Goal: Task Accomplishment & Management: Complete application form

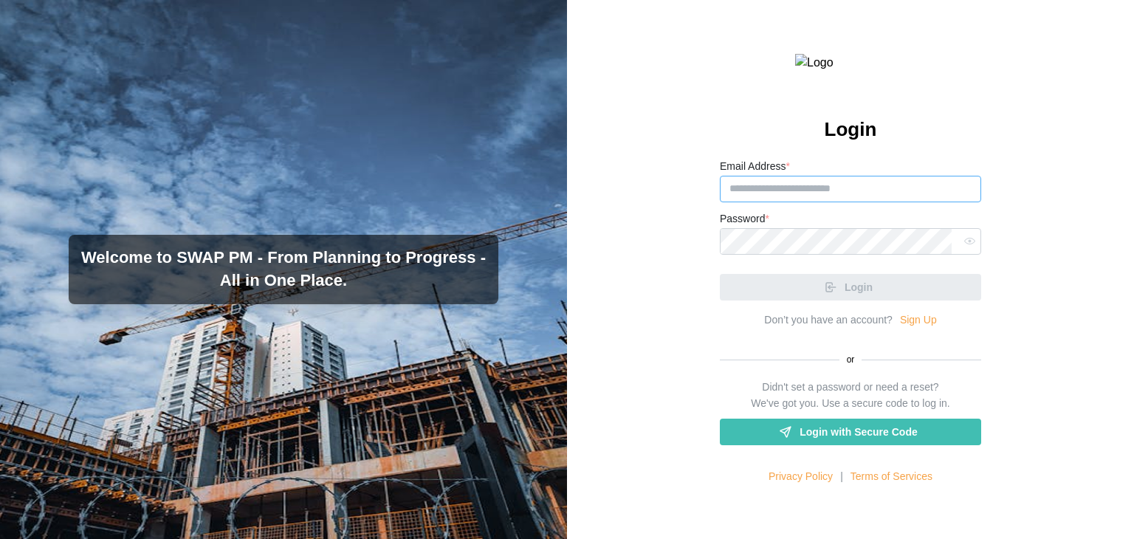
click at [815, 202] on input "Email Address *" at bounding box center [850, 189] width 261 height 27
paste input "**********"
type input "**********"
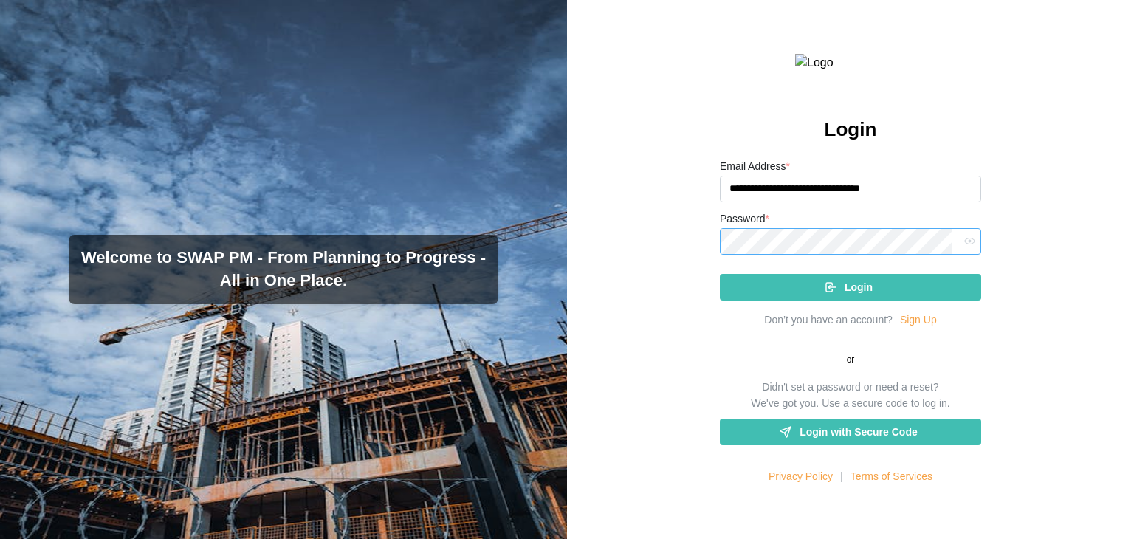
click at [720, 274] on button "Login" at bounding box center [850, 287] width 261 height 27
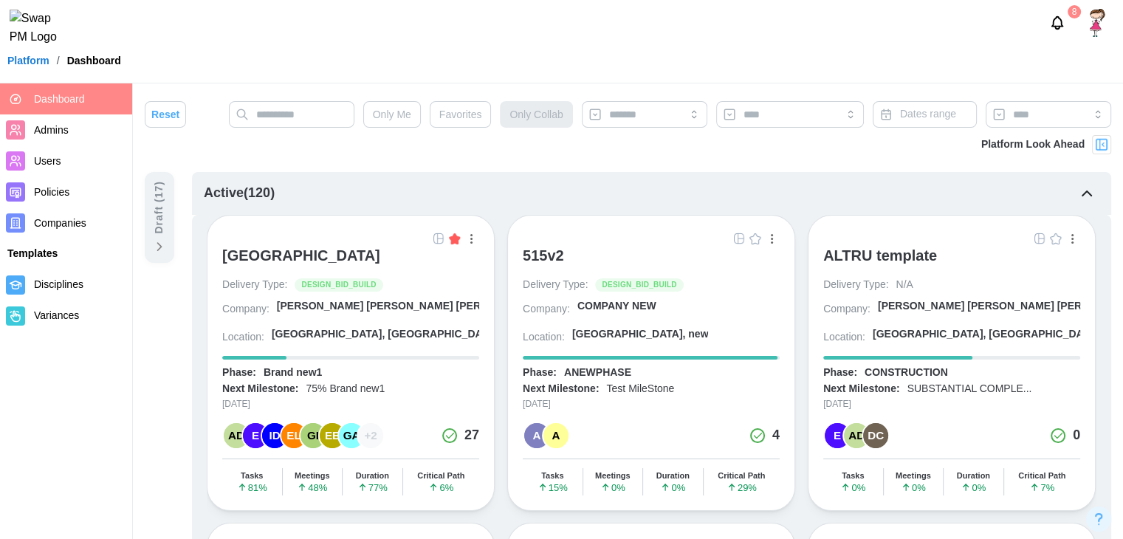
click at [736, 240] on img "button" at bounding box center [739, 239] width 12 height 12
click at [331, 262] on div "ALTRU SPORTS COMPLEX" at bounding box center [301, 256] width 158 height 18
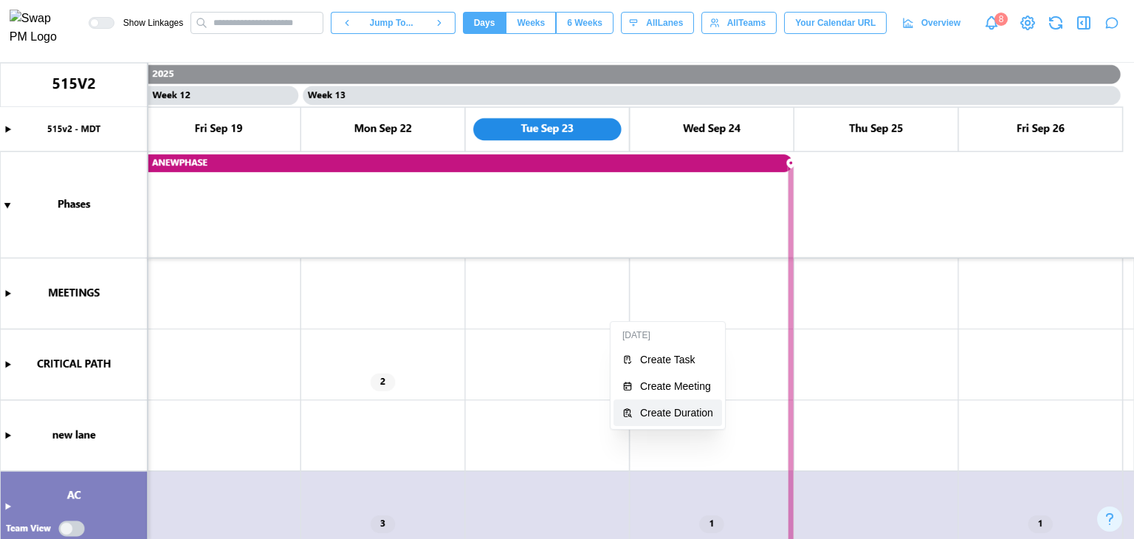
click at [644, 414] on div "Create Duration" at bounding box center [676, 413] width 73 height 12
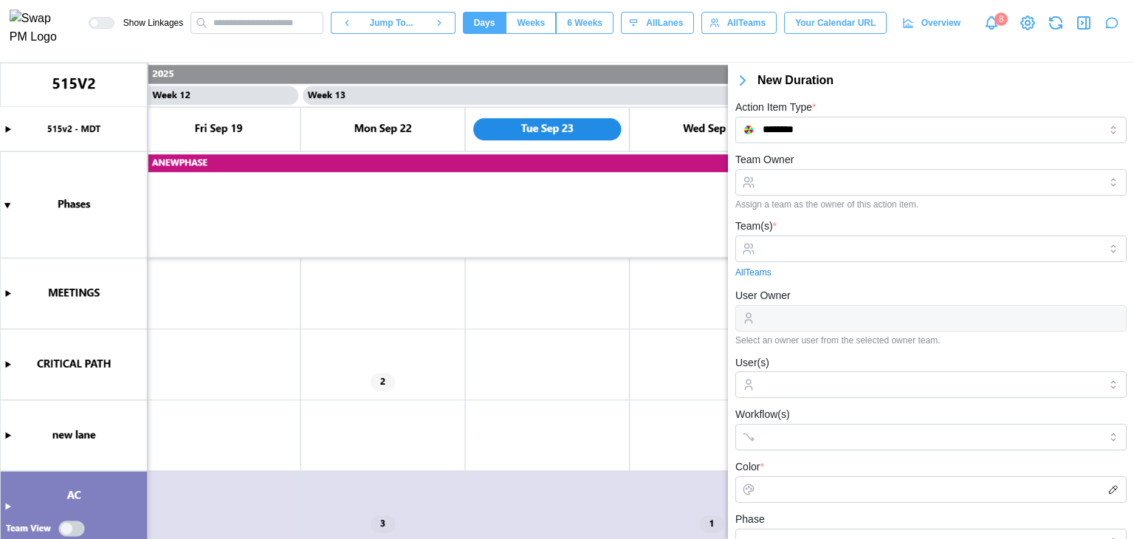
scroll to position [293, 0]
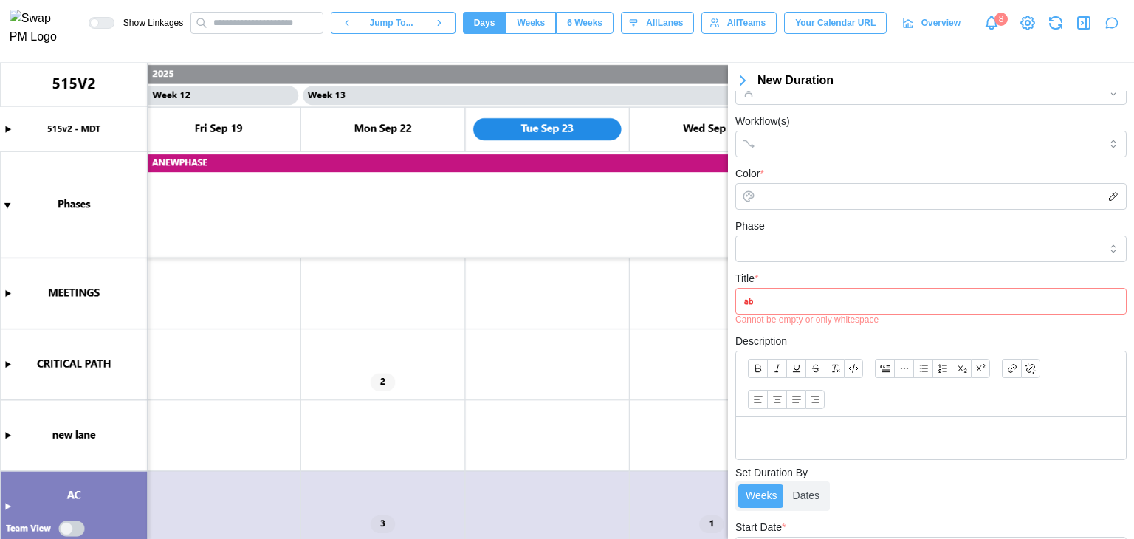
click at [743, 76] on icon "button" at bounding box center [743, 81] width 18 height 18
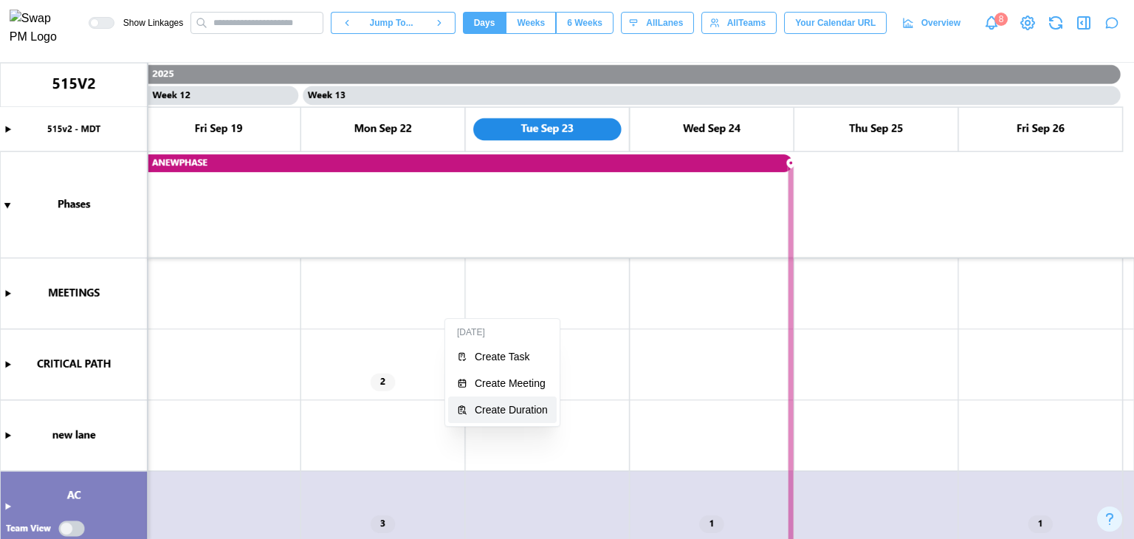
click at [482, 405] on div "Create Duration" at bounding box center [511, 410] width 73 height 12
type textarea "*"
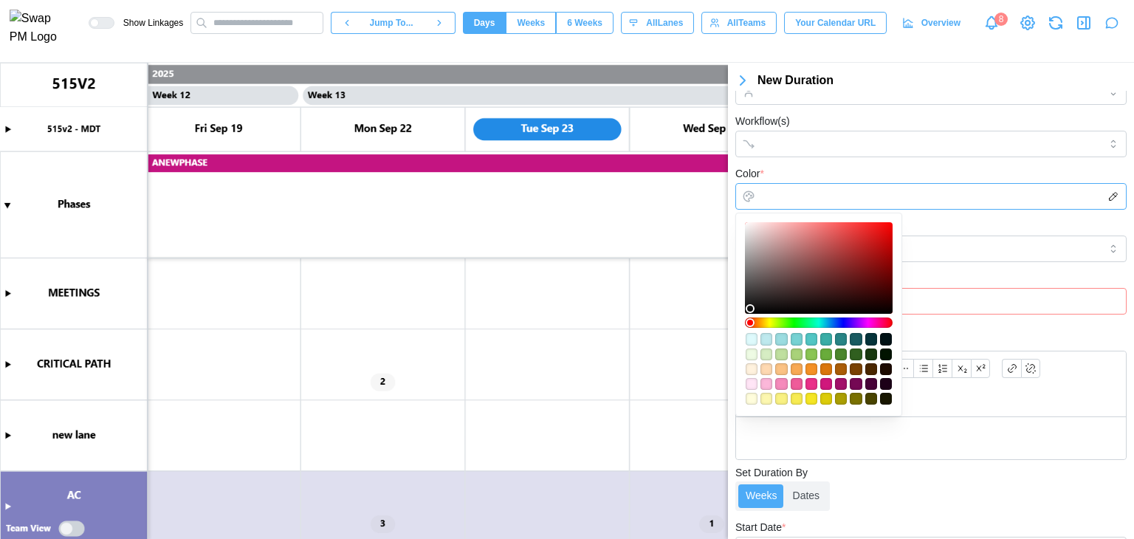
drag, startPoint x: 813, startPoint y: 193, endPoint x: 854, endPoint y: 278, distance: 95.1
click at [854, 278] on body "Show Linkages Jump To... Days Weeks 6 Weeks days All Lanes All Teams Your Calen…" at bounding box center [567, 269] width 1134 height 539
type input "*******"
click at [854, 278] on div at bounding box center [818, 267] width 137 height 81
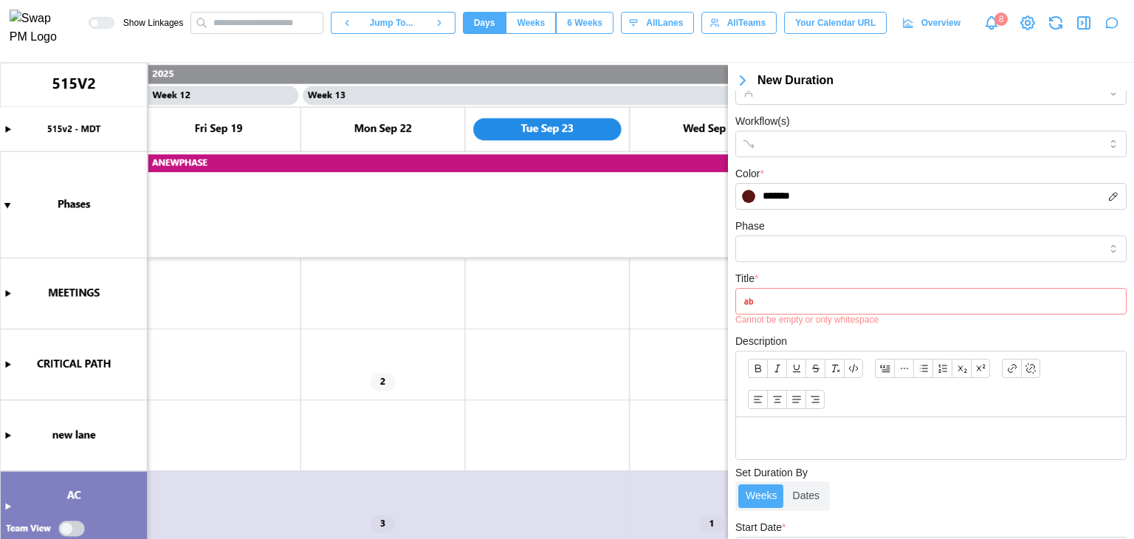
click at [868, 175] on div "Color * *******" at bounding box center [931, 187] width 391 height 45
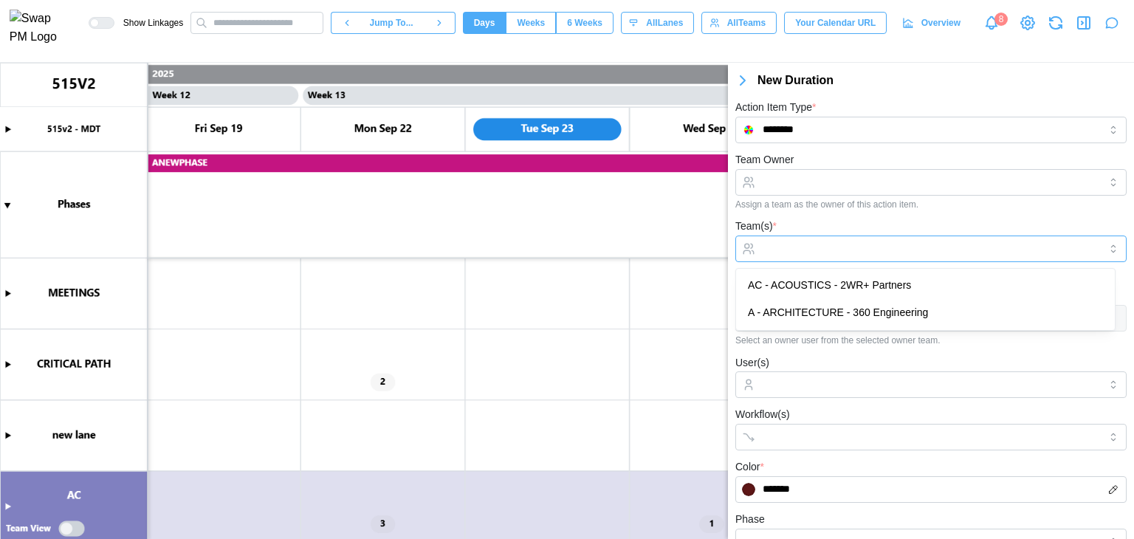
click at [816, 246] on input "Team(s) *" at bounding box center [931, 249] width 337 height 12
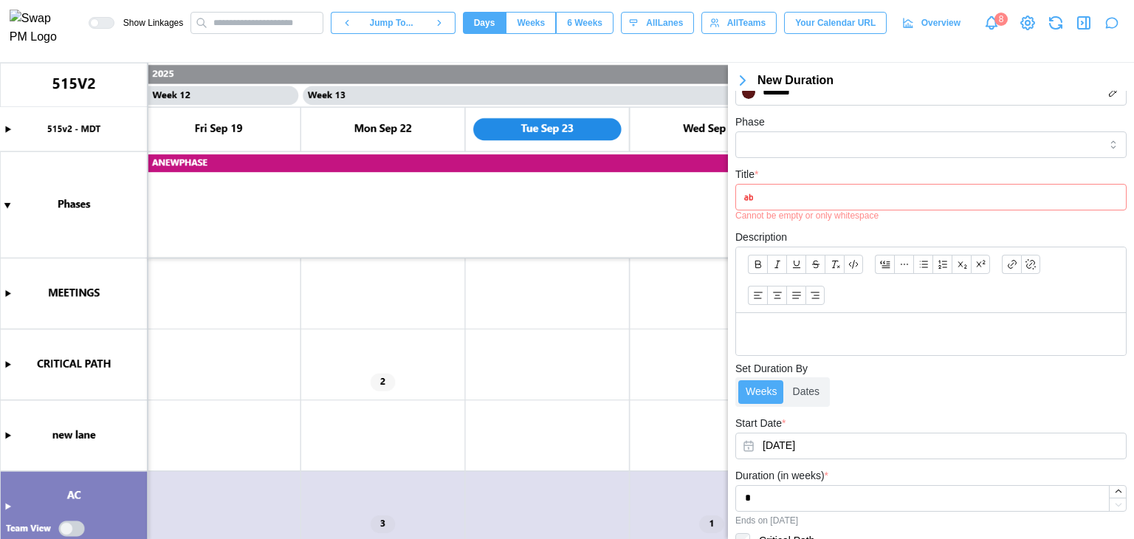
scroll to position [461, 0]
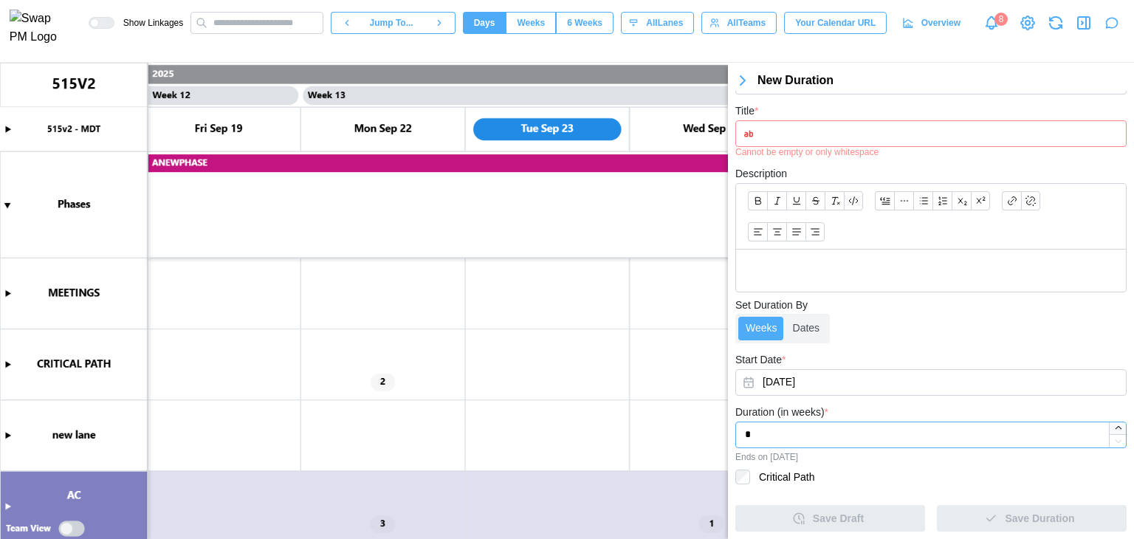
type input "*"
click at [1114, 425] on icon "button" at bounding box center [1119, 428] width 10 height 10
click at [883, 462] on form "Team Owner Assign a team as the owner of this action item. Team(s) * AC - ACOUS…" at bounding box center [931, 117] width 391 height 832
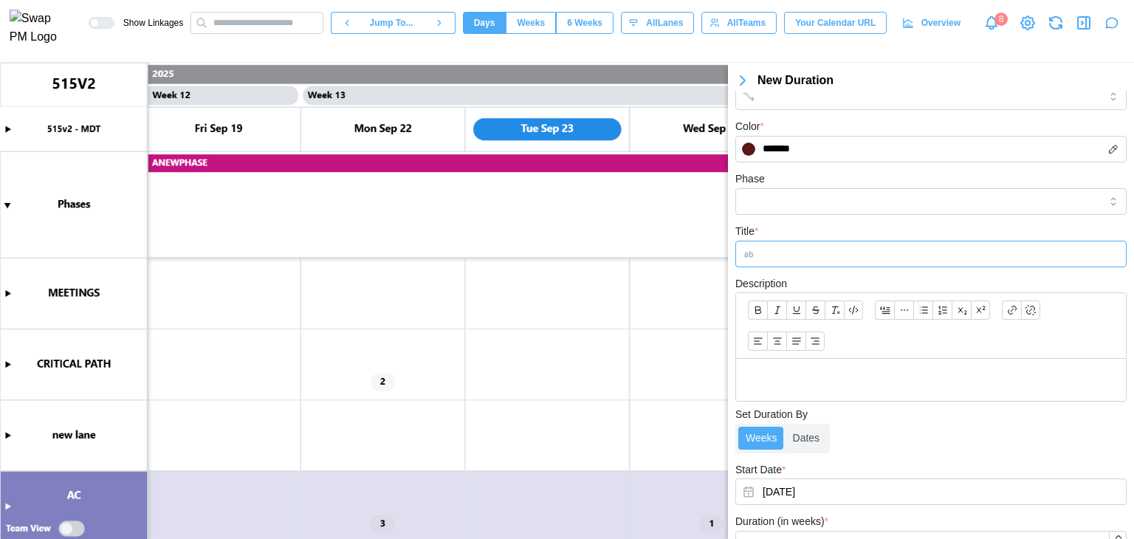
click at [848, 247] on input "Title *" at bounding box center [931, 254] width 391 height 27
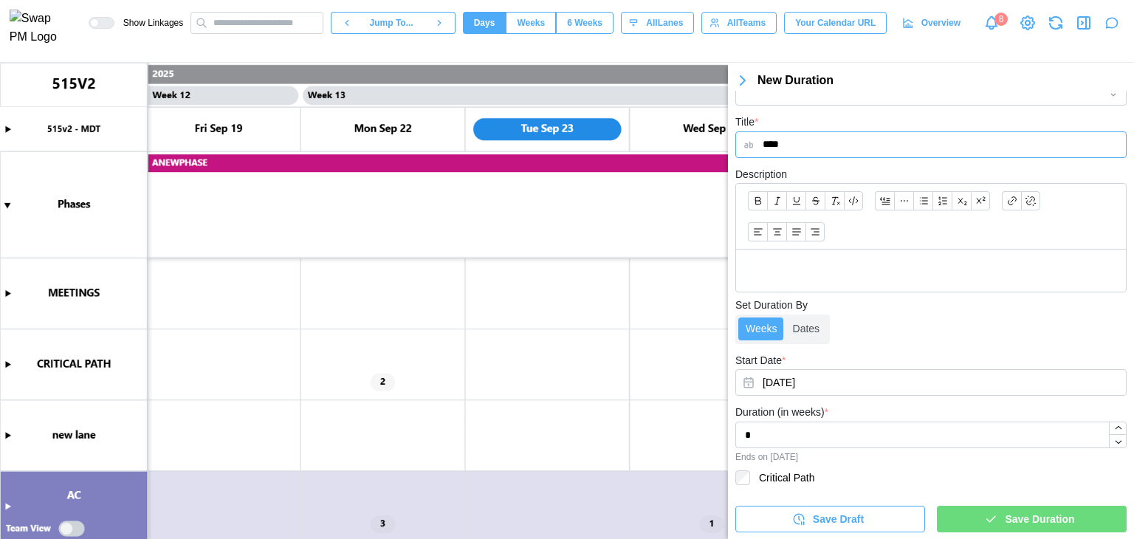
type input "****"
click at [990, 510] on div "Save Duration" at bounding box center [1030, 519] width 166 height 25
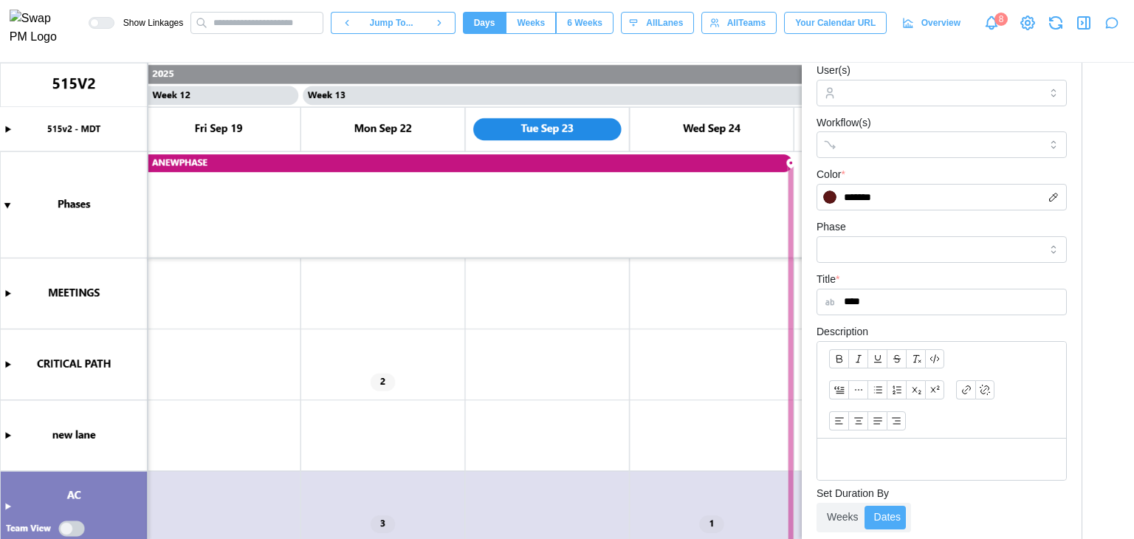
scroll to position [0, 0]
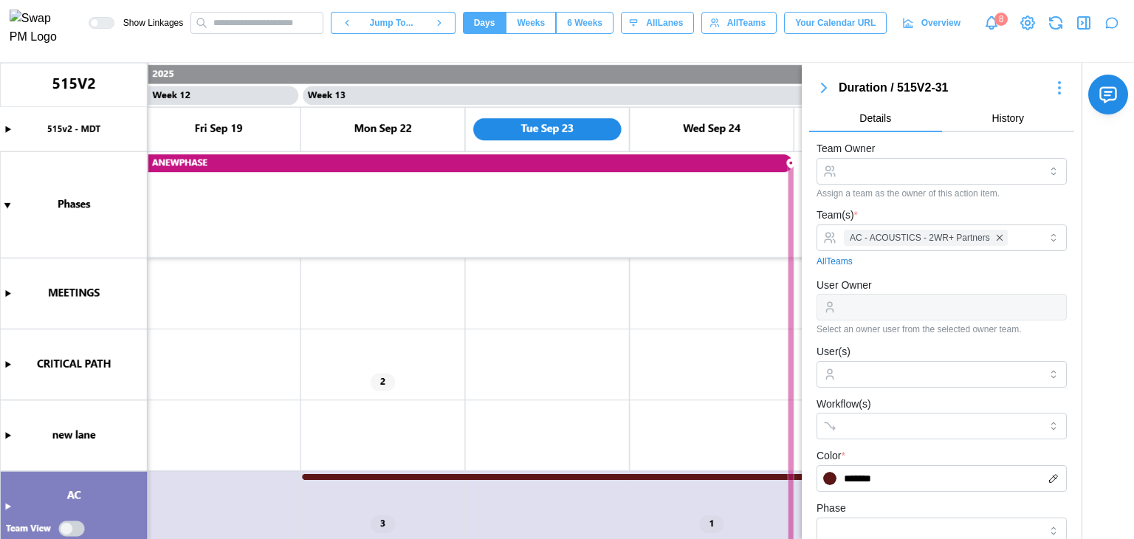
click at [818, 93] on icon "button" at bounding box center [824, 88] width 18 height 18
type textarea "*"
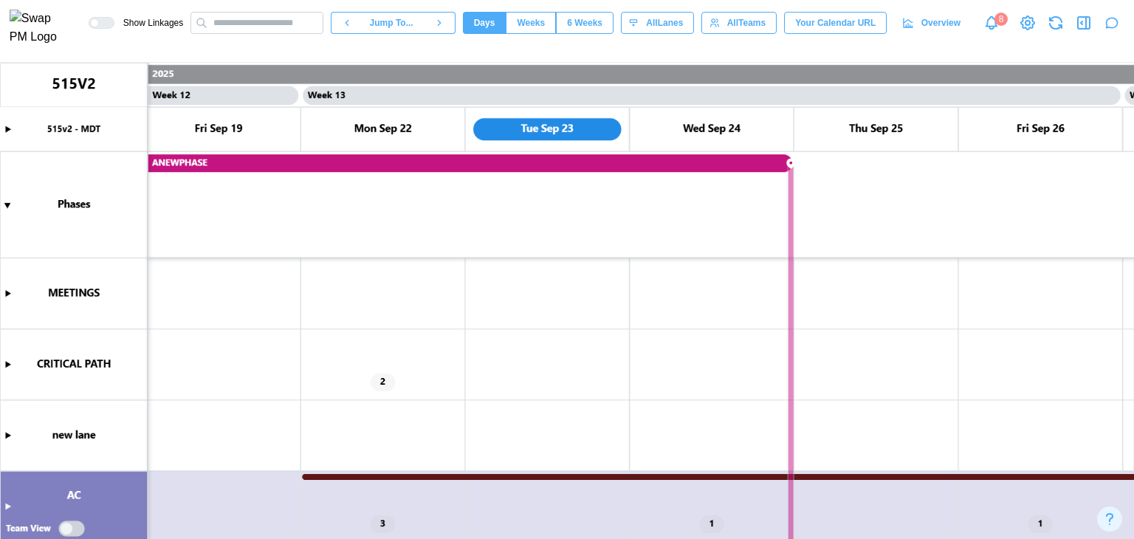
scroll to position [84, 0]
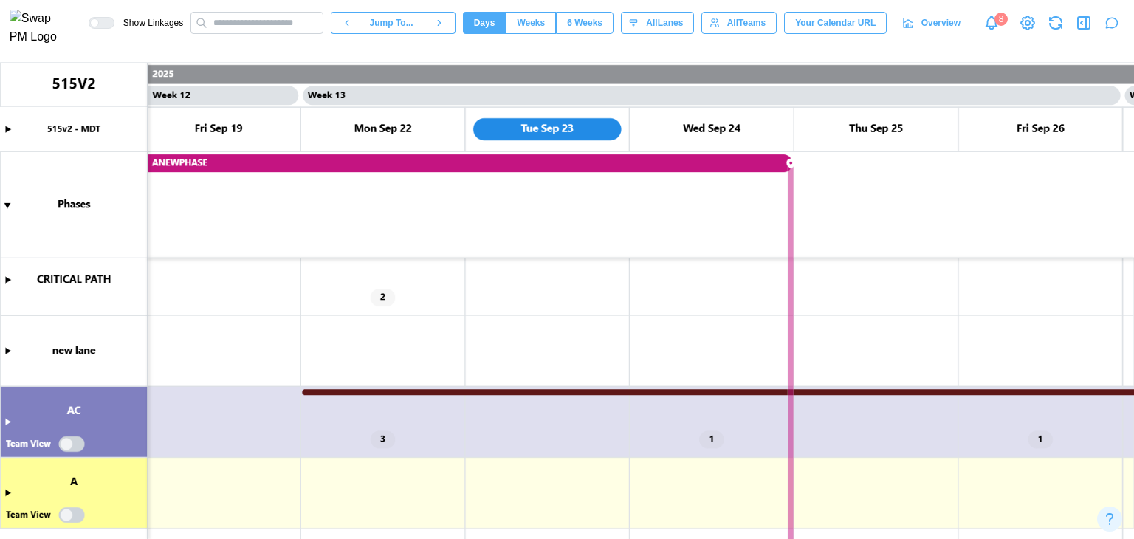
click at [330, 388] on canvas at bounding box center [567, 301] width 1134 height 476
drag, startPoint x: 329, startPoint y: 394, endPoint x: 739, endPoint y: 384, distance: 410.0
click at [739, 384] on canvas at bounding box center [567, 301] width 1134 height 476
click at [306, 395] on canvas at bounding box center [567, 301] width 1134 height 476
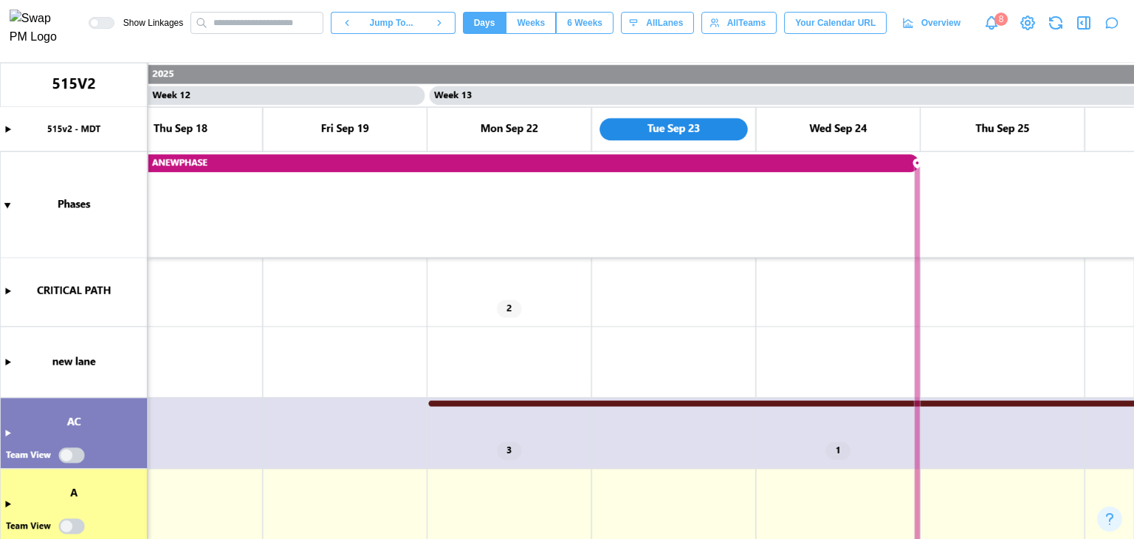
scroll to position [0, 9793]
drag, startPoint x: 306, startPoint y: 395, endPoint x: 243, endPoint y: 347, distance: 79.0
click at [243, 347] on canvas at bounding box center [567, 301] width 1134 height 476
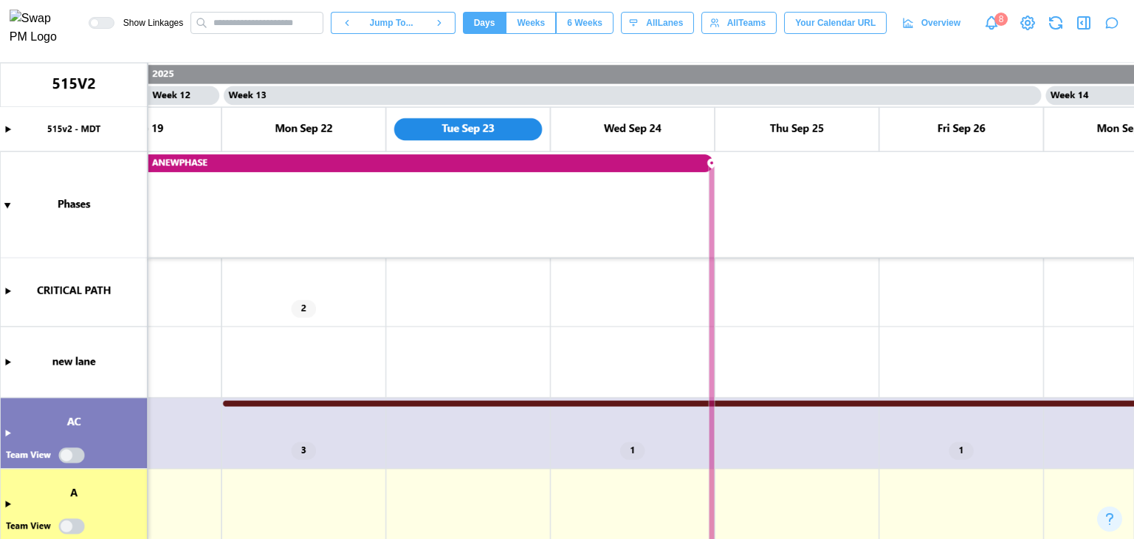
scroll to position [27, 0]
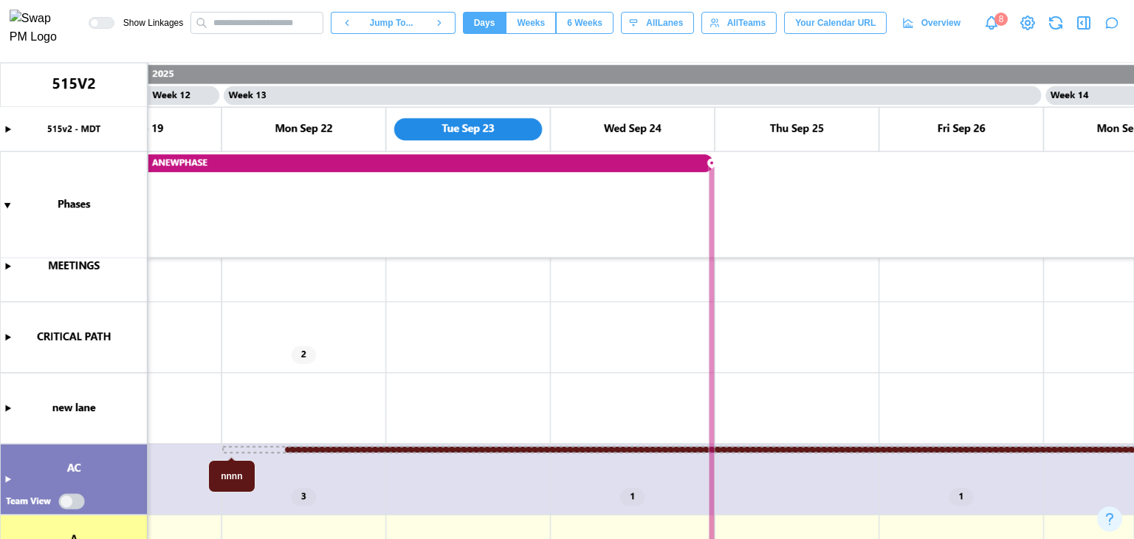
drag, startPoint x: 230, startPoint y: 449, endPoint x: 369, endPoint y: 443, distance: 138.2
click at [369, 443] on canvas at bounding box center [567, 301] width 1134 height 476
drag, startPoint x: 287, startPoint y: 449, endPoint x: 193, endPoint y: 461, distance: 95.3
click at [193, 461] on canvas at bounding box center [567, 301] width 1134 height 476
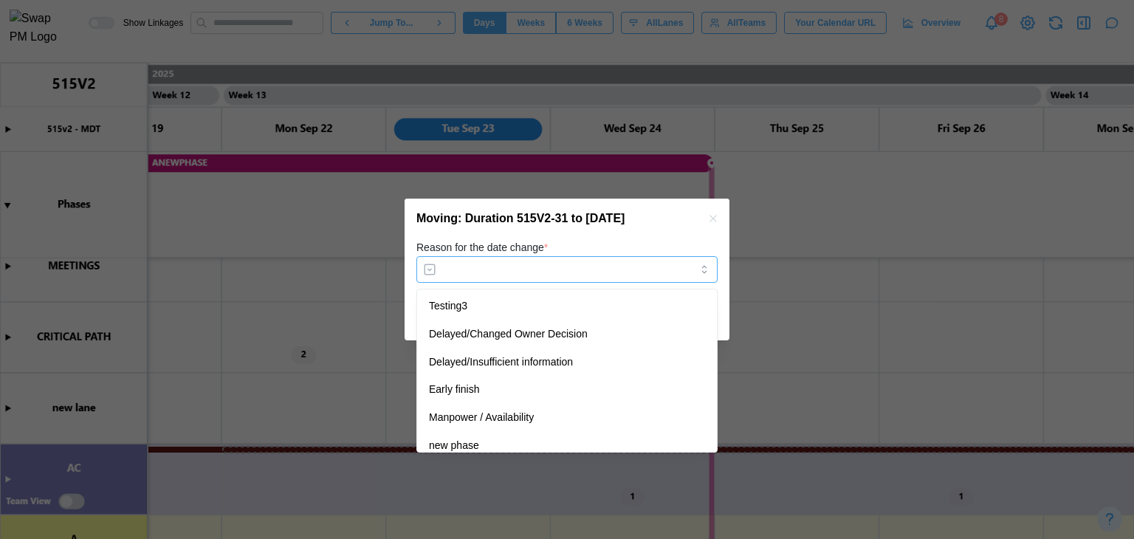
click at [578, 273] on input "Reason for the date change *" at bounding box center [567, 269] width 301 height 27
type input "********"
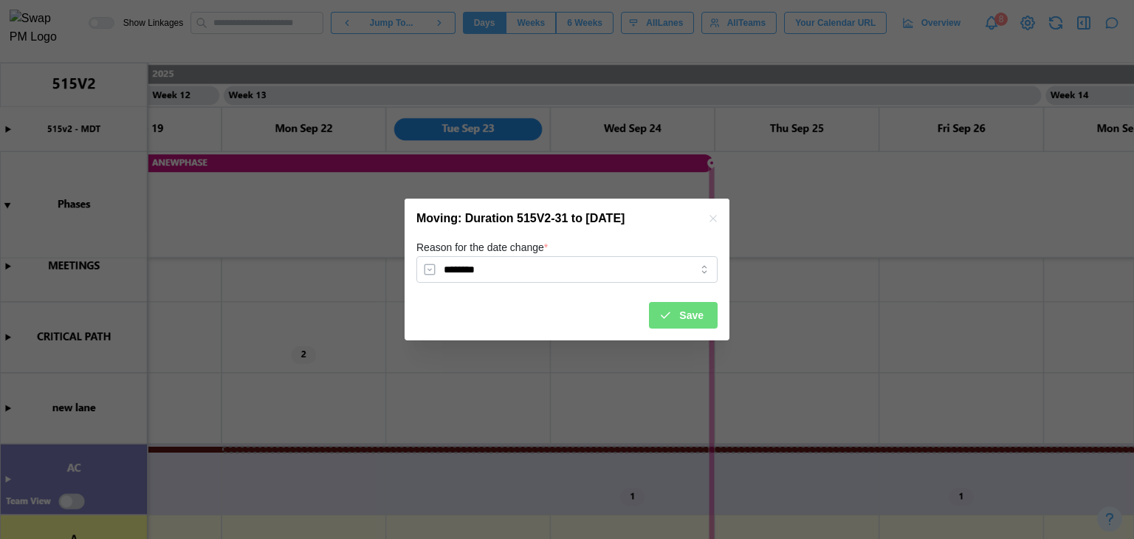
click at [680, 315] on div "Save" at bounding box center [681, 315] width 45 height 25
type textarea "*"
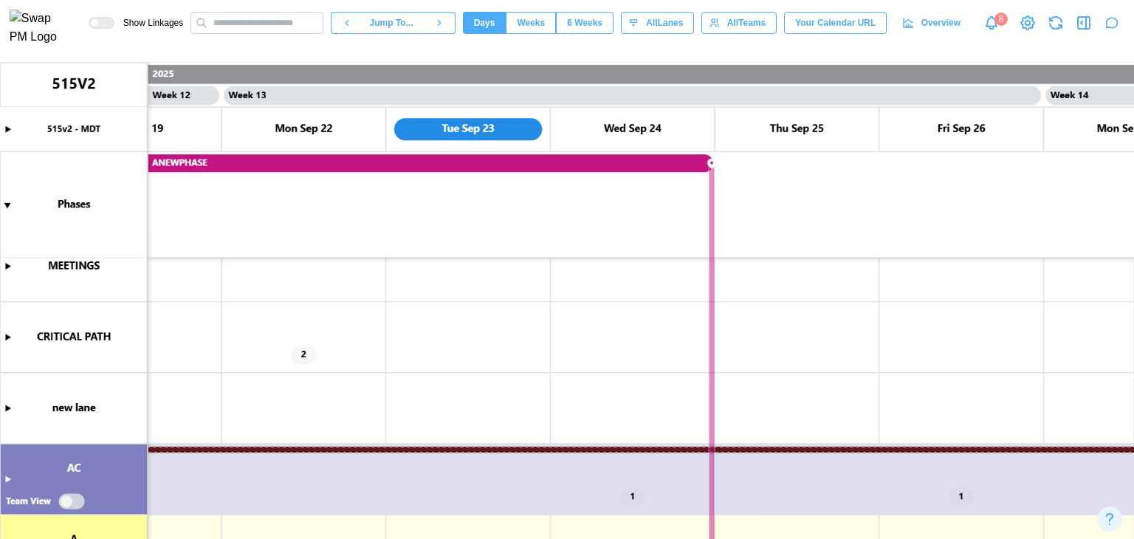
scroll to position [27, 0]
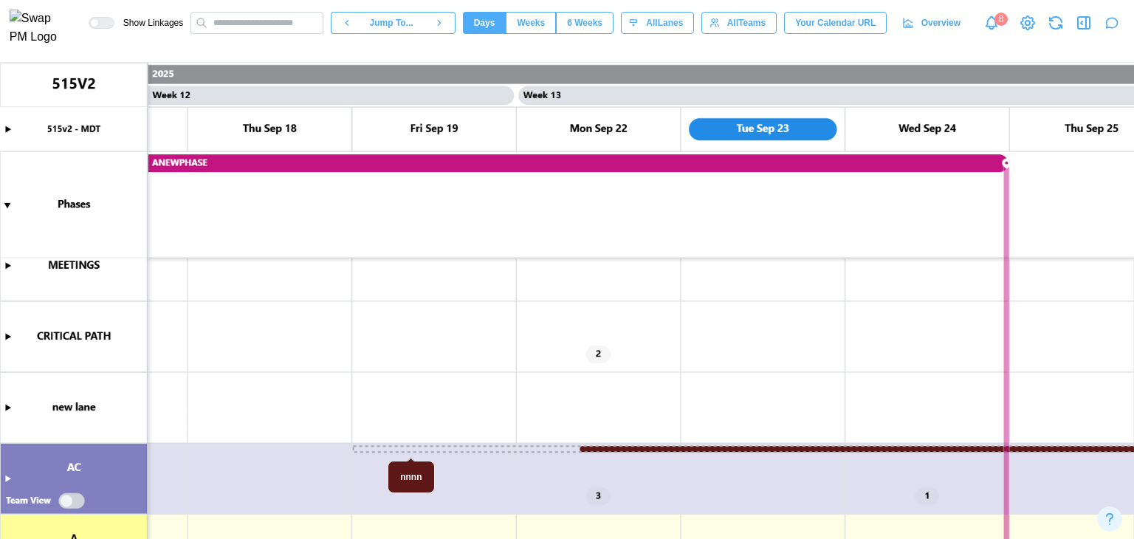
drag, startPoint x: 411, startPoint y: 450, endPoint x: 1015, endPoint y: 422, distance: 604.8
click at [1015, 422] on canvas at bounding box center [567, 301] width 1134 height 476
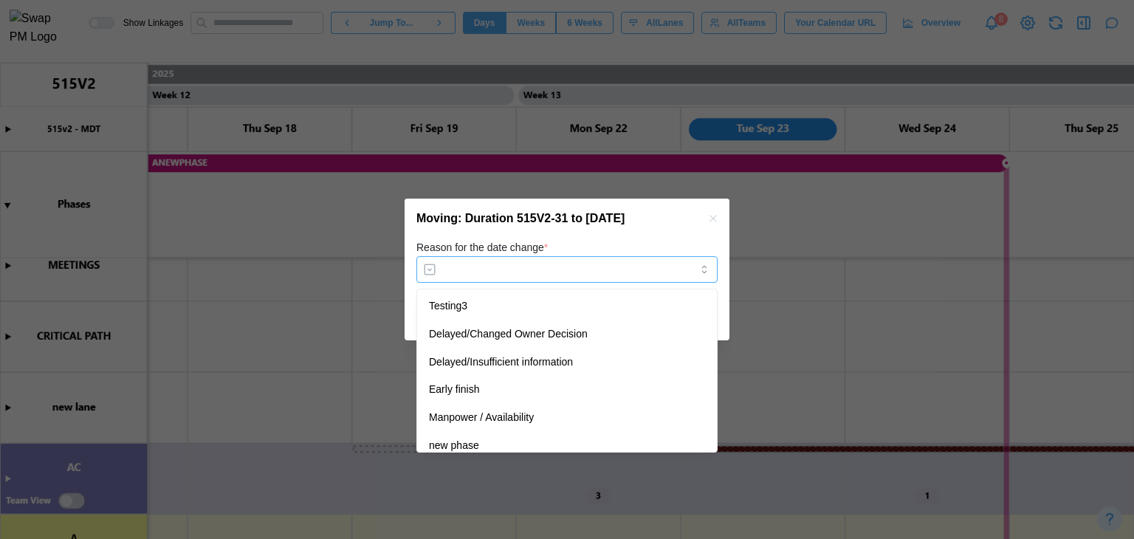
drag, startPoint x: 603, startPoint y: 265, endPoint x: 549, endPoint y: 368, distance: 115.6
click at [549, 368] on body "Show Linkages Jump To... Days Weeks 6 Weeks days All Lanes All Teams Your Calen…" at bounding box center [567, 269] width 1134 height 539
type input "**********"
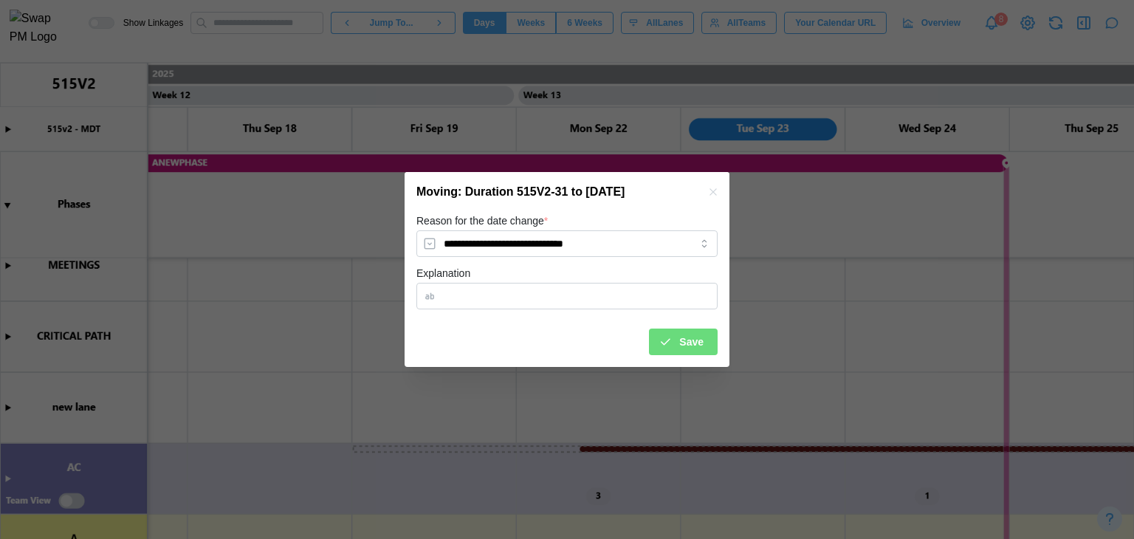
click at [653, 335] on button "Save" at bounding box center [683, 342] width 69 height 27
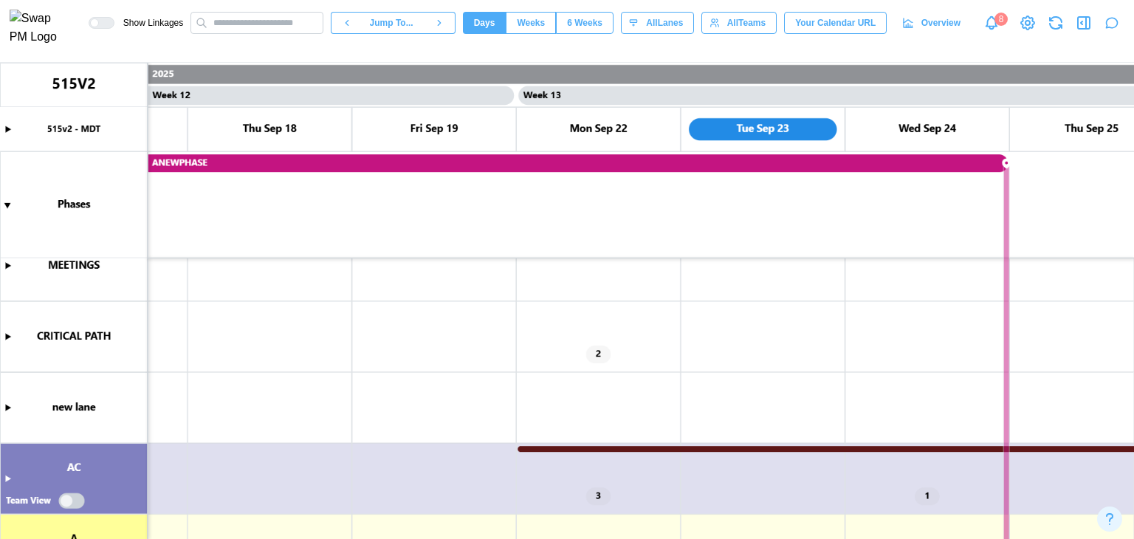
scroll to position [0, 9605]
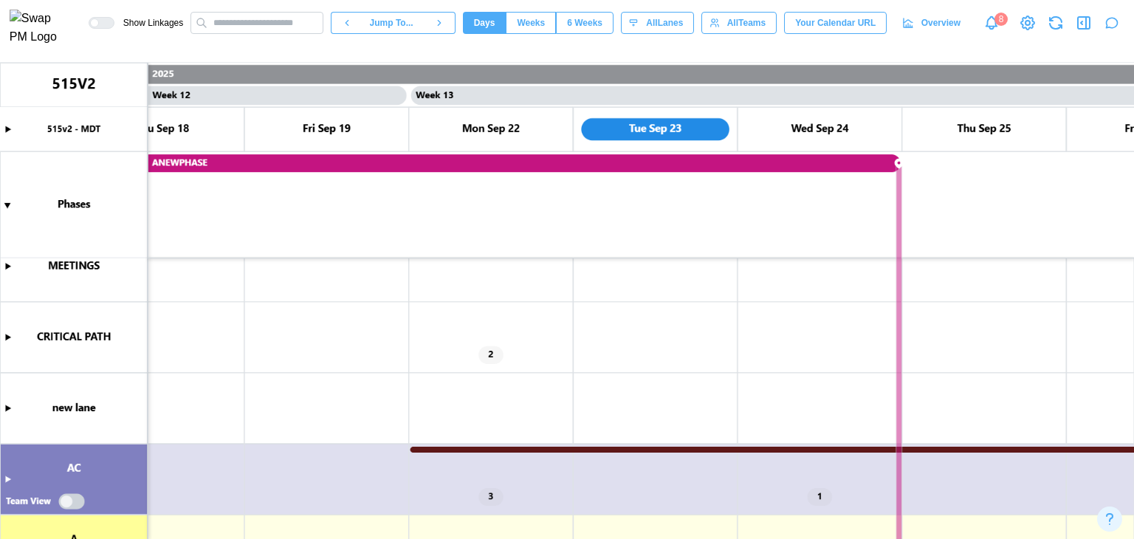
drag, startPoint x: 467, startPoint y: 452, endPoint x: 697, endPoint y: 462, distance: 230.6
click at [697, 462] on canvas at bounding box center [567, 301] width 1134 height 476
drag, startPoint x: 464, startPoint y: 447, endPoint x: 334, endPoint y: 456, distance: 130.3
click at [334, 456] on canvas at bounding box center [567, 301] width 1134 height 476
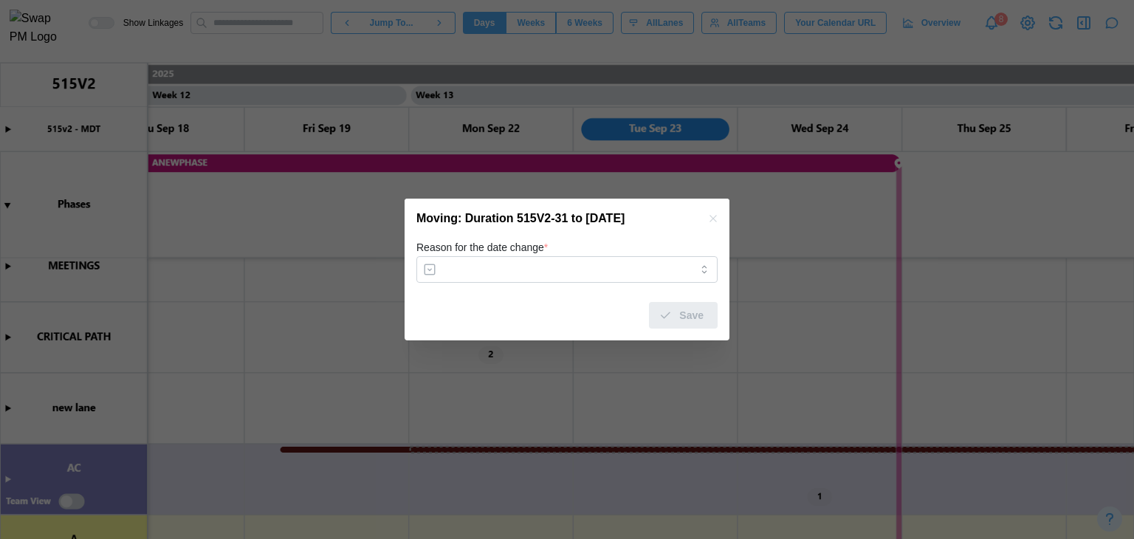
click at [712, 223] on icon "button" at bounding box center [713, 219] width 12 height 12
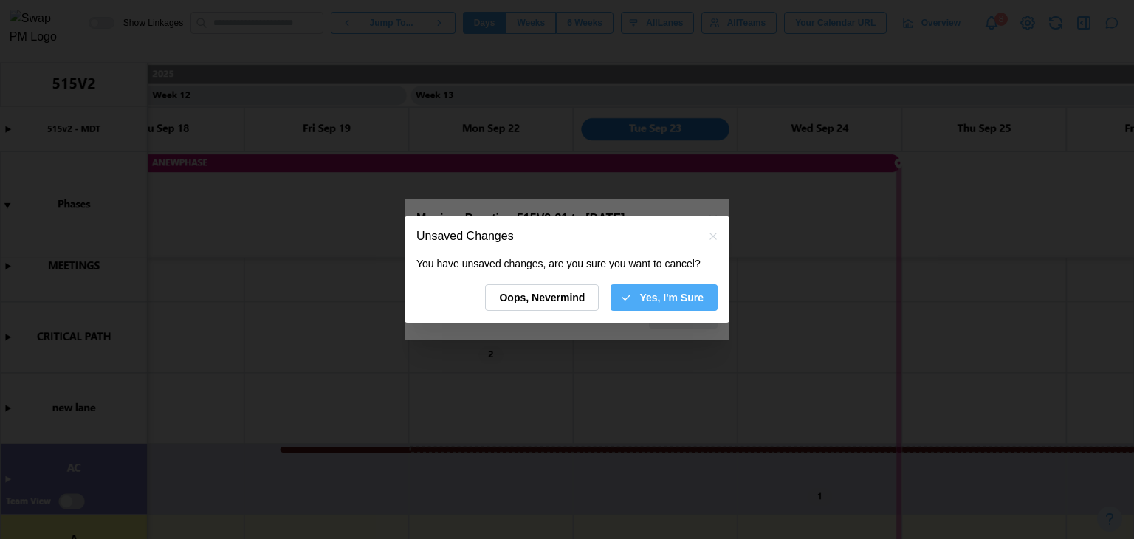
click at [668, 298] on span "Yes, I'm Sure" at bounding box center [672, 297] width 64 height 25
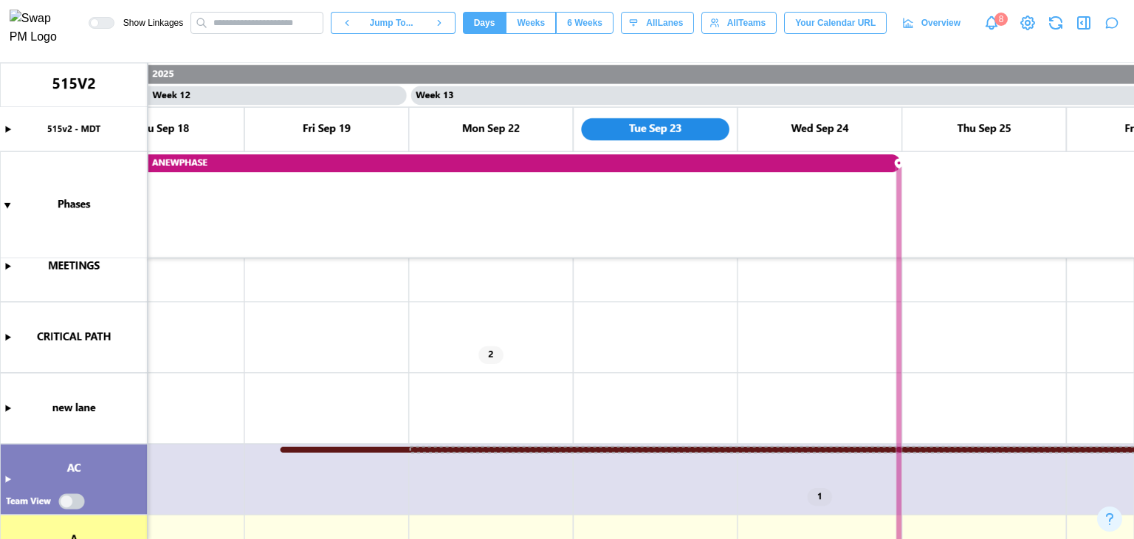
scroll to position [84, 0]
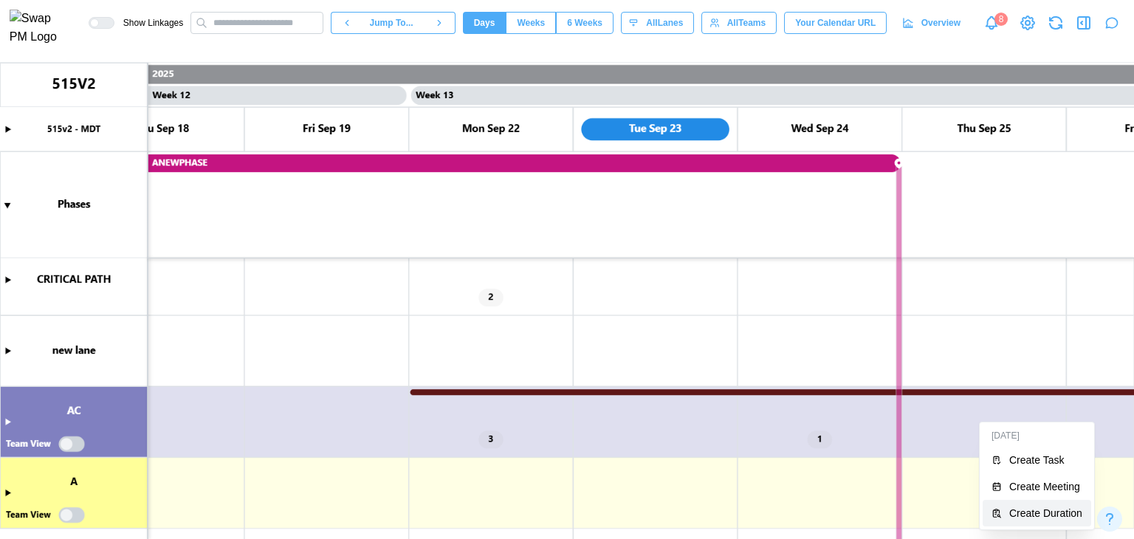
click at [1034, 505] on button "Create Duration" at bounding box center [1037, 513] width 109 height 27
type textarea "*"
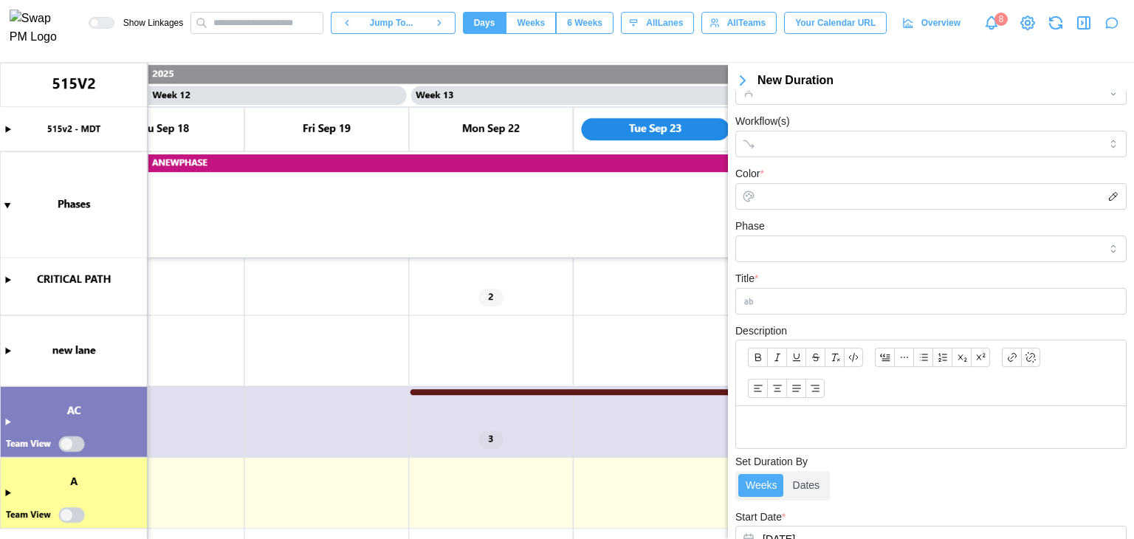
scroll to position [264, 0]
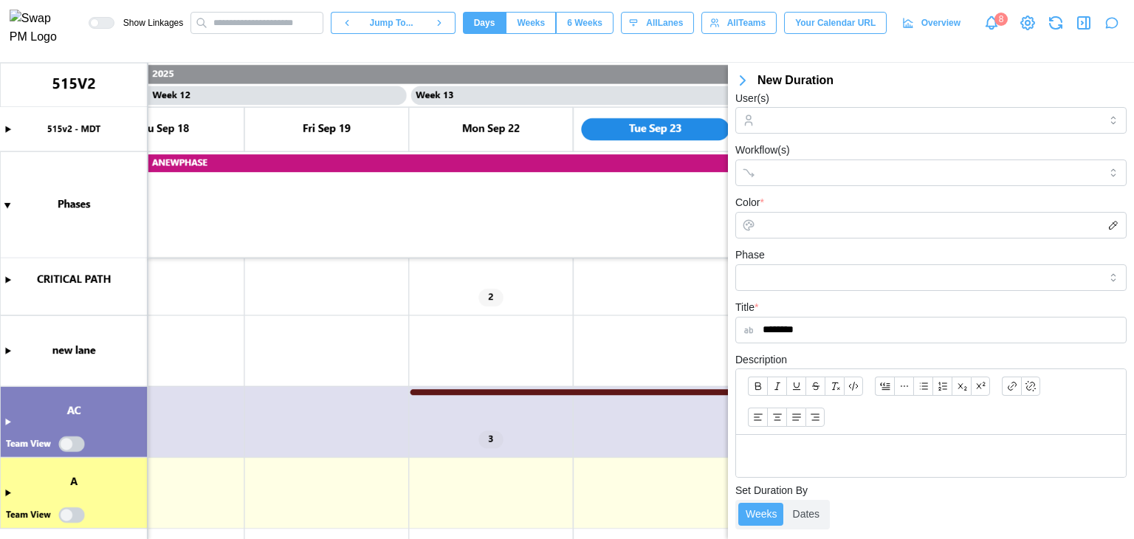
type input "********"
click at [799, 239] on form "Team Owner Assign a team as the owner of this action item. Team(s) * AC - ACOUS…" at bounding box center [931, 302] width 391 height 832
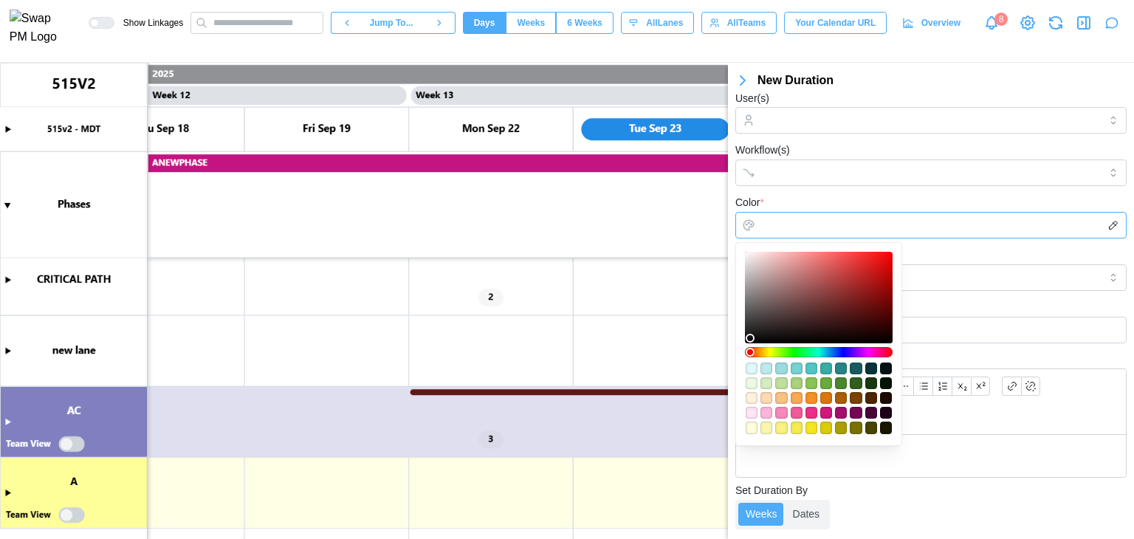
click at [795, 232] on input "Color *" at bounding box center [931, 225] width 391 height 27
type input "*******"
click at [830, 272] on div at bounding box center [818, 297] width 137 height 81
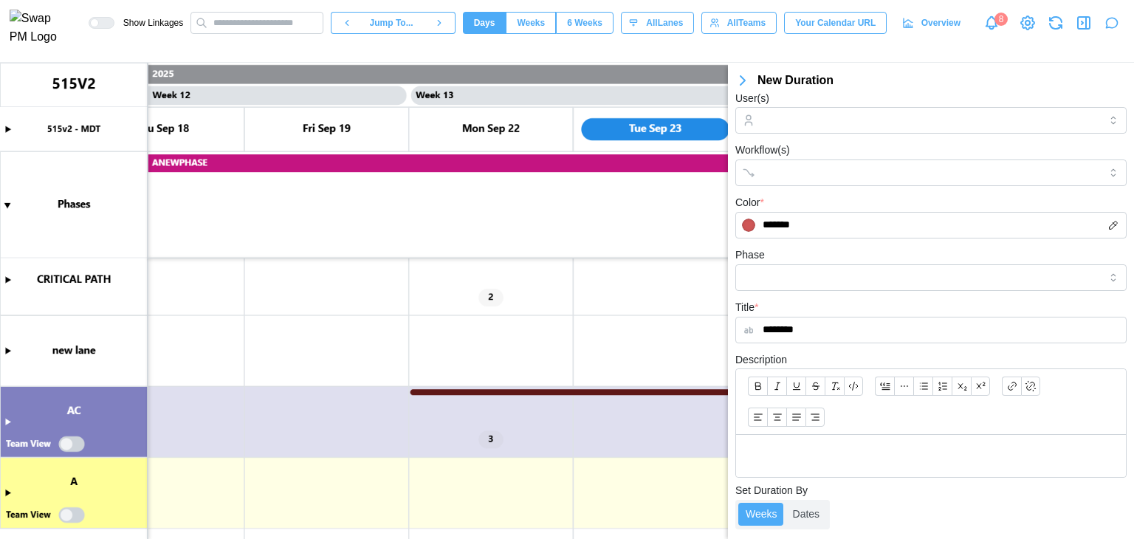
click at [811, 188] on form "Team Owner Assign a team as the owner of this action item. Team(s) * AC - ACOUS…" at bounding box center [931, 302] width 391 height 832
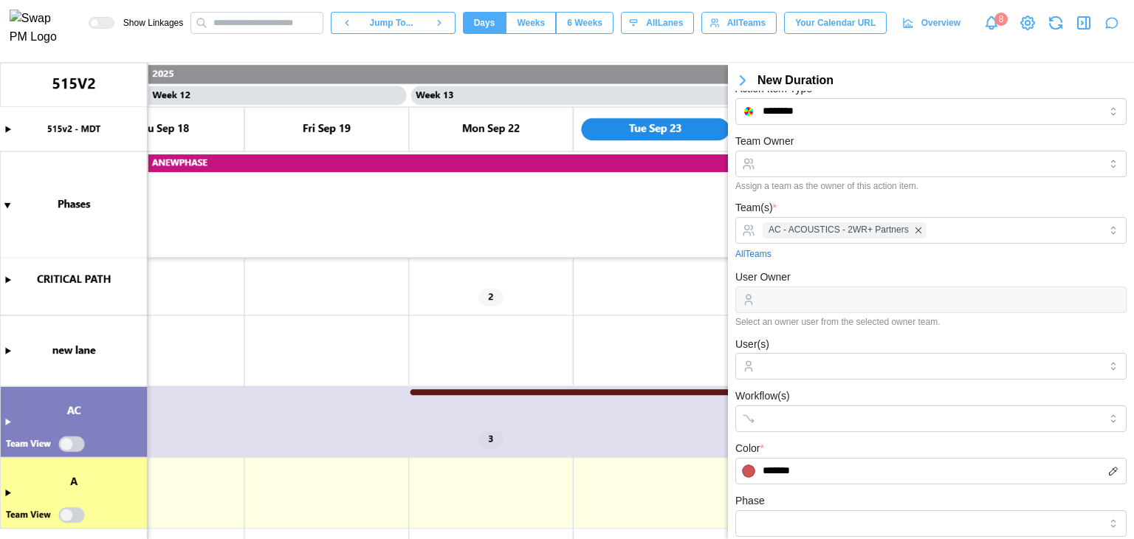
scroll to position [0, 0]
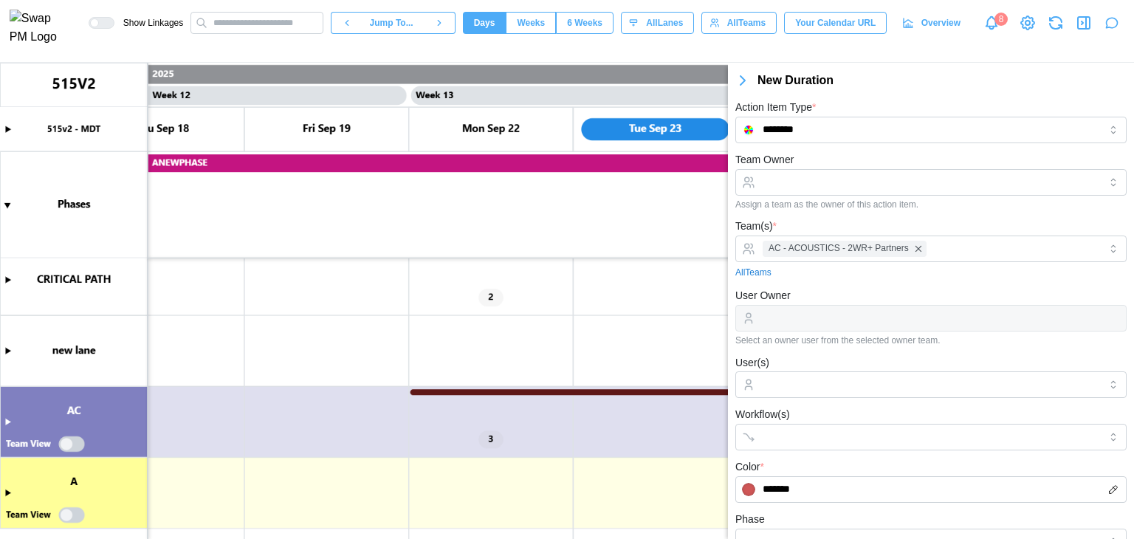
drag, startPoint x: 803, startPoint y: 168, endPoint x: 808, endPoint y: 185, distance: 18.5
click at [808, 185] on div "Team Owner Assign a team as the owner of this action item." at bounding box center [931, 180] width 391 height 59
click at [808, 185] on input "Team Owner" at bounding box center [931, 182] width 391 height 27
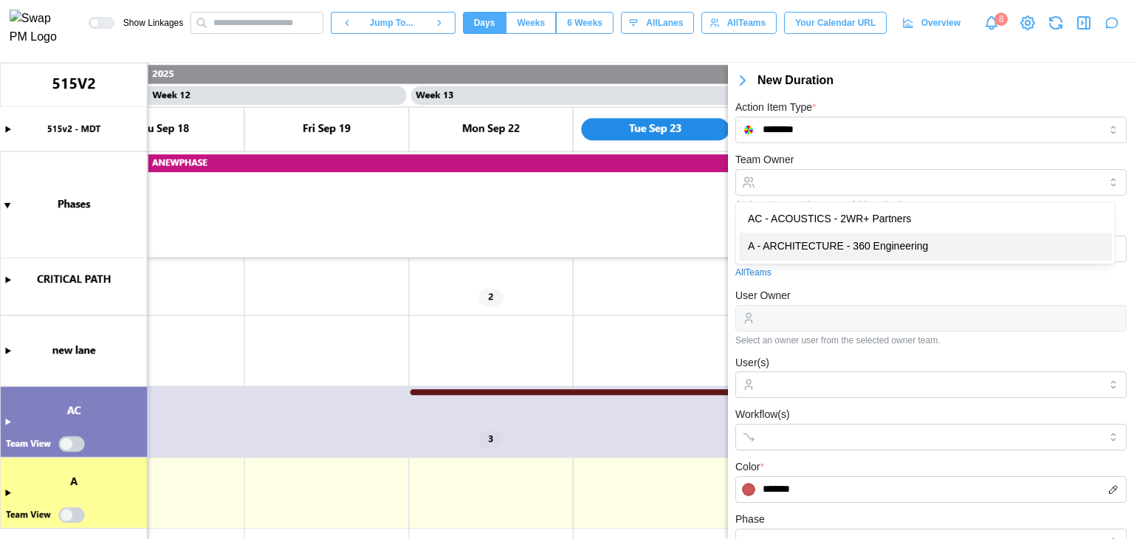
click at [900, 298] on div "User Owner Select an owner user from the selected owner team." at bounding box center [931, 316] width 391 height 59
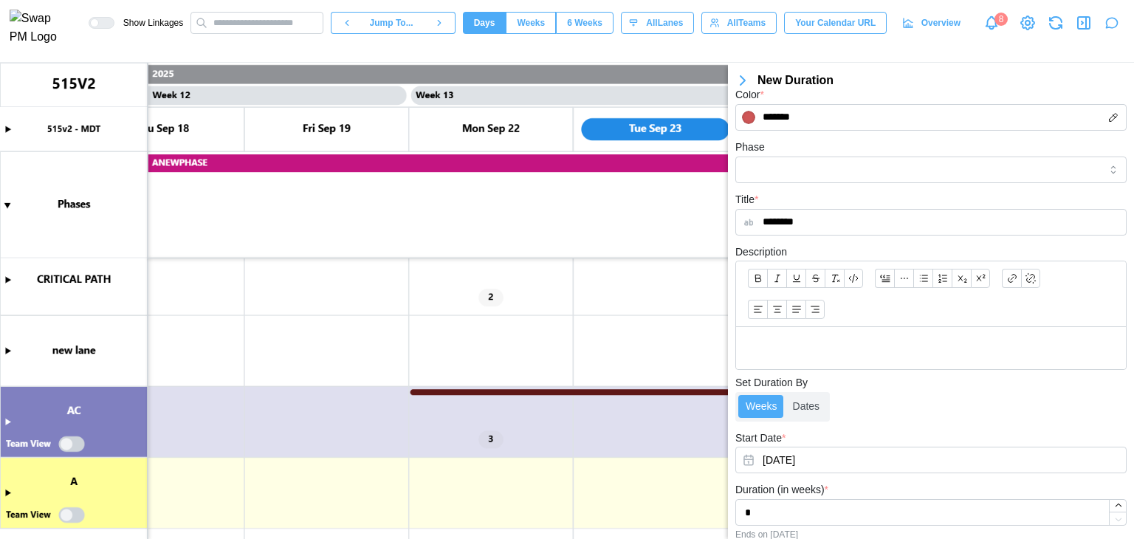
scroll to position [450, 0]
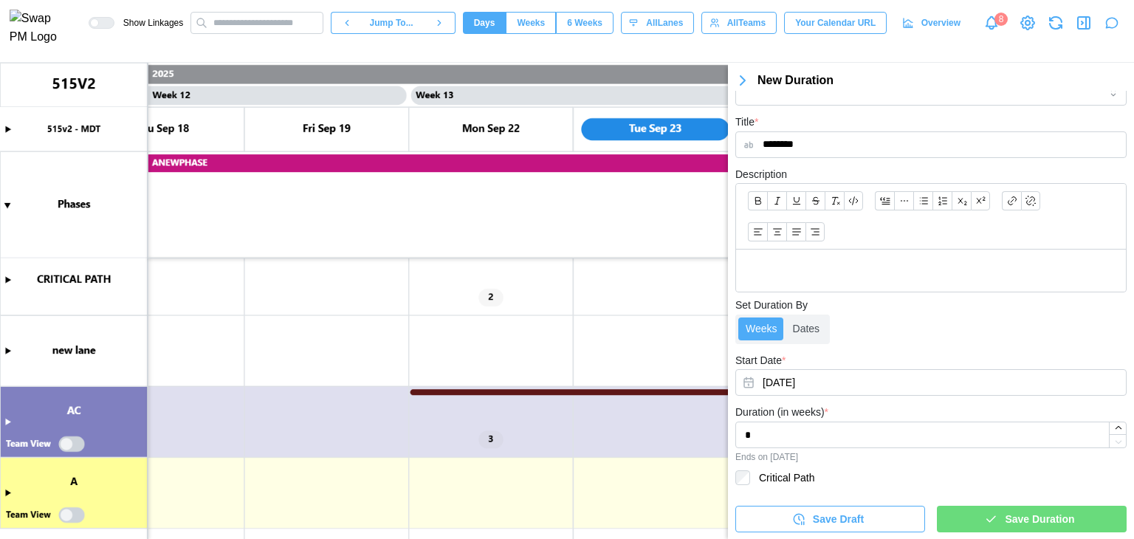
click at [994, 504] on div "Save Draft Save Duration" at bounding box center [931, 513] width 391 height 38
click at [1005, 509] on span "Save Duration" at bounding box center [1039, 519] width 69 height 25
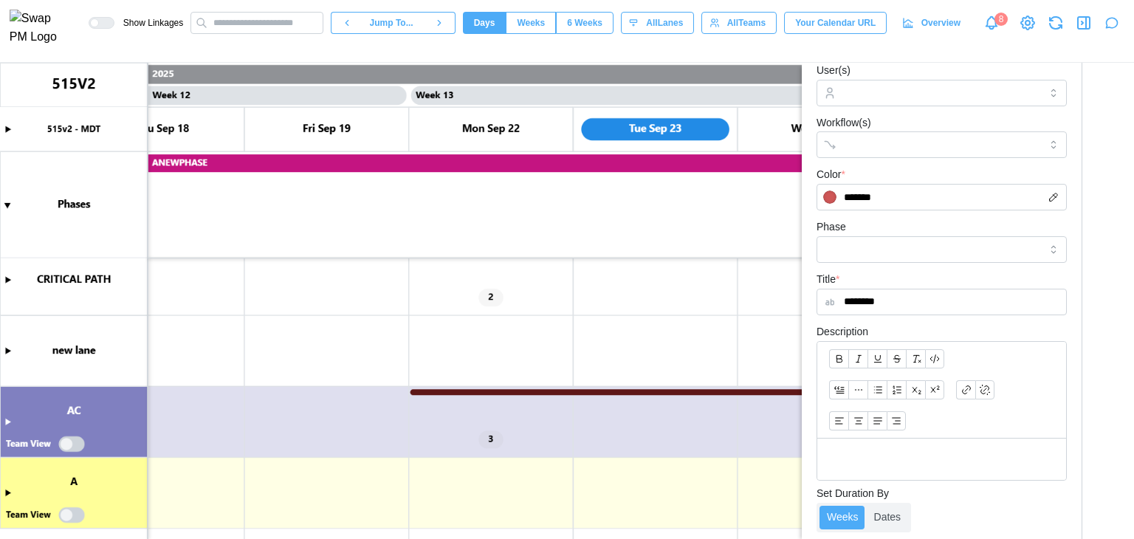
scroll to position [0, 0]
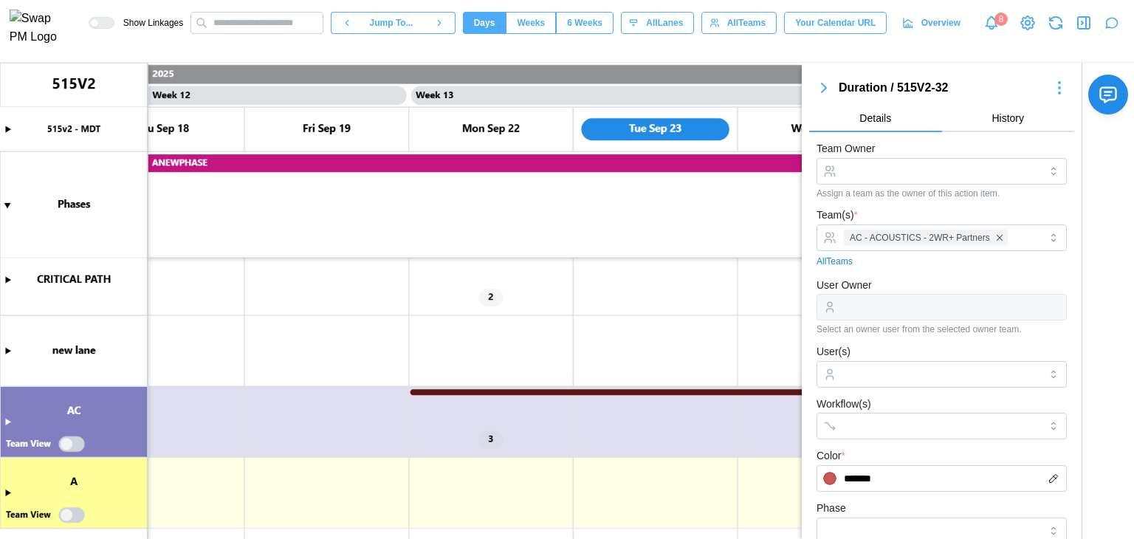
click at [824, 86] on icon "button" at bounding box center [824, 87] width 4 height 9
type textarea "*"
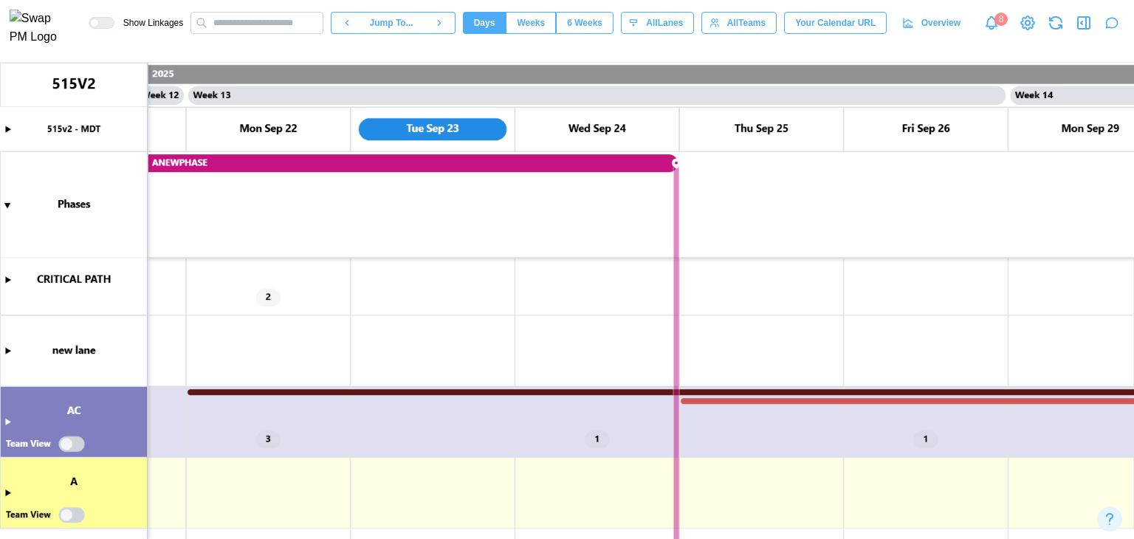
scroll to position [0, 10200]
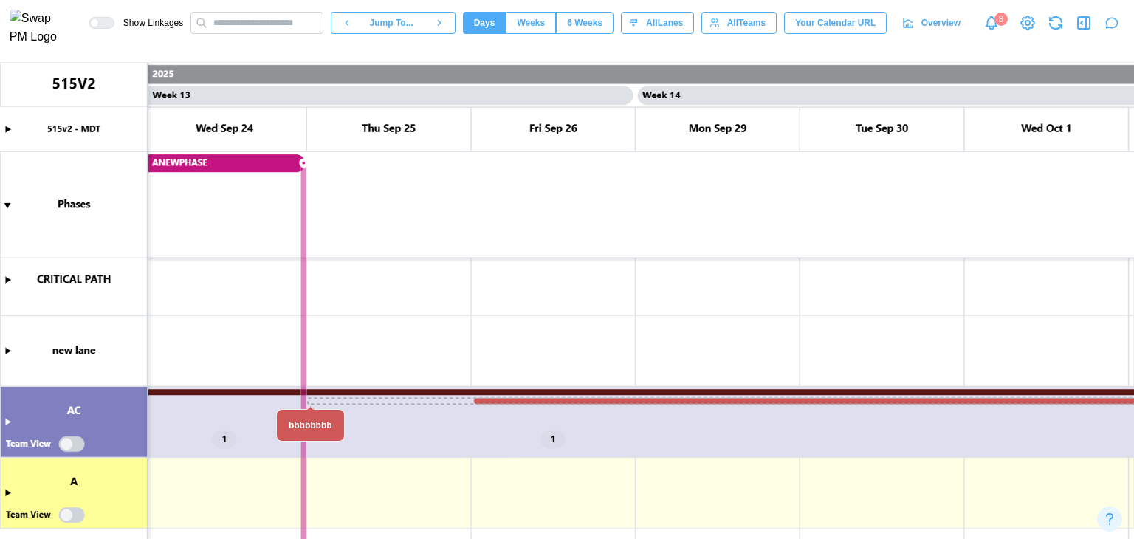
drag, startPoint x: 313, startPoint y: 403, endPoint x: 811, endPoint y: 426, distance: 498.3
click at [811, 426] on canvas at bounding box center [567, 301] width 1134 height 476
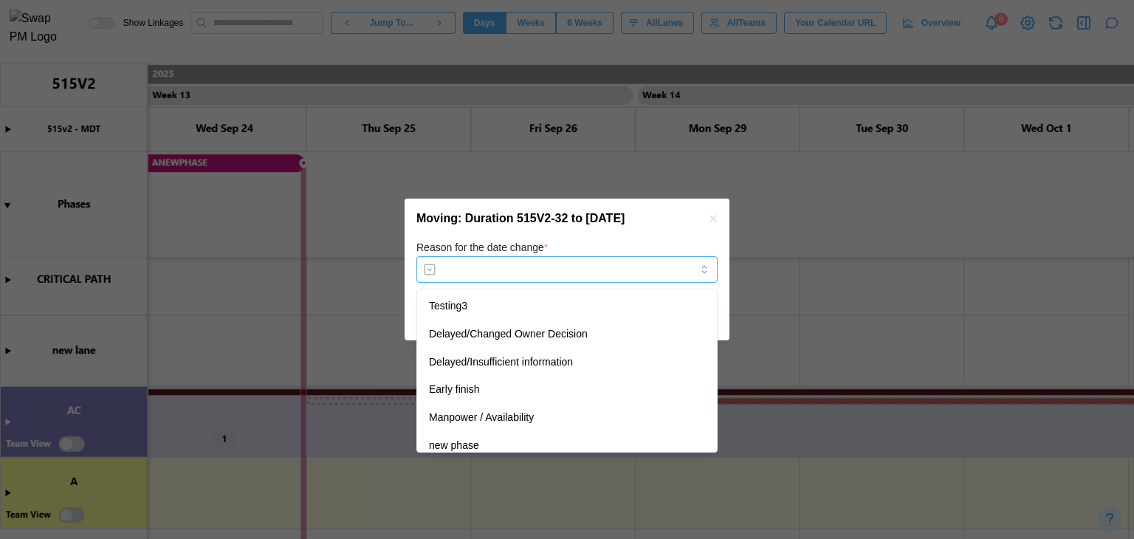
click at [654, 281] on input "Reason for the date change *" at bounding box center [567, 269] width 301 height 27
type input "********"
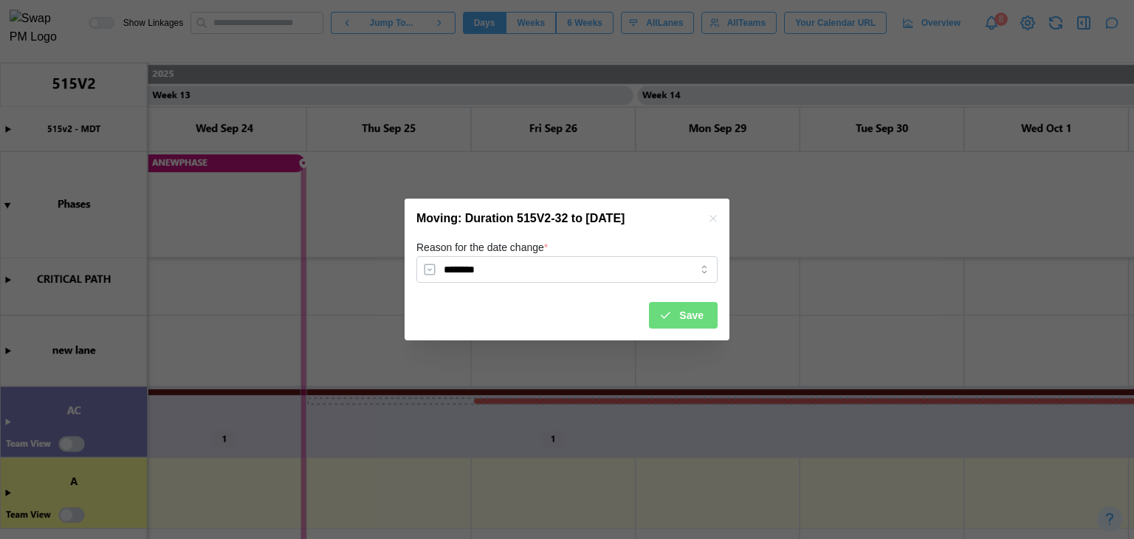
click at [691, 328] on span "Save" at bounding box center [691, 315] width 24 height 25
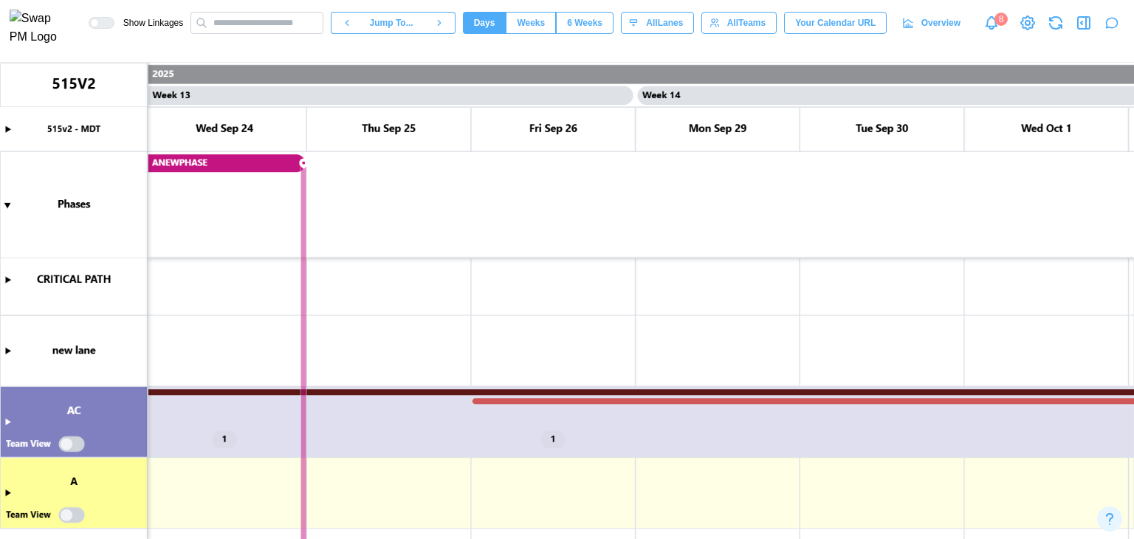
click at [546, 411] on canvas at bounding box center [567, 301] width 1134 height 476
drag, startPoint x: 538, startPoint y: 399, endPoint x: 780, endPoint y: 406, distance: 241.6
click at [780, 406] on canvas at bounding box center [567, 301] width 1134 height 476
drag, startPoint x: 478, startPoint y: 402, endPoint x: 669, endPoint y: 397, distance: 191.3
click at [669, 397] on canvas at bounding box center [567, 301] width 1134 height 476
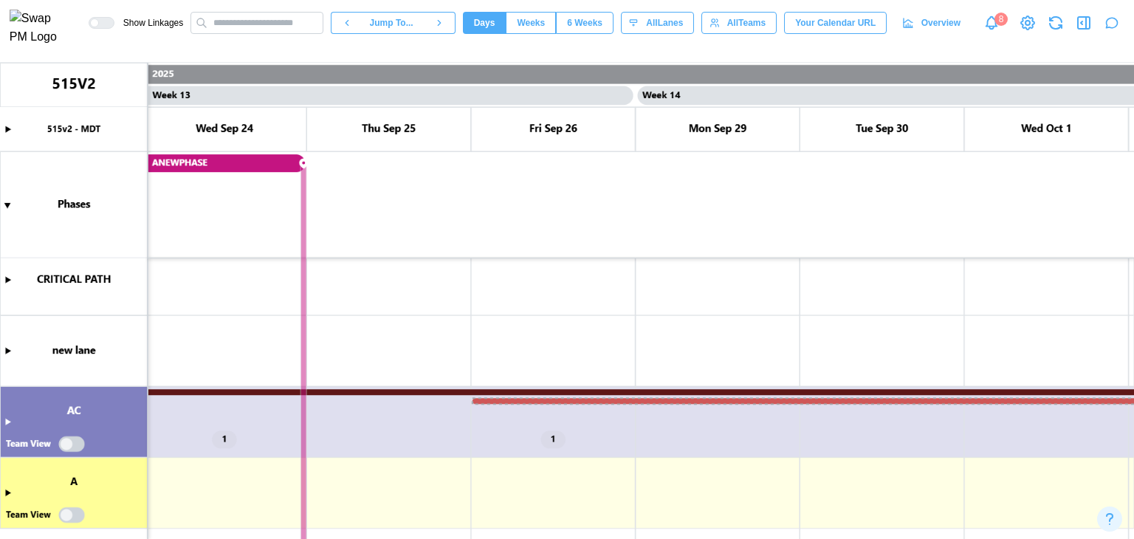
drag, startPoint x: 478, startPoint y: 402, endPoint x: 591, endPoint y: 405, distance: 113.0
click at [591, 405] on canvas at bounding box center [567, 301] width 1134 height 476
click at [484, 401] on canvas at bounding box center [567, 301] width 1134 height 476
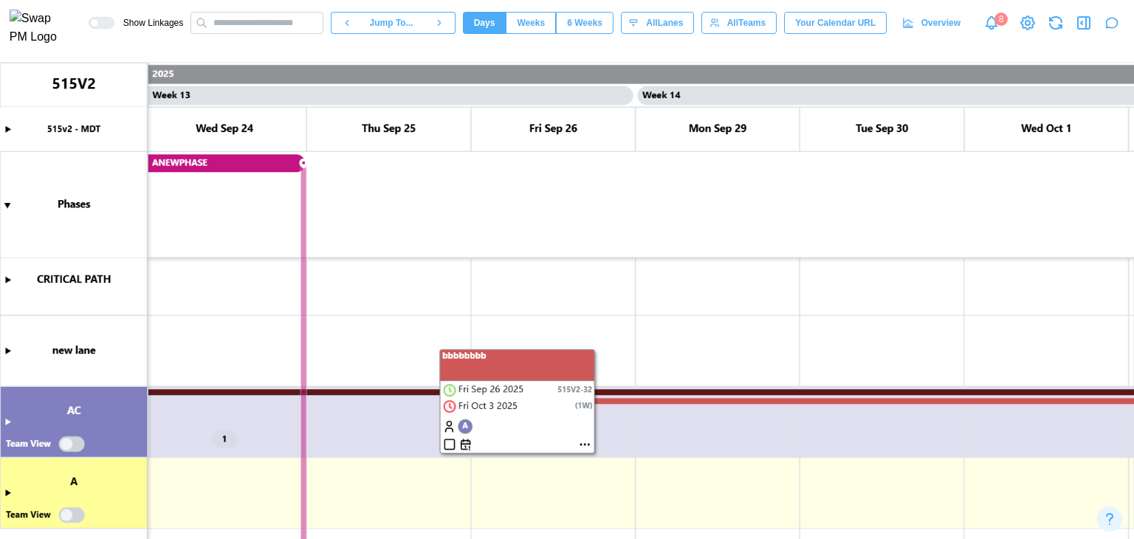
drag, startPoint x: 484, startPoint y: 401, endPoint x: 699, endPoint y: 374, distance: 216.6
click at [699, 374] on canvas at bounding box center [567, 301] width 1134 height 476
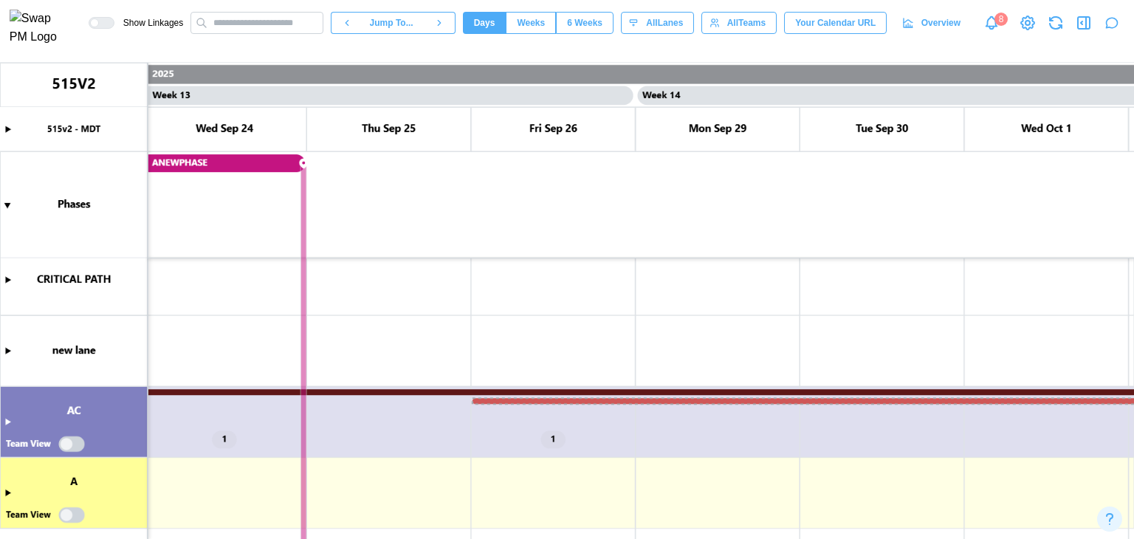
drag, startPoint x: 493, startPoint y: 401, endPoint x: 739, endPoint y: 391, distance: 246.9
click at [739, 391] on canvas at bounding box center [567, 301] width 1134 height 476
click at [542, 428] on canvas at bounding box center [567, 301] width 1134 height 476
drag, startPoint x: 479, startPoint y: 402, endPoint x: 721, endPoint y: 387, distance: 242.7
click at [721, 387] on canvas at bounding box center [567, 301] width 1134 height 476
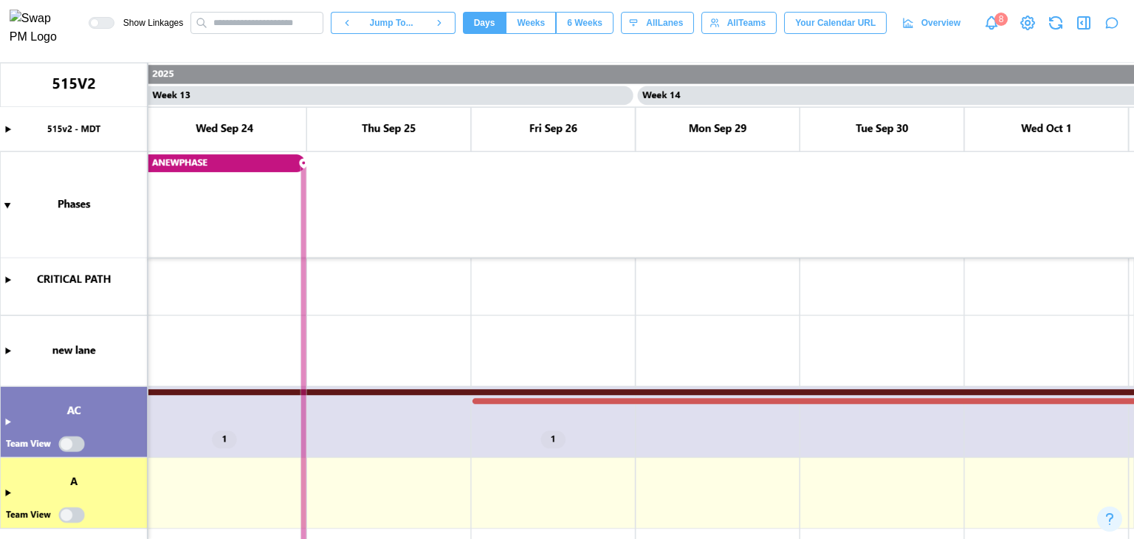
click at [721, 387] on canvas at bounding box center [567, 301] width 1134 height 476
drag, startPoint x: 514, startPoint y: 400, endPoint x: 642, endPoint y: 402, distance: 127.8
click at [642, 402] on canvas at bounding box center [567, 301] width 1134 height 476
drag, startPoint x: 476, startPoint y: 400, endPoint x: 688, endPoint y: 402, distance: 212.0
click at [688, 402] on canvas at bounding box center [567, 301] width 1134 height 476
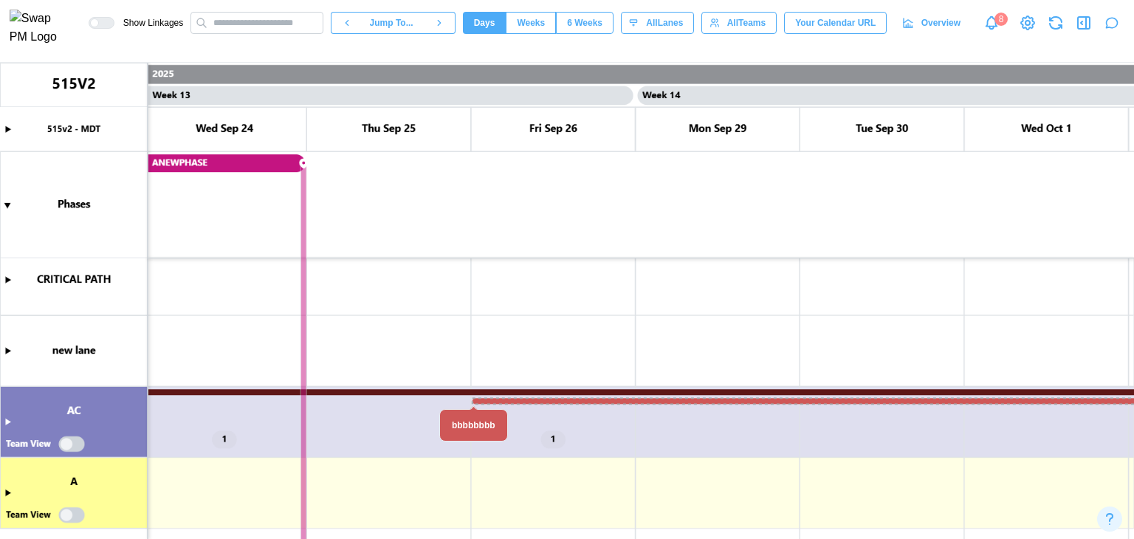
click at [688, 402] on canvas at bounding box center [567, 301] width 1134 height 476
click at [569, 400] on canvas at bounding box center [567, 301] width 1134 height 476
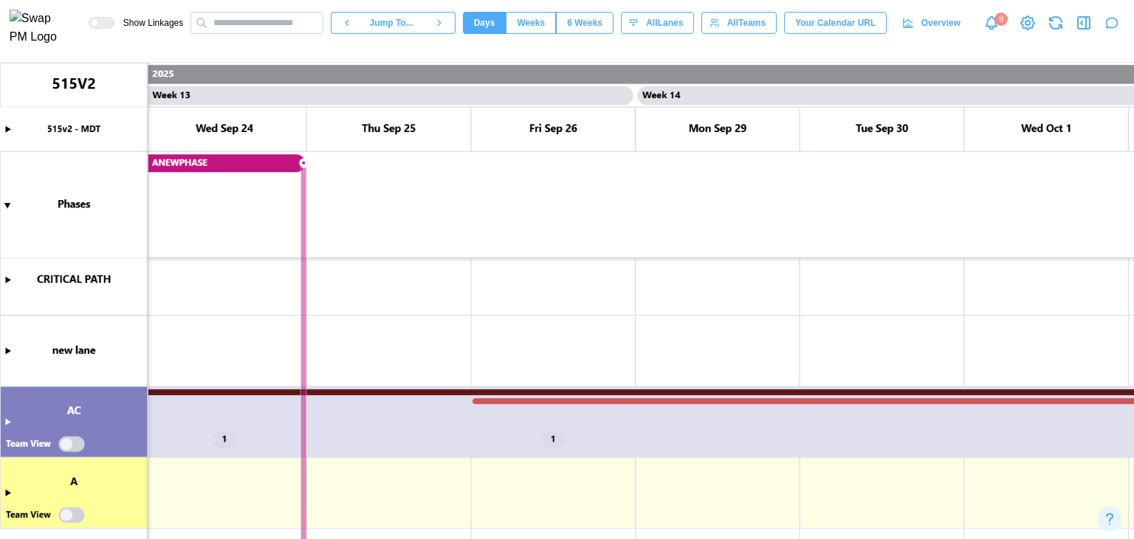
click at [569, 400] on canvas at bounding box center [567, 301] width 1134 height 476
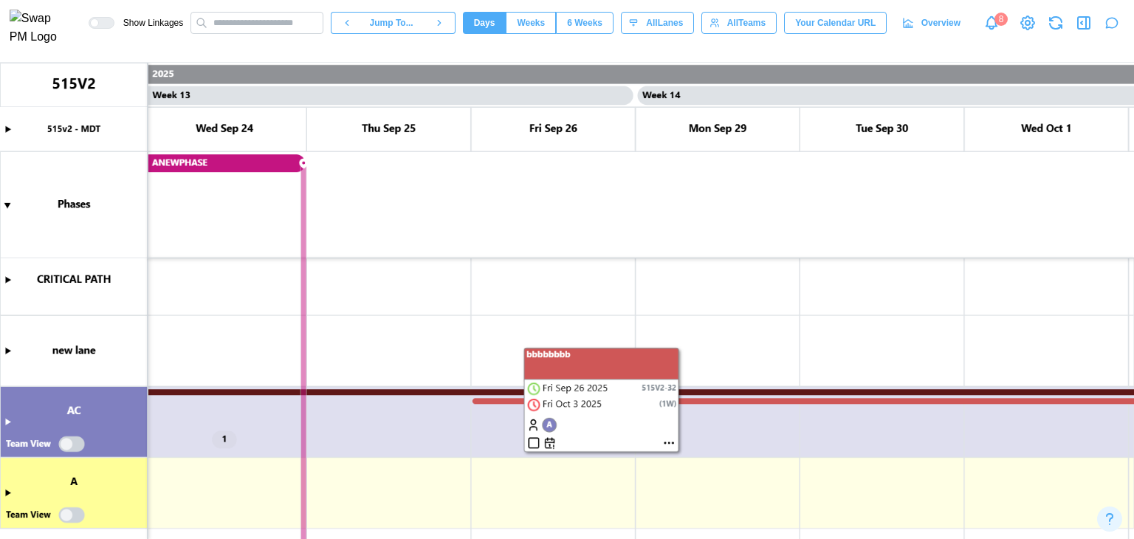
click at [668, 441] on canvas at bounding box center [567, 301] width 1134 height 476
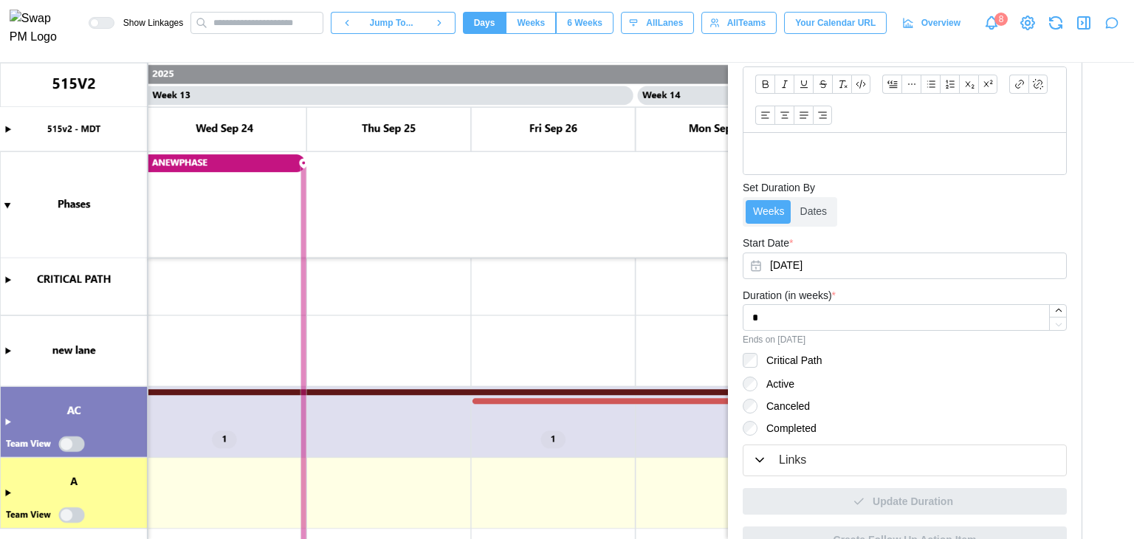
scroll to position [583, 0]
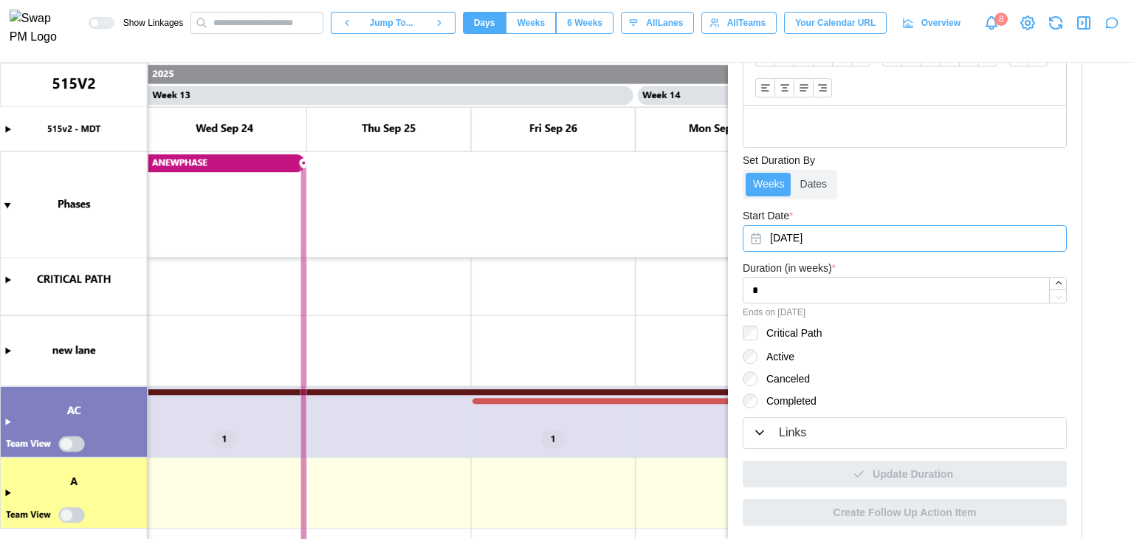
click at [809, 233] on button "Sep 26, 2025" at bounding box center [905, 238] width 324 height 27
type textarea "*"
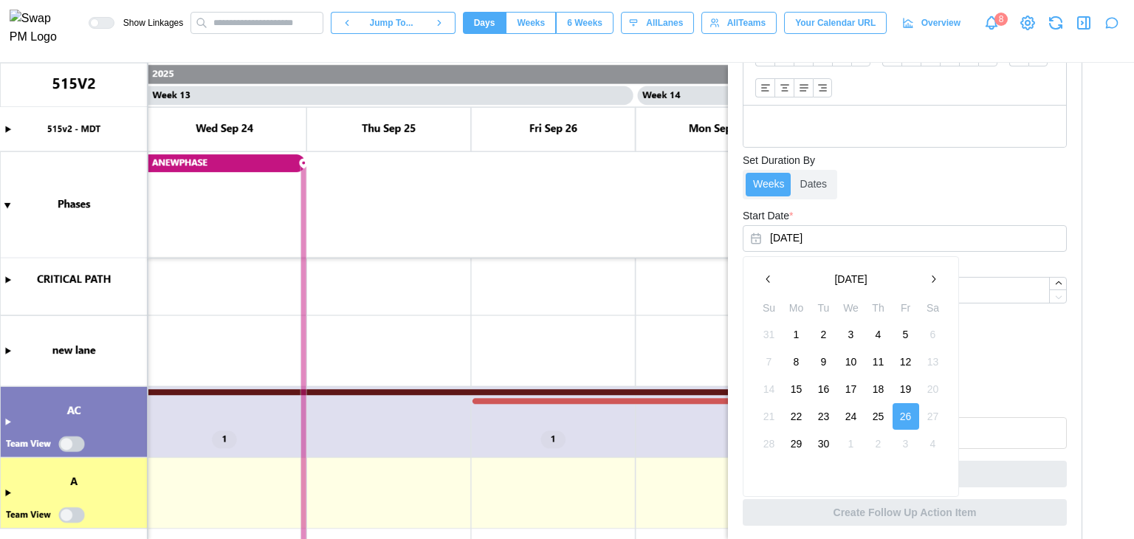
click at [792, 443] on button "29" at bounding box center [797, 444] width 27 height 27
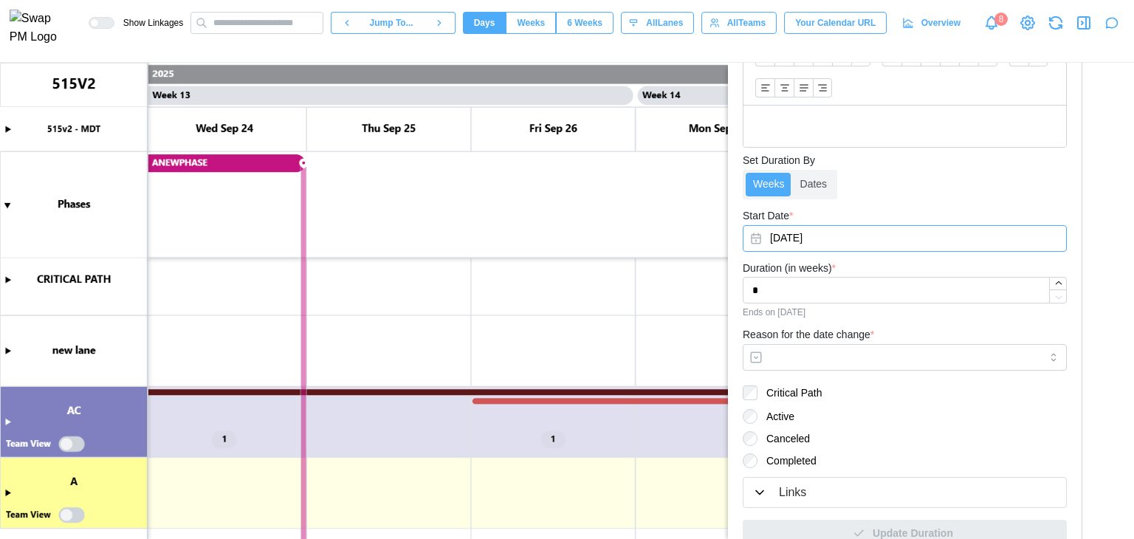
scroll to position [643, 0]
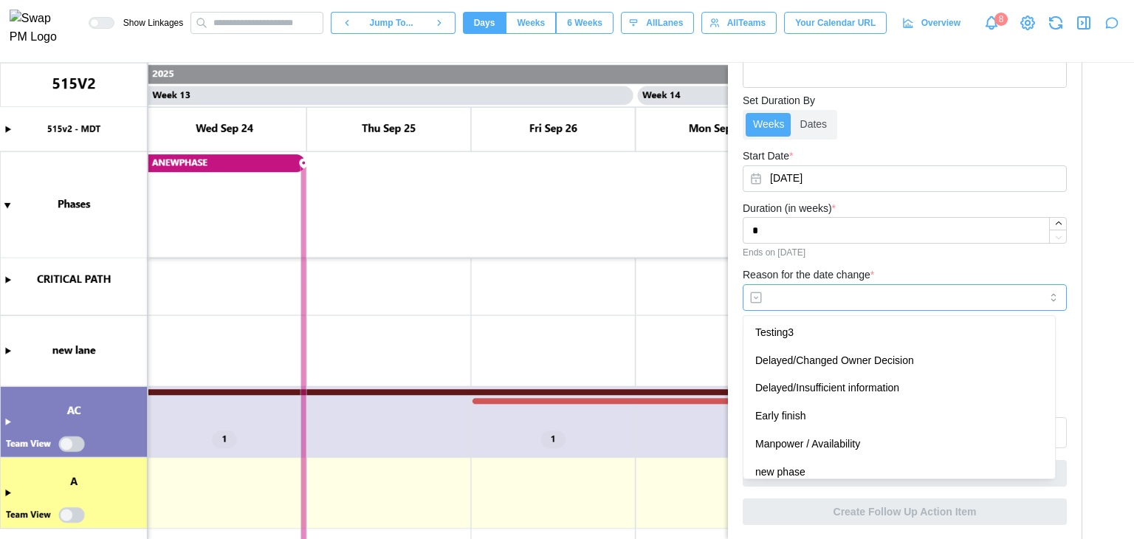
click at [809, 295] on input "Reason for the date change *" at bounding box center [905, 297] width 324 height 27
type input "********"
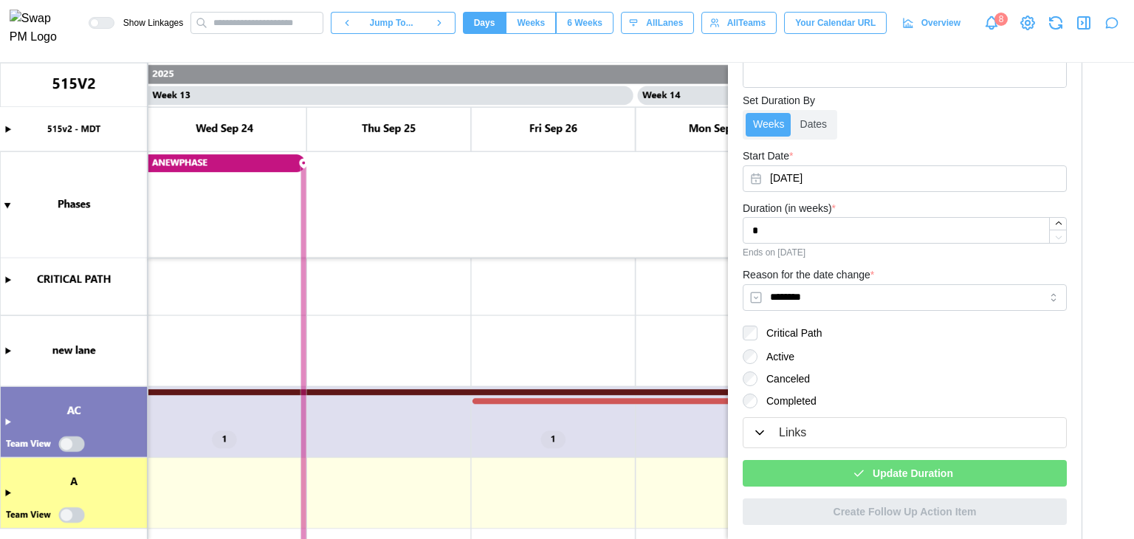
scroll to position [0, 10531]
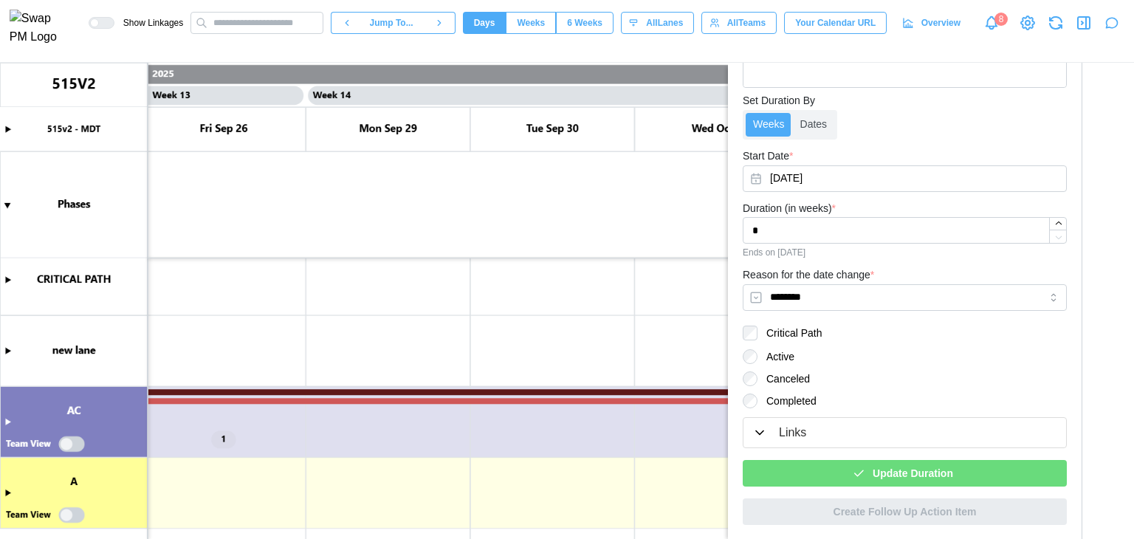
click at [544, 402] on canvas at bounding box center [567, 301] width 1134 height 476
click at [496, 405] on canvas at bounding box center [567, 301] width 1134 height 476
click at [493, 402] on canvas at bounding box center [567, 301] width 1134 height 476
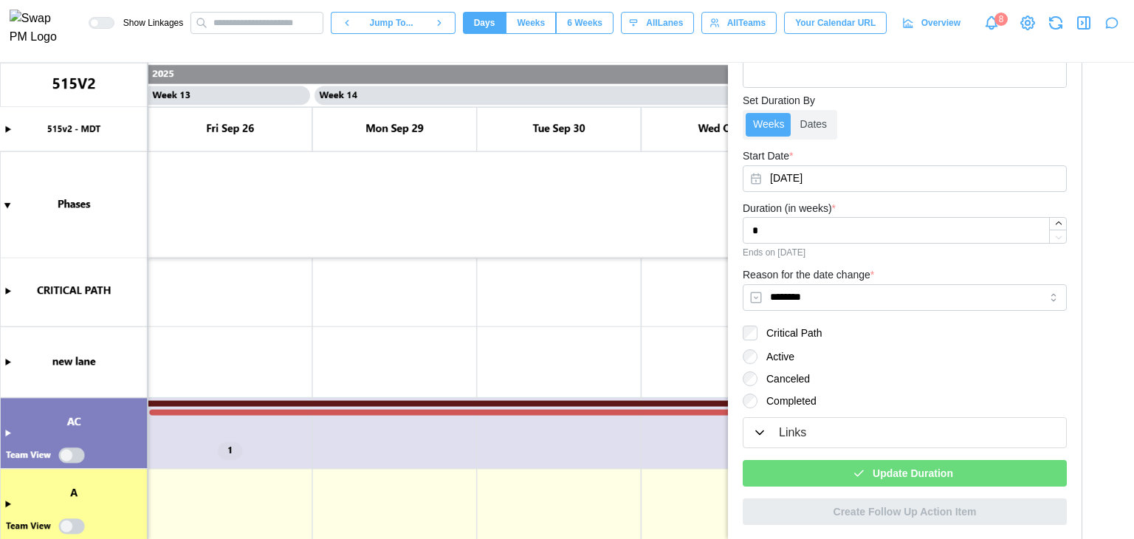
click at [493, 414] on canvas at bounding box center [567, 301] width 1134 height 476
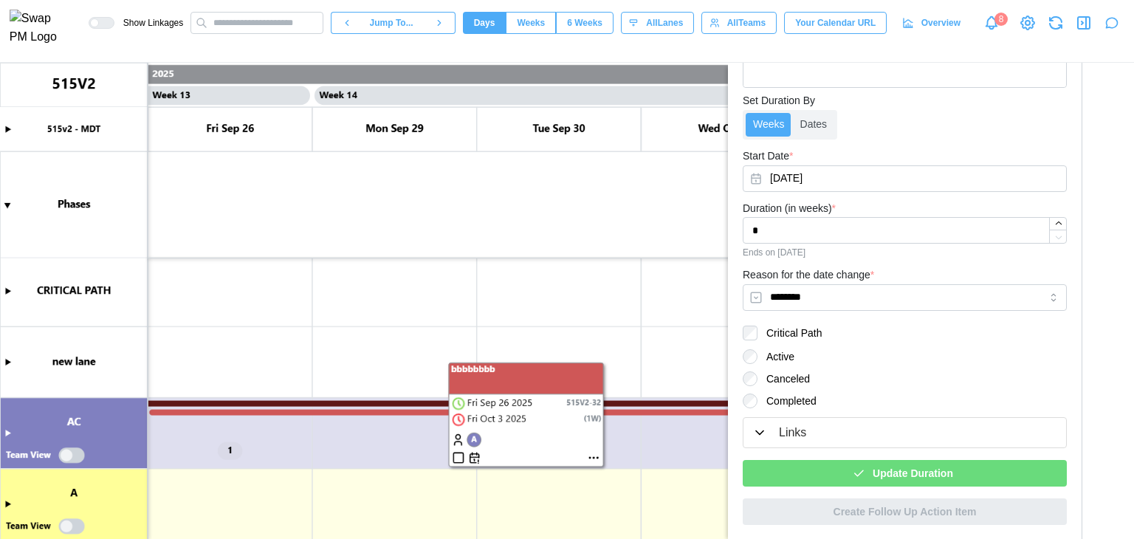
click at [460, 456] on canvas at bounding box center [567, 301] width 1134 height 476
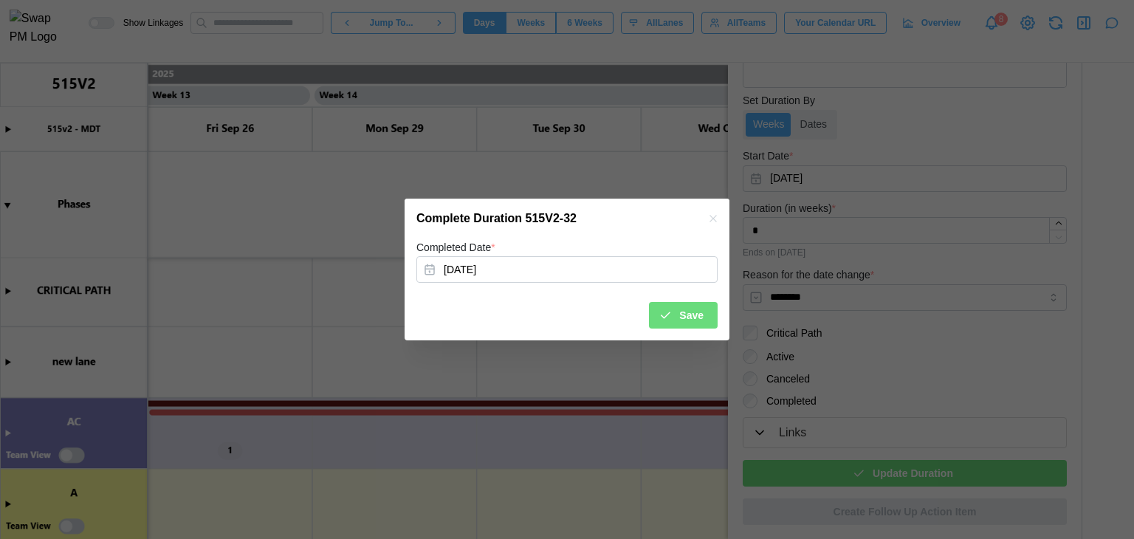
click at [697, 310] on span "Save" at bounding box center [691, 315] width 24 height 25
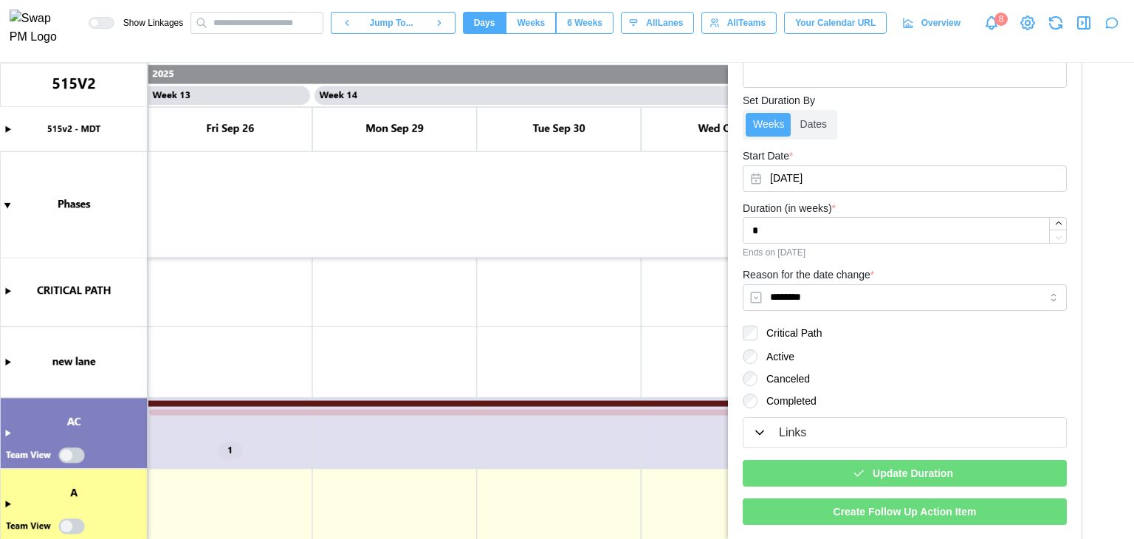
click at [476, 411] on canvas at bounding box center [567, 301] width 1134 height 476
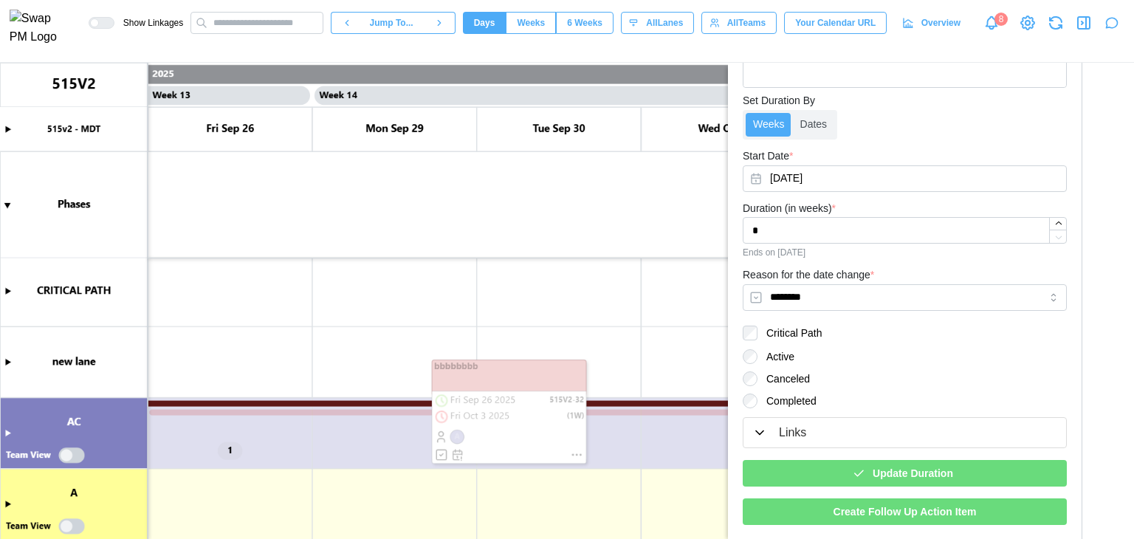
click at [436, 455] on canvas at bounding box center [567, 301] width 1134 height 476
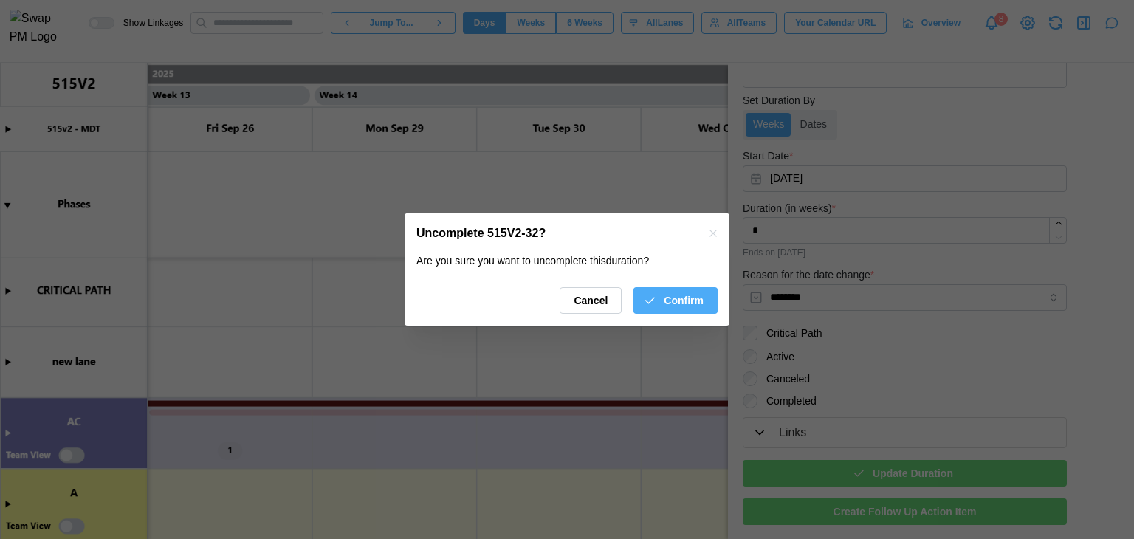
click at [672, 293] on span "Confirm" at bounding box center [684, 300] width 40 height 25
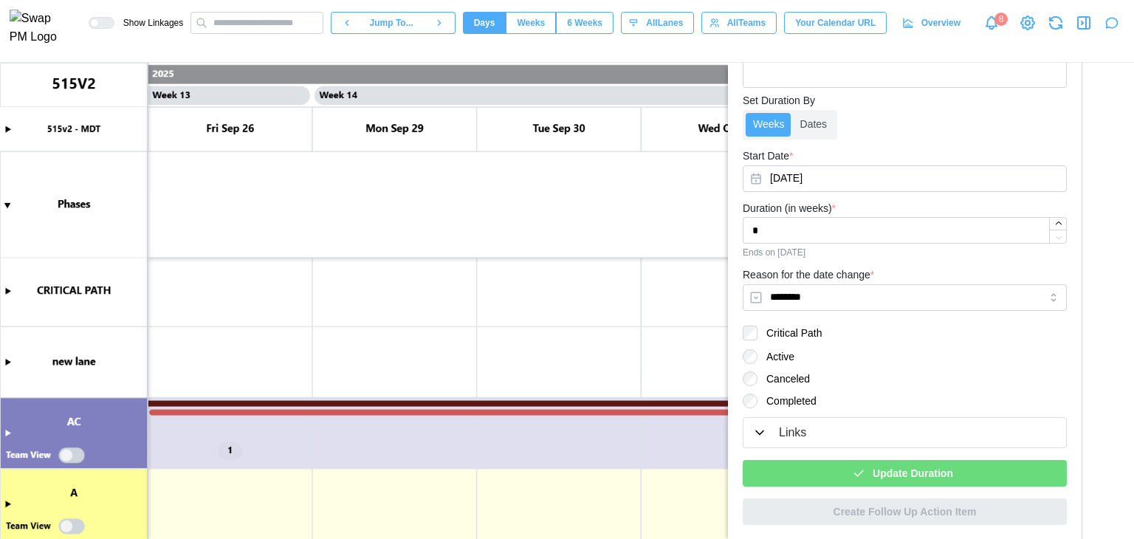
click at [442, 411] on canvas at bounding box center [567, 301] width 1134 height 476
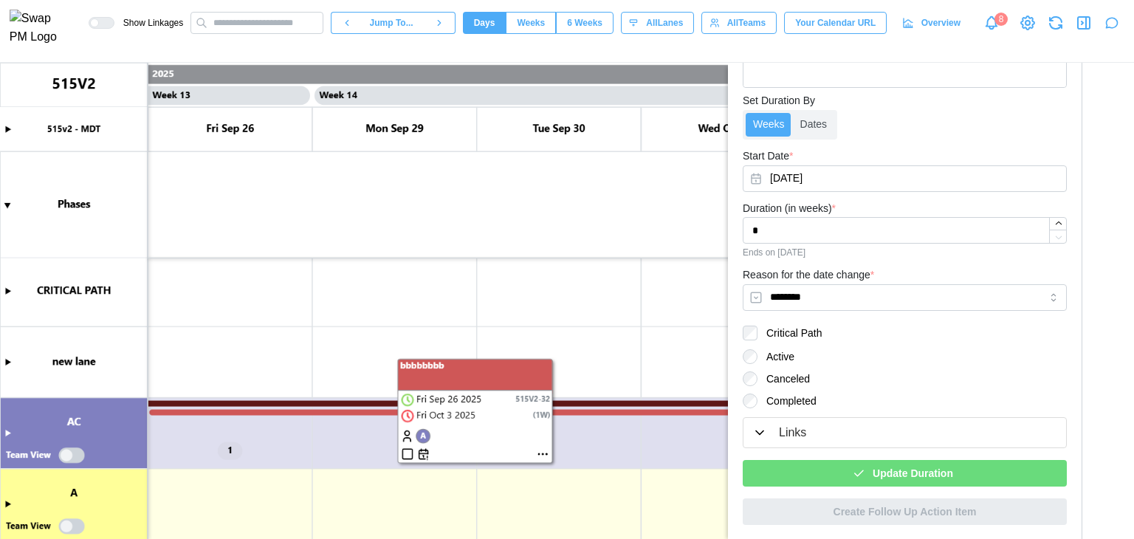
click at [408, 452] on canvas at bounding box center [567, 301] width 1134 height 476
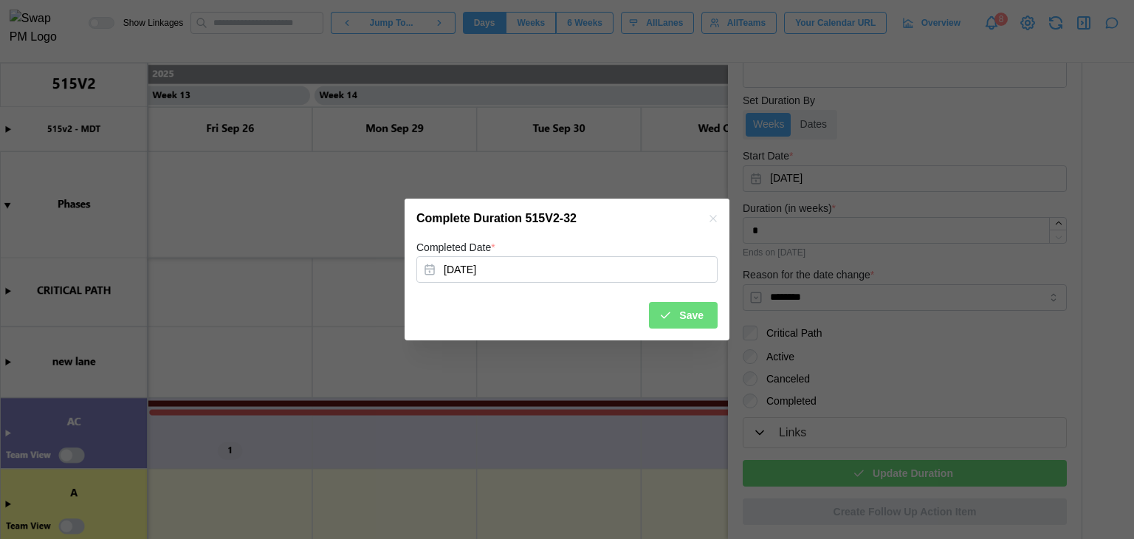
click at [672, 319] on icon "submit" at bounding box center [665, 315] width 13 height 13
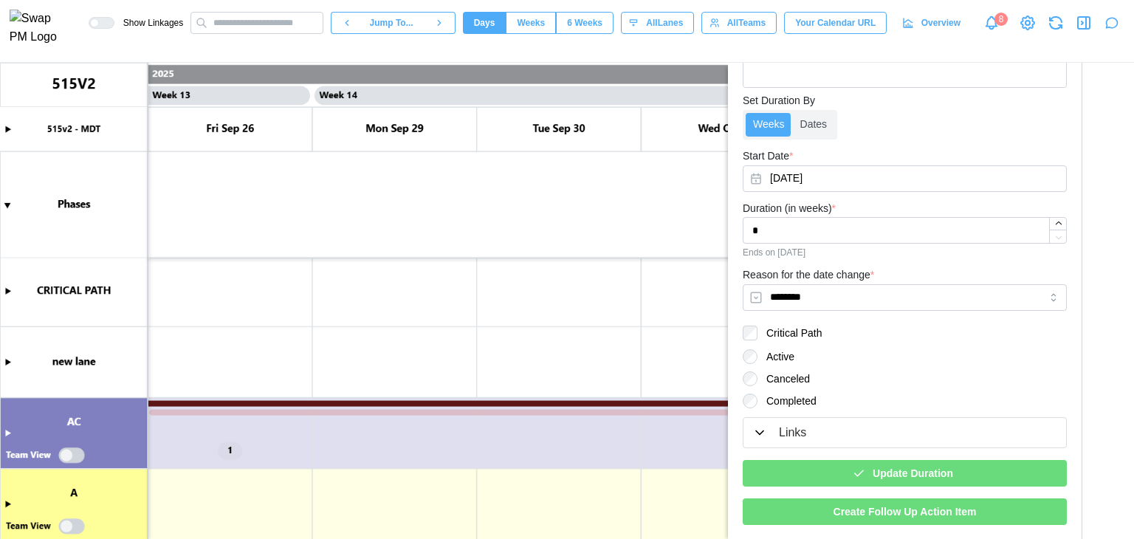
click at [453, 414] on canvas at bounding box center [567, 301] width 1134 height 476
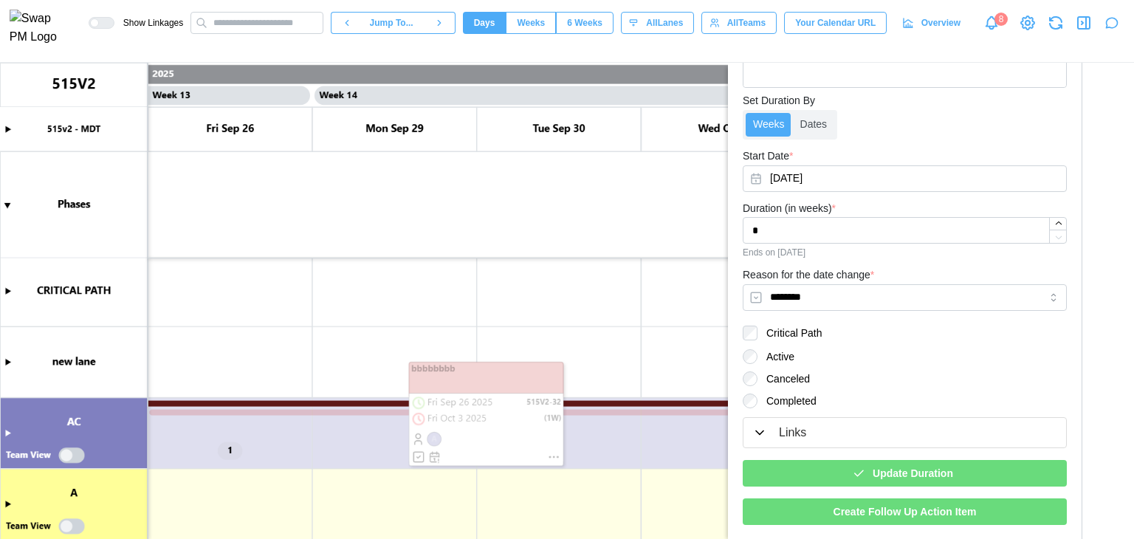
click at [582, 411] on canvas at bounding box center [567, 301] width 1134 height 476
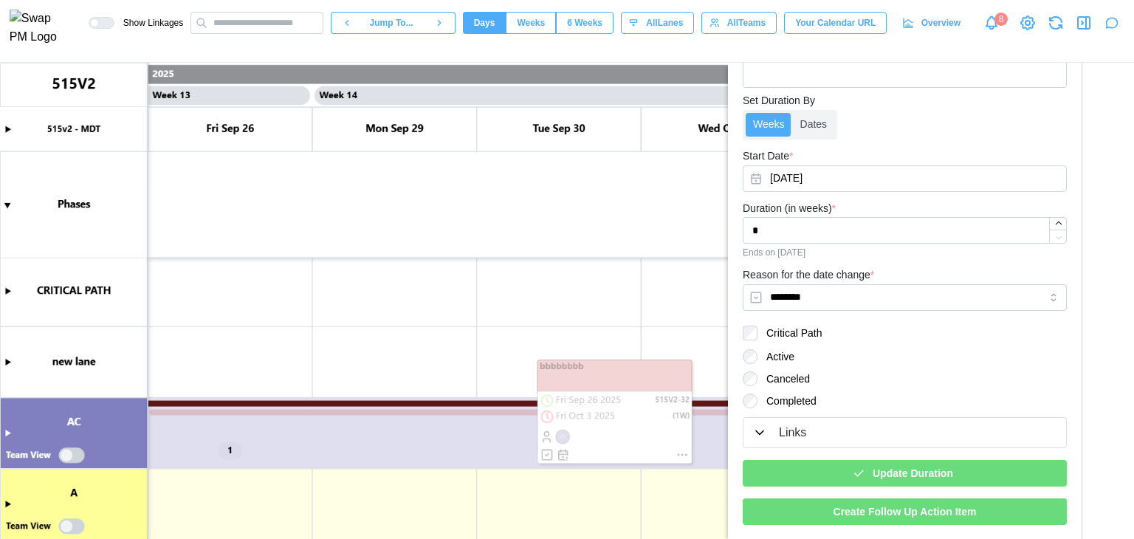
click at [544, 456] on canvas at bounding box center [567, 301] width 1134 height 476
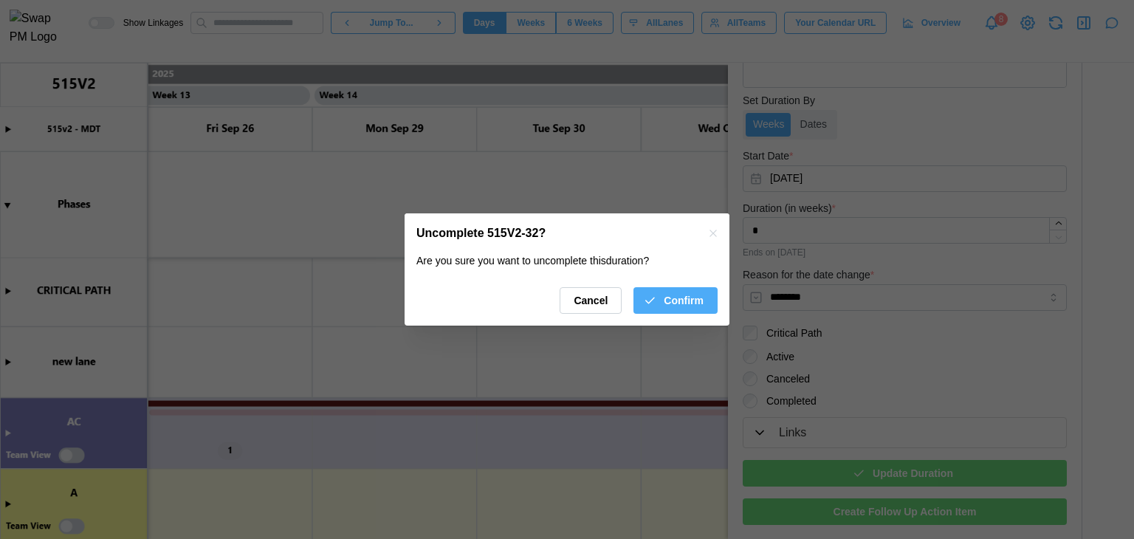
click at [668, 298] on span "Confirm" at bounding box center [684, 300] width 40 height 25
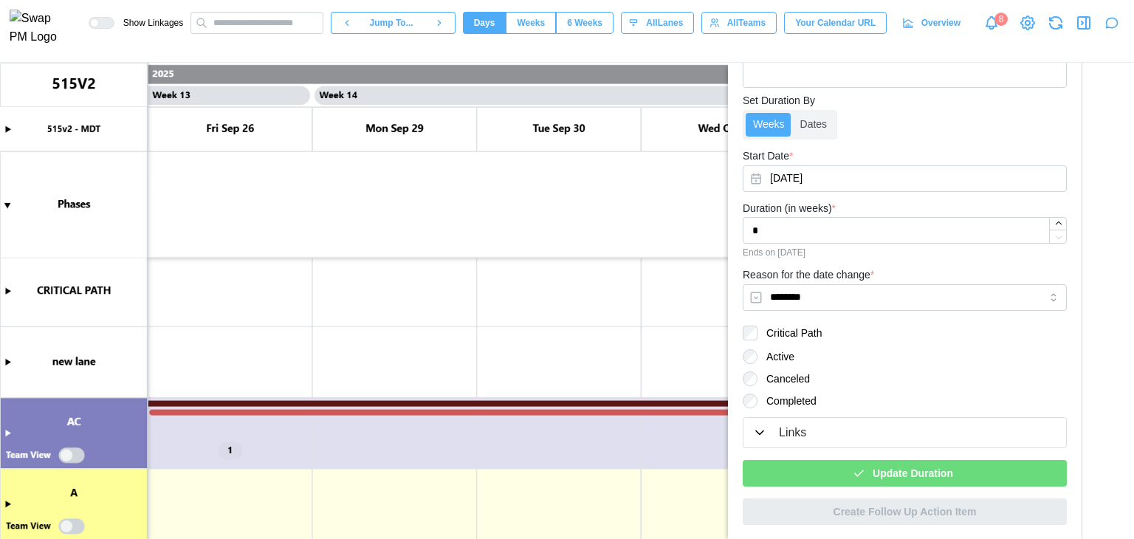
click at [1086, 29] on icon "button" at bounding box center [1086, 23] width 0 height 12
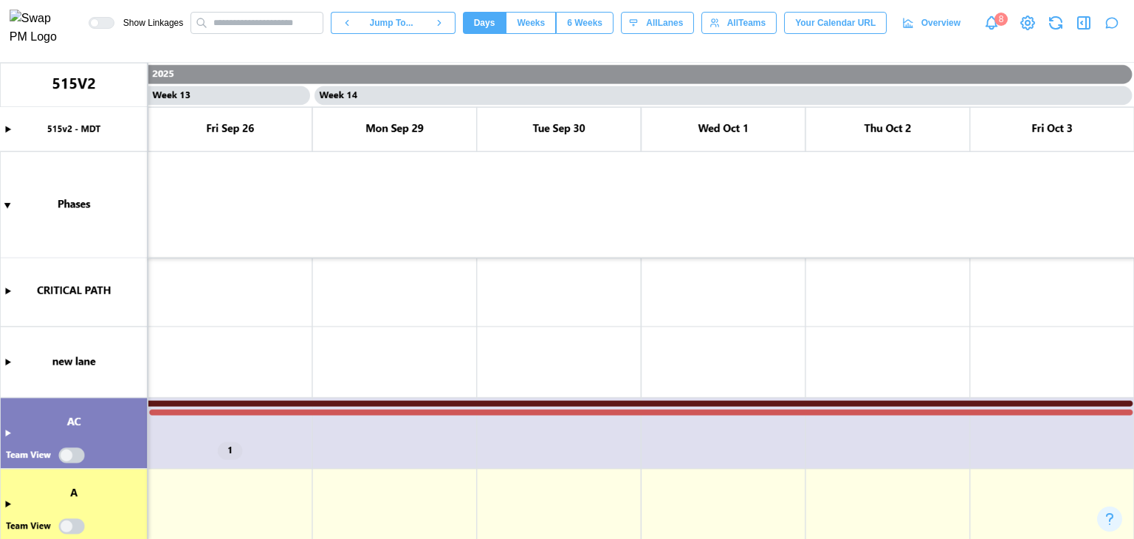
click at [502, 413] on canvas at bounding box center [567, 301] width 1134 height 476
click at [609, 411] on canvas at bounding box center [567, 301] width 1134 height 476
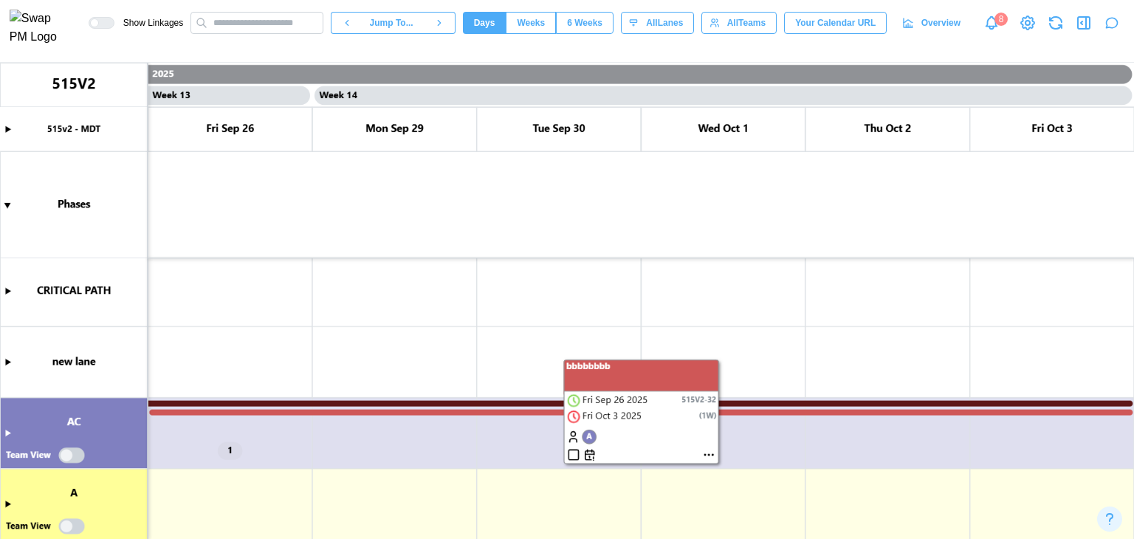
click at [705, 454] on canvas at bounding box center [567, 301] width 1134 height 476
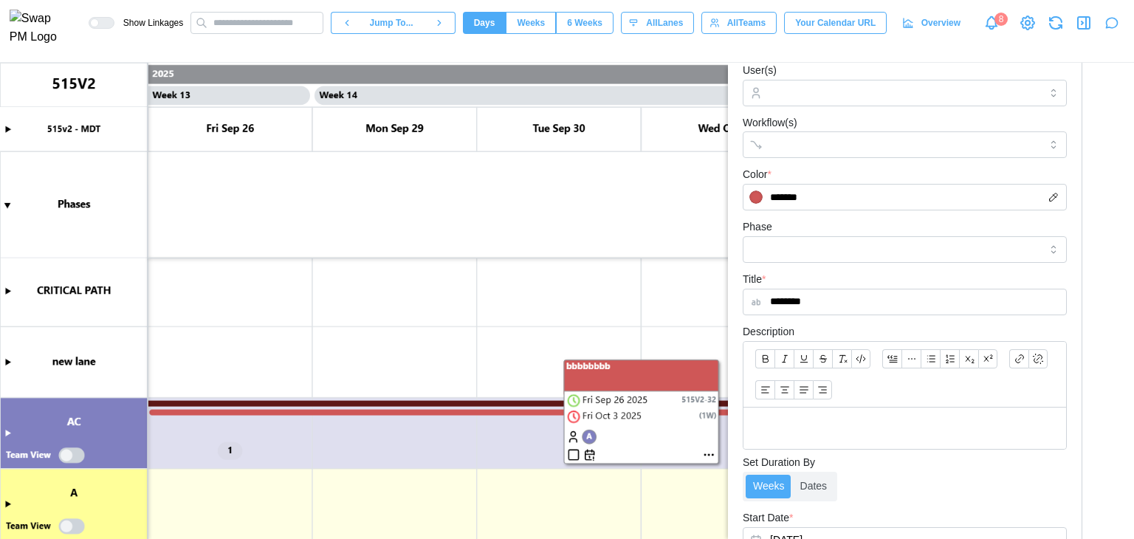
scroll to position [583, 0]
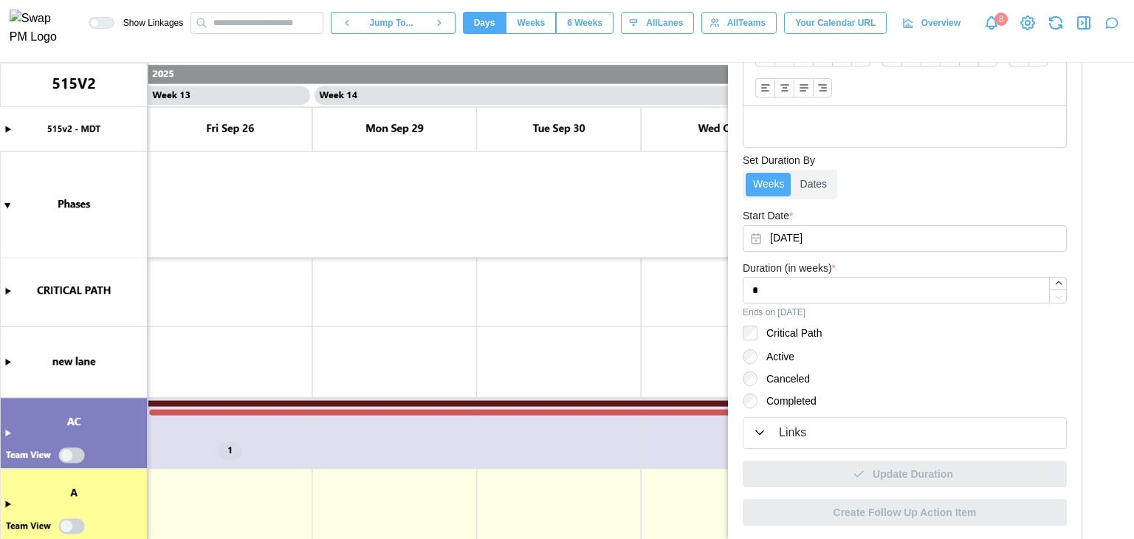
click at [786, 395] on label "Completed" at bounding box center [787, 401] width 59 height 15
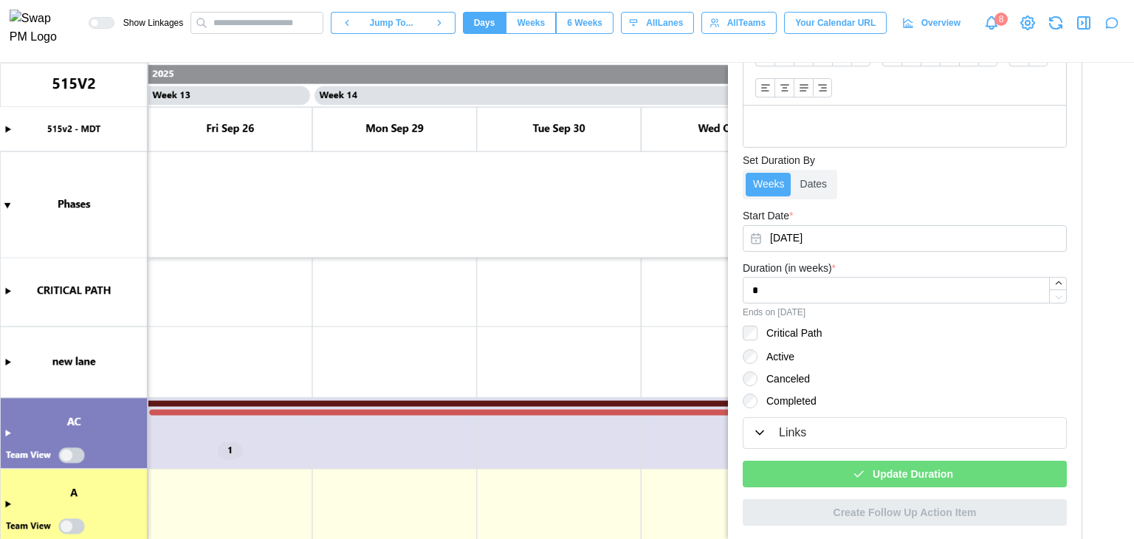
click at [829, 482] on div "Update Duration" at bounding box center [903, 474] width 301 height 25
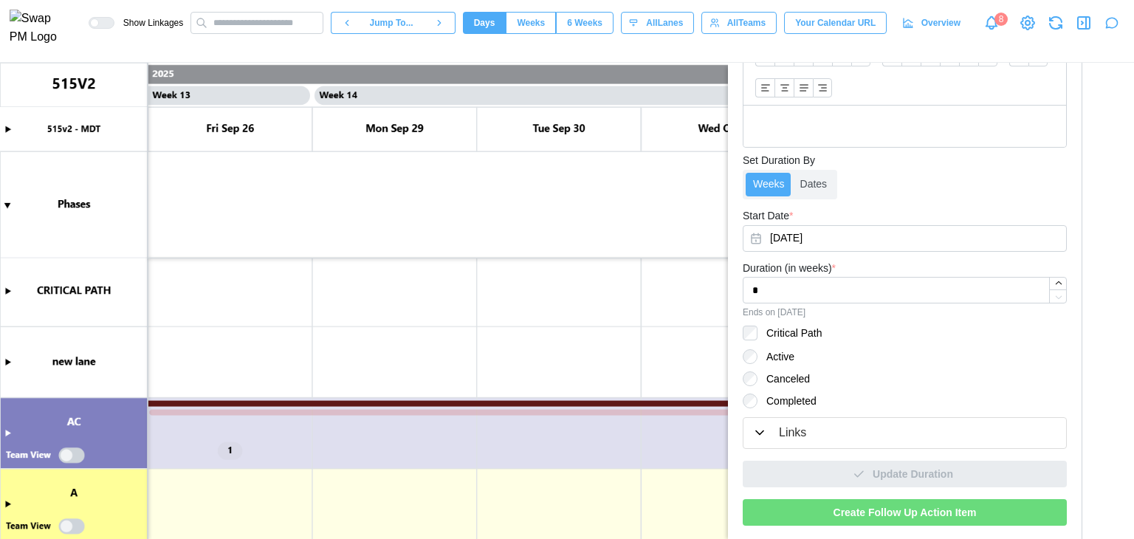
click at [421, 411] on canvas at bounding box center [567, 301] width 1134 height 476
click at [787, 379] on label "Canceled" at bounding box center [784, 378] width 52 height 15
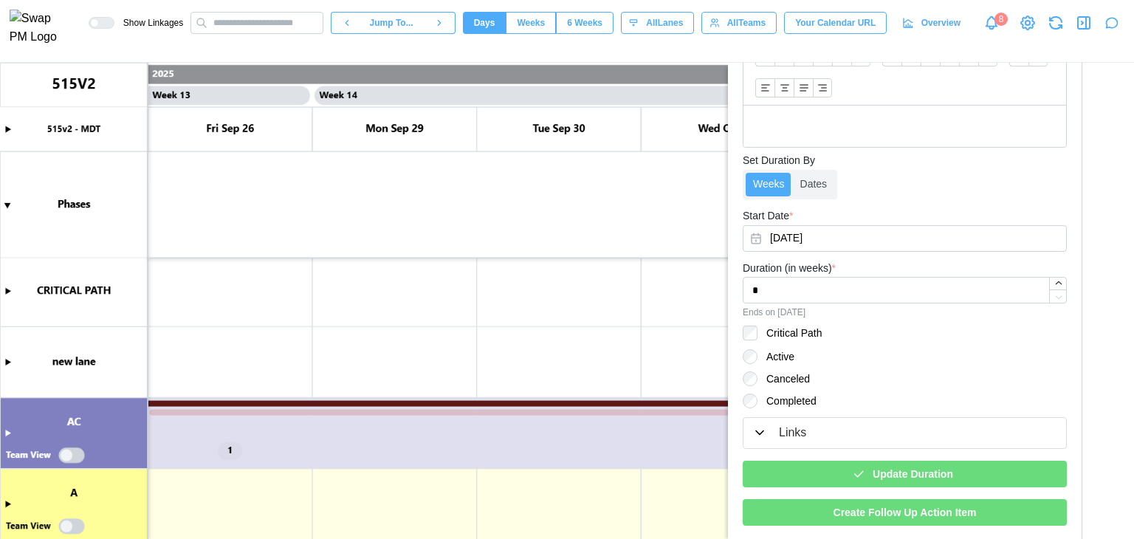
click at [843, 470] on div "Update Duration" at bounding box center [903, 474] width 301 height 25
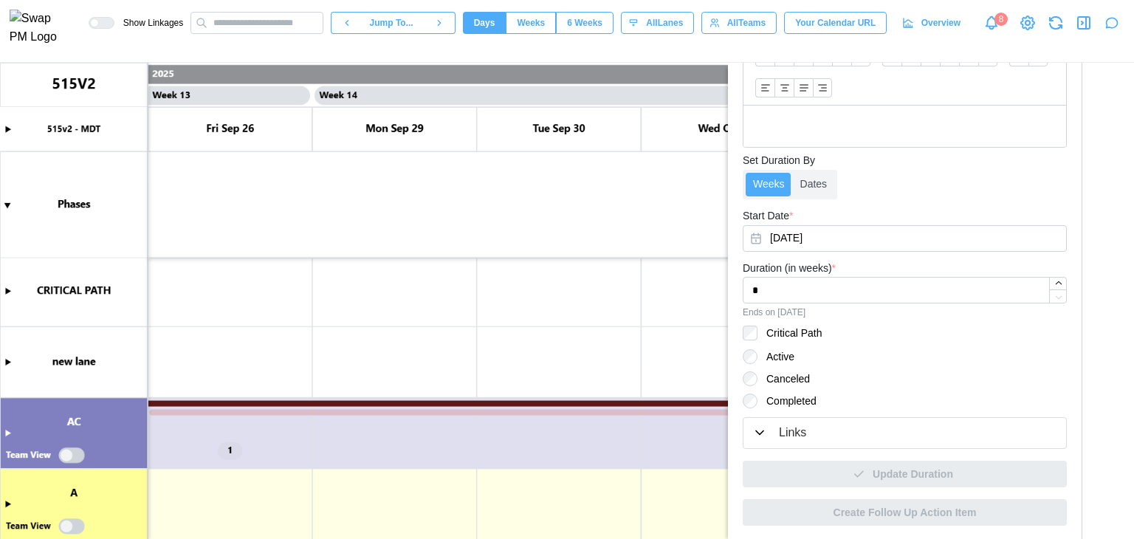
click at [463, 413] on canvas at bounding box center [567, 301] width 1134 height 476
click at [446, 414] on canvas at bounding box center [567, 301] width 1134 height 476
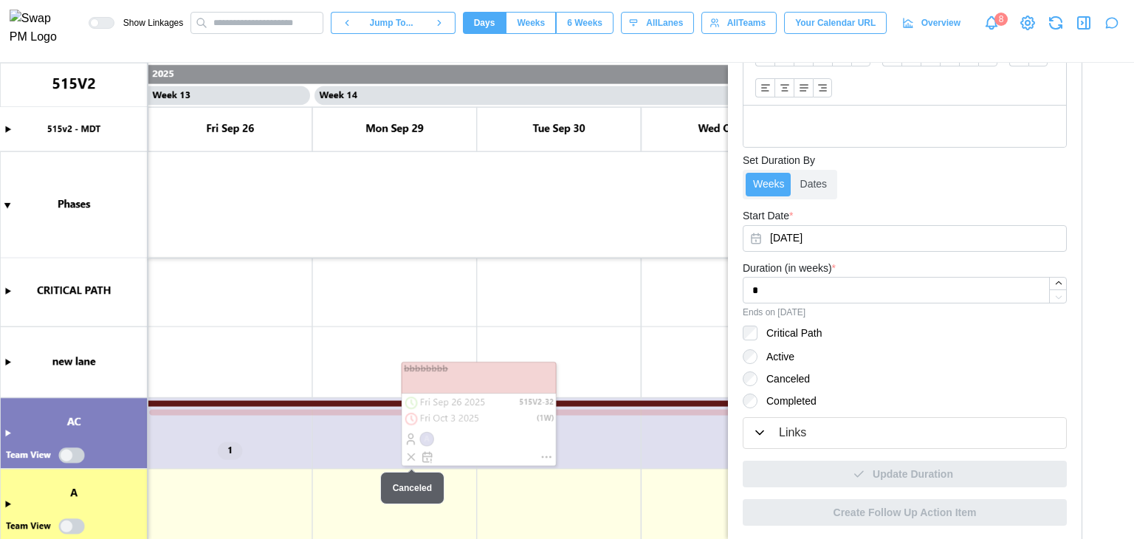
click at [408, 453] on canvas at bounding box center [567, 301] width 1134 height 476
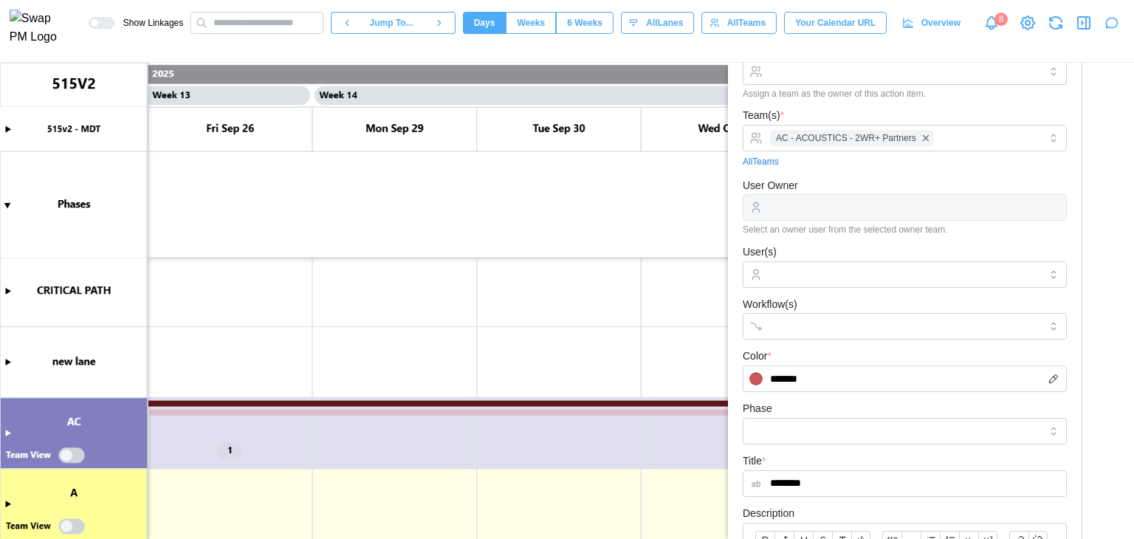
scroll to position [0, 0]
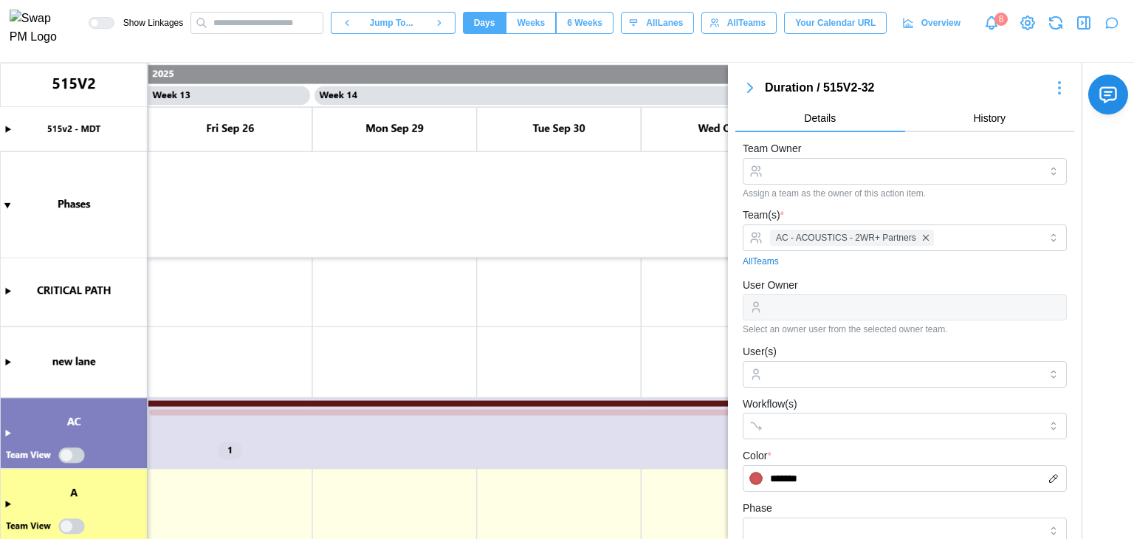
click at [501, 413] on canvas at bounding box center [567, 301] width 1134 height 476
click at [786, 427] on input "Workflow(s)" at bounding box center [891, 426] width 243 height 12
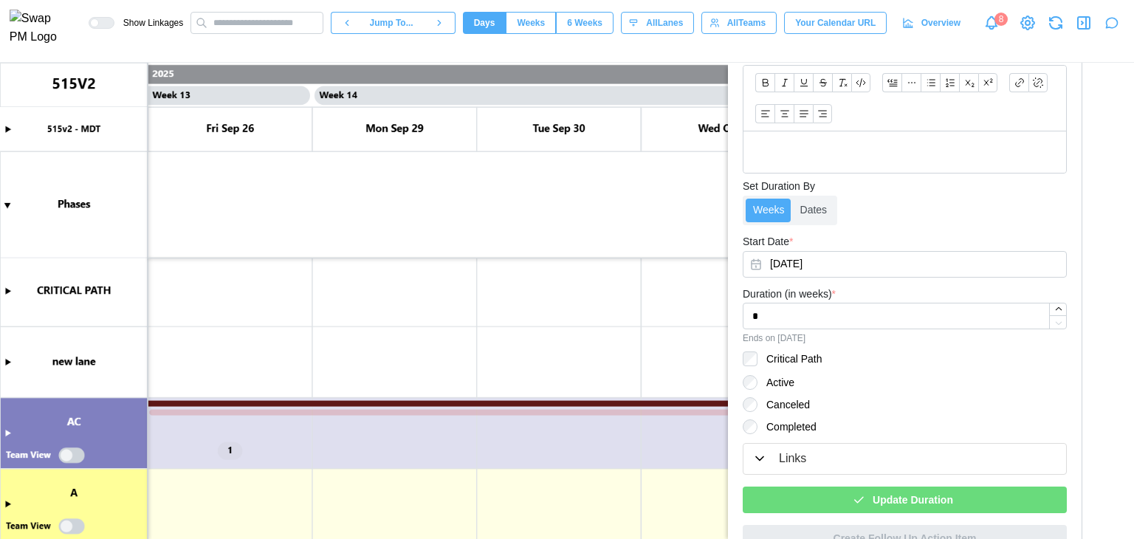
scroll to position [583, 0]
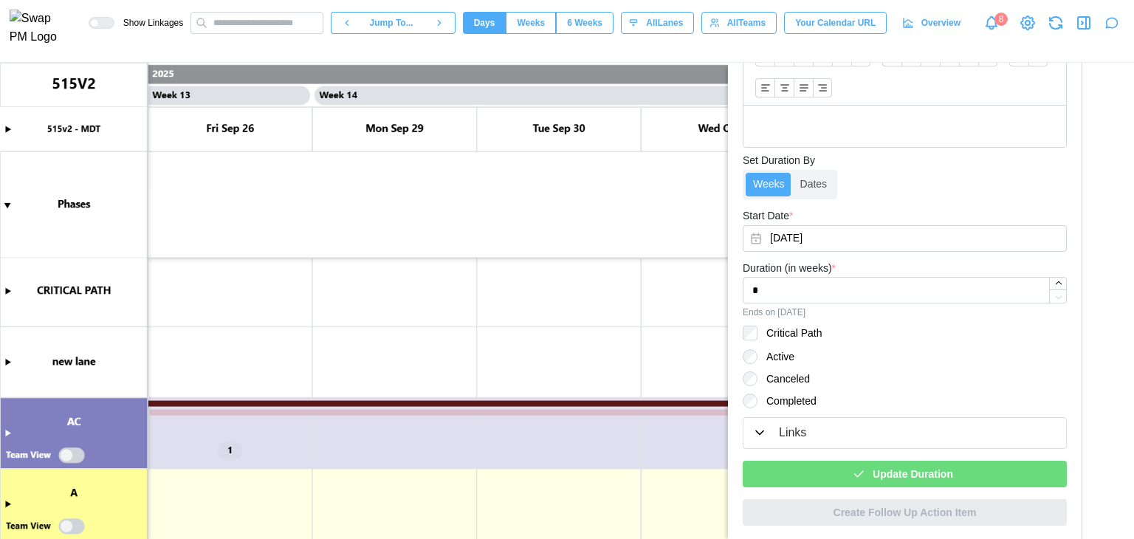
click at [824, 479] on div "Update Duration" at bounding box center [903, 474] width 301 height 25
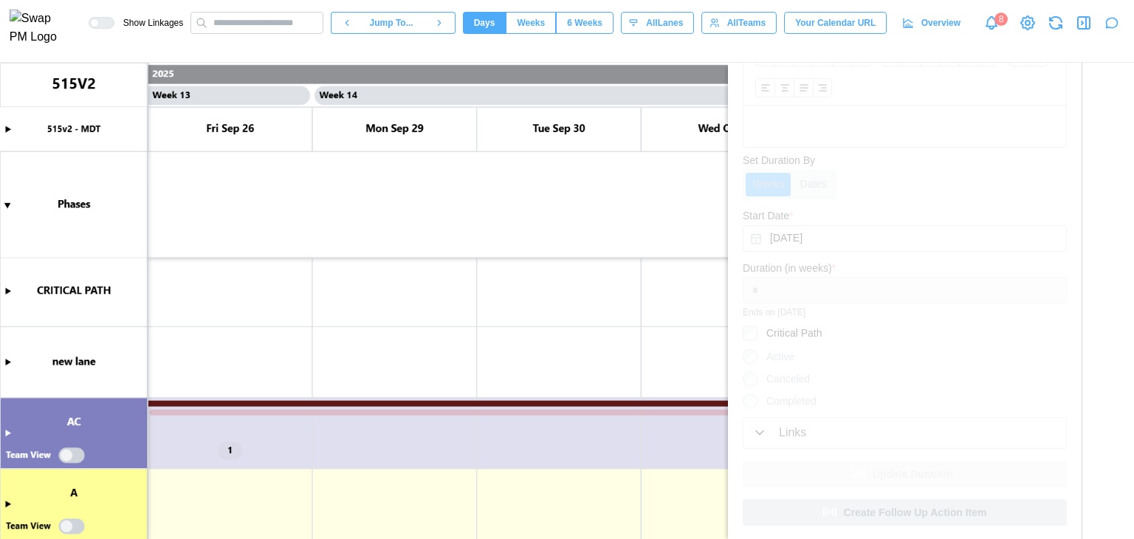
click at [385, 411] on canvas at bounding box center [567, 301] width 1134 height 476
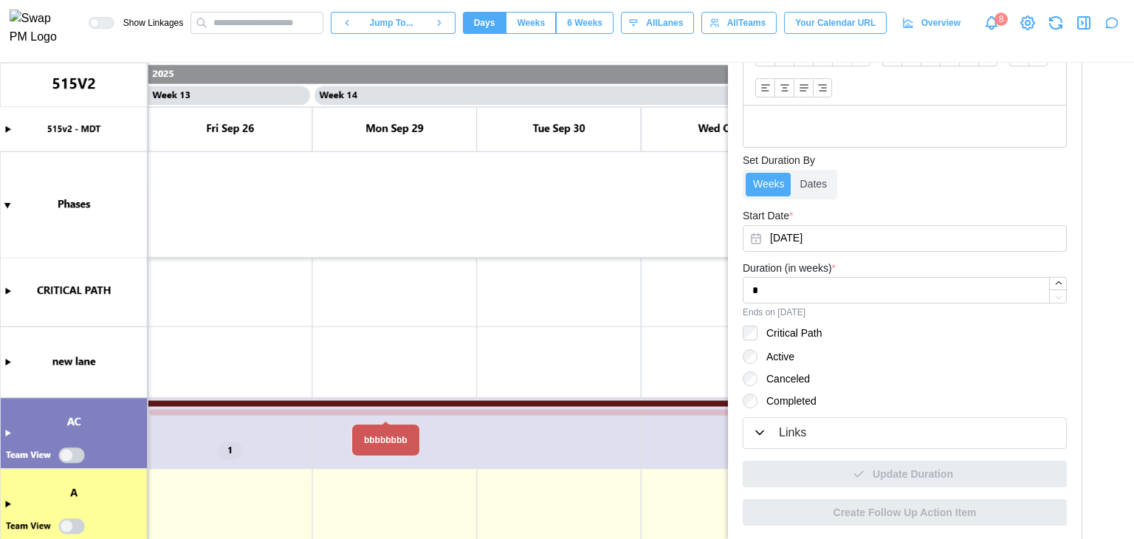
click at [385, 411] on canvas at bounding box center [567, 301] width 1134 height 476
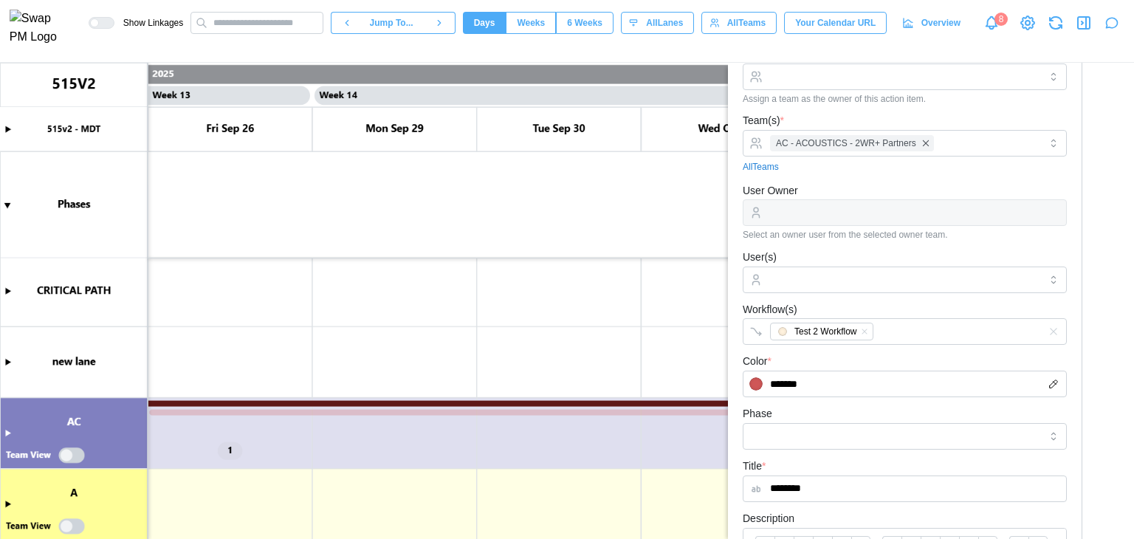
scroll to position [0, 0]
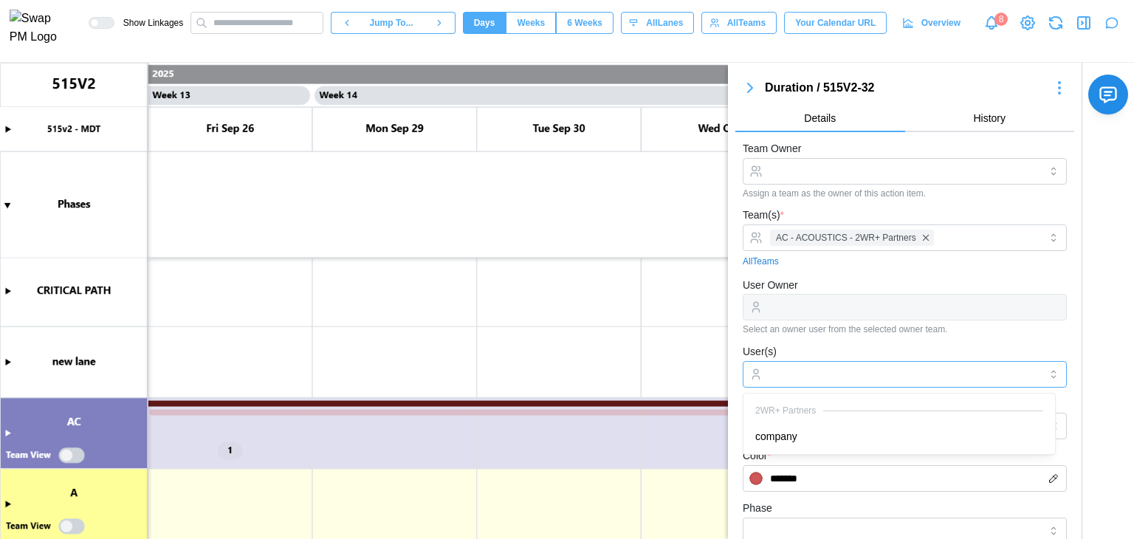
click at [798, 366] on div at bounding box center [903, 374] width 273 height 25
click at [545, 414] on canvas at bounding box center [567, 301] width 1134 height 476
click at [269, 410] on canvas at bounding box center [567, 301] width 1134 height 476
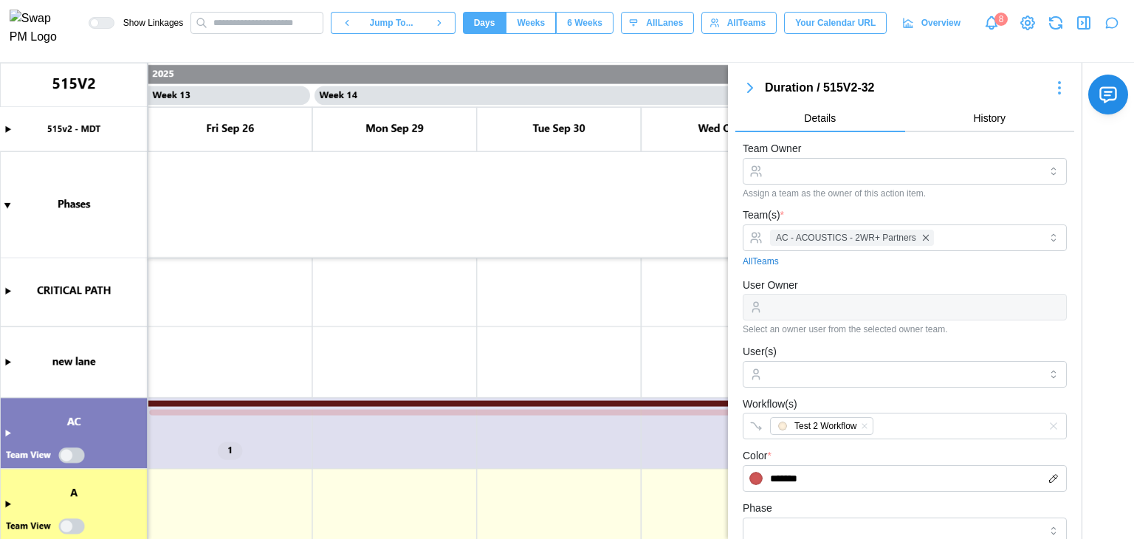
click at [269, 410] on canvas at bounding box center [567, 301] width 1134 height 476
type textarea "*"
click at [428, 332] on button "Create Task" at bounding box center [444, 325] width 109 height 27
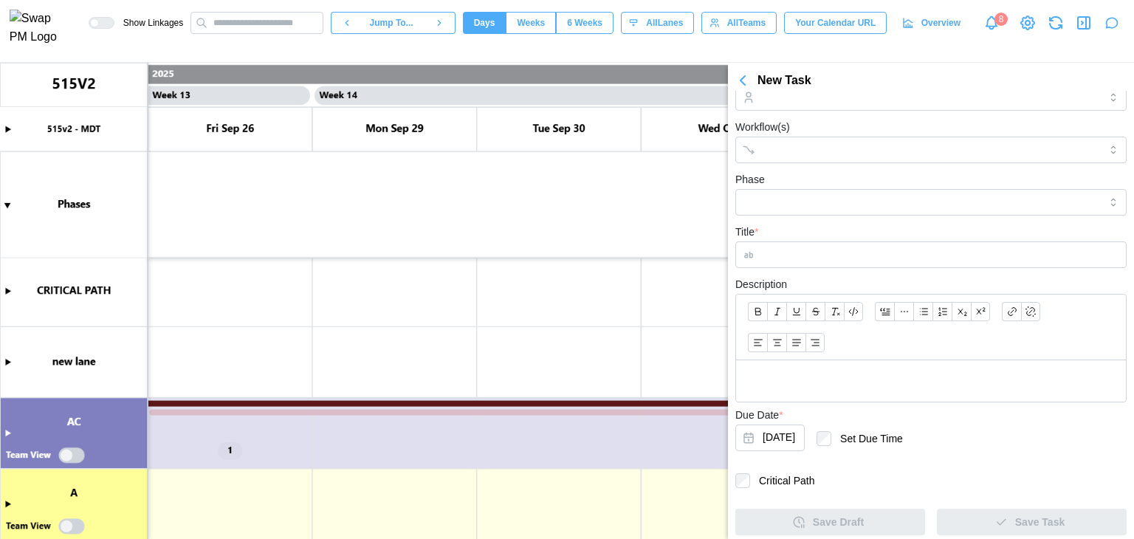
scroll to position [290, 0]
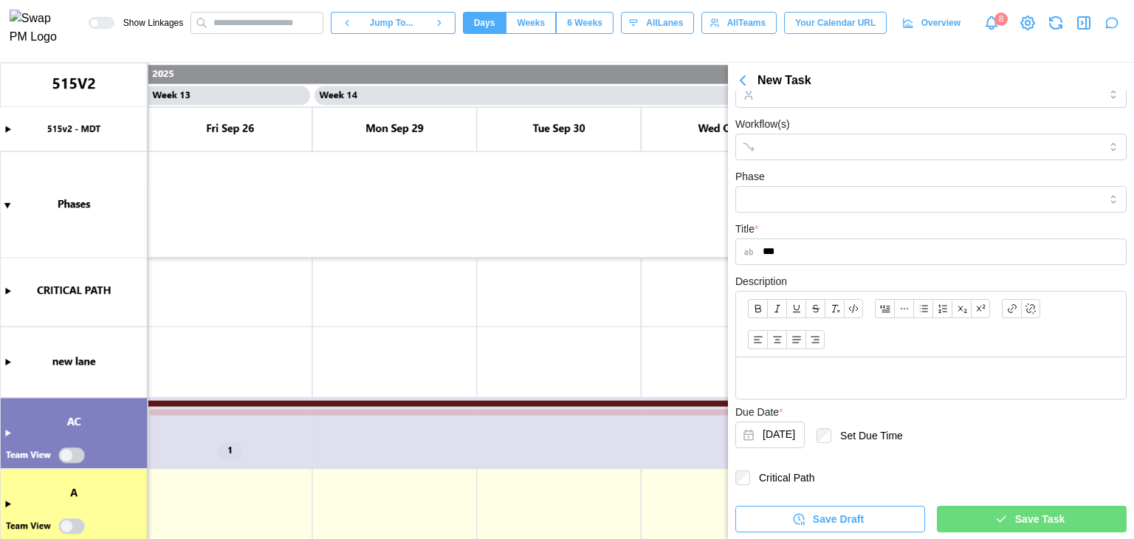
type input "***"
click at [783, 439] on button "Sep 29, 2025" at bounding box center [770, 435] width 69 height 27
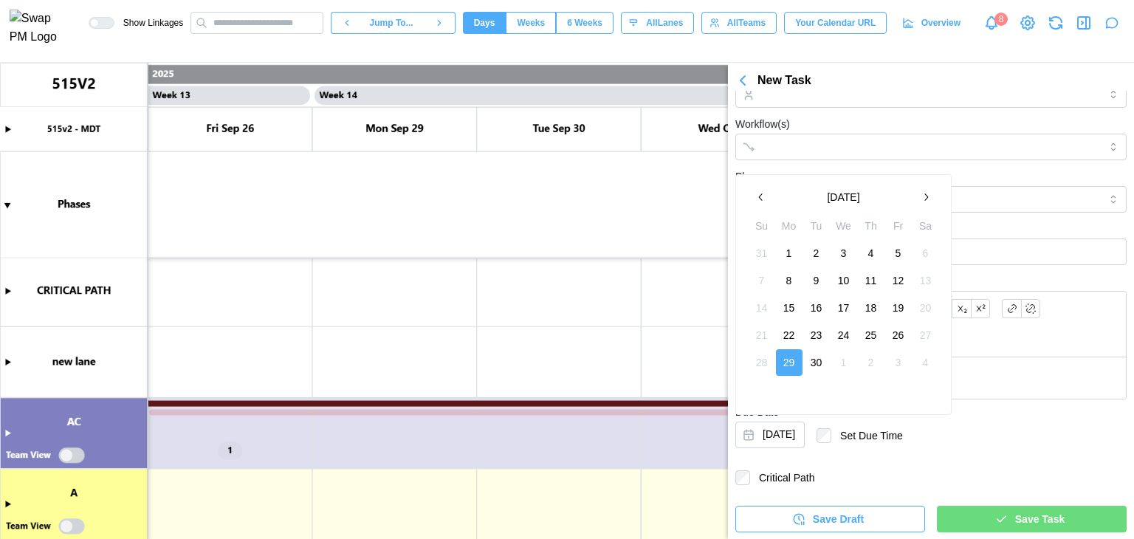
click at [871, 188] on button "September 2025" at bounding box center [844, 197] width 138 height 27
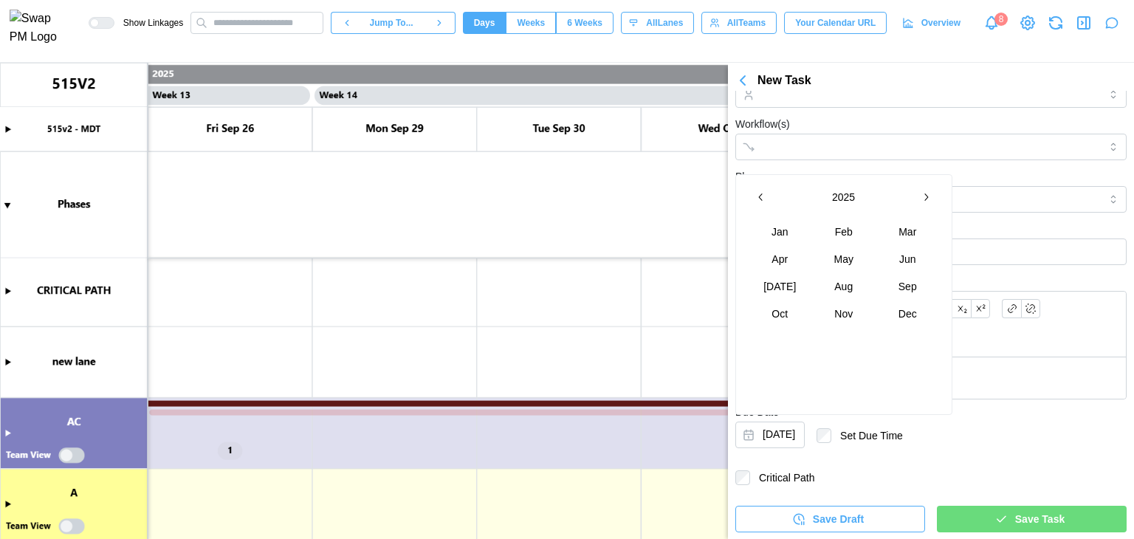
click at [826, 199] on button "2025" at bounding box center [844, 197] width 138 height 27
click at [927, 202] on icon "button" at bounding box center [926, 197] width 12 height 12
click at [855, 232] on button "2031" at bounding box center [844, 232] width 64 height 27
click at [770, 203] on button "button" at bounding box center [761, 197] width 27 height 27
click at [756, 205] on button "button" at bounding box center [761, 197] width 27 height 27
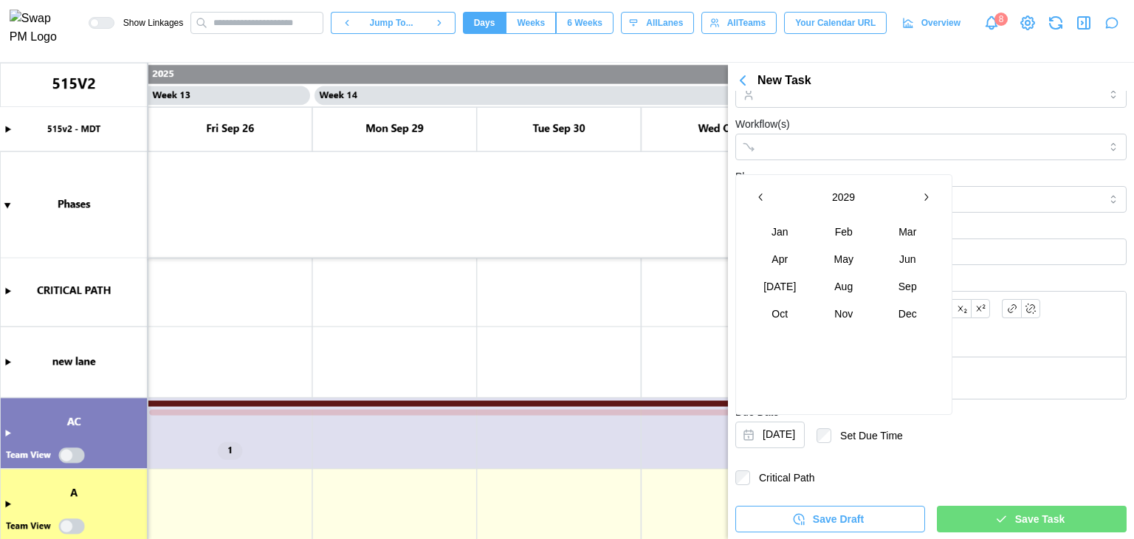
click at [913, 199] on button "button" at bounding box center [926, 197] width 27 height 27
click at [846, 289] on button "Aug" at bounding box center [844, 286] width 64 height 27
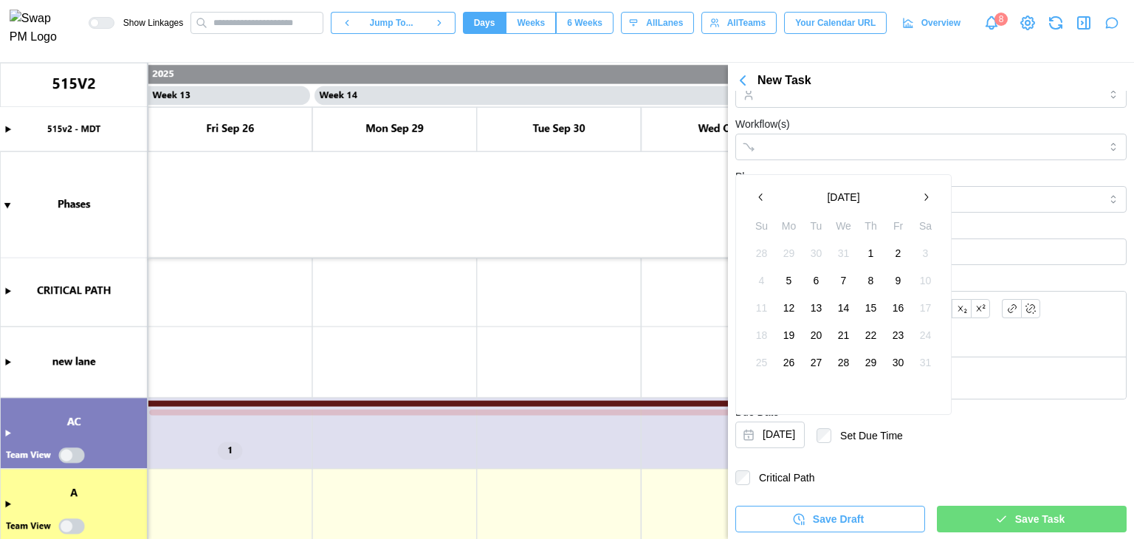
click at [875, 258] on button "1" at bounding box center [871, 253] width 27 height 27
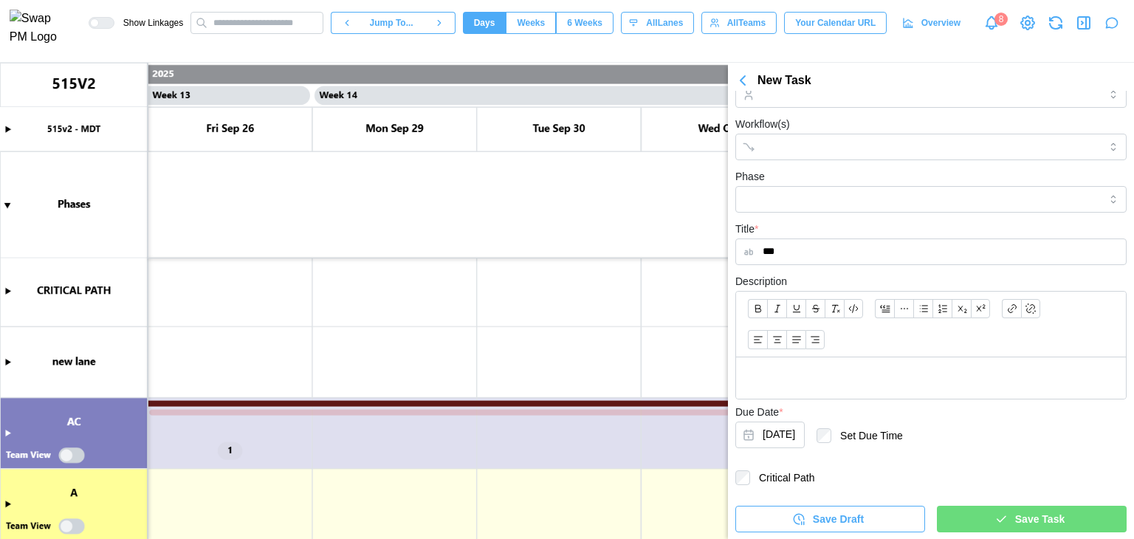
click at [991, 530] on div "Save Task" at bounding box center [1030, 519] width 166 height 25
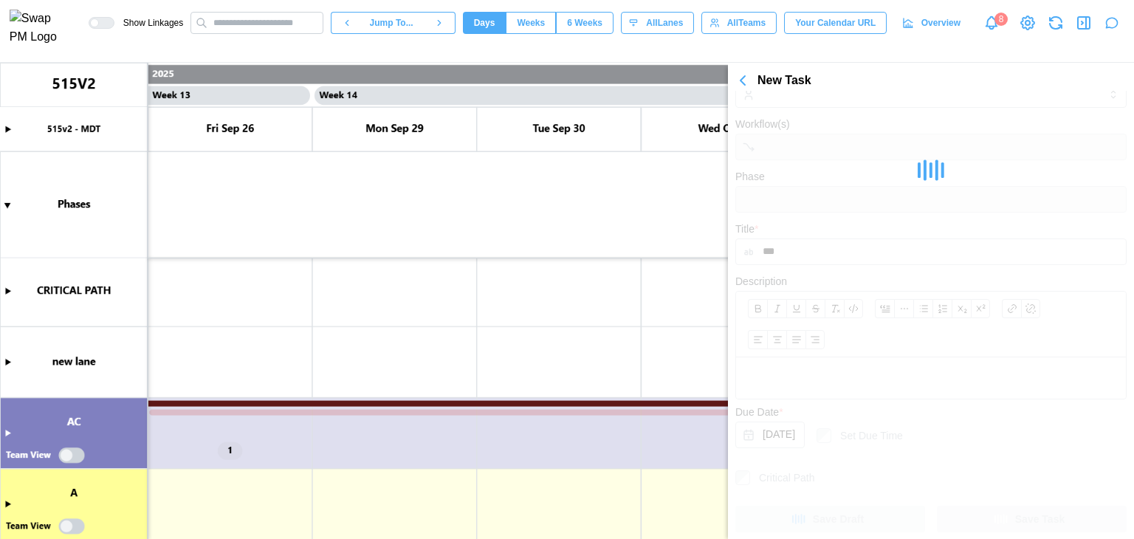
type textarea "*"
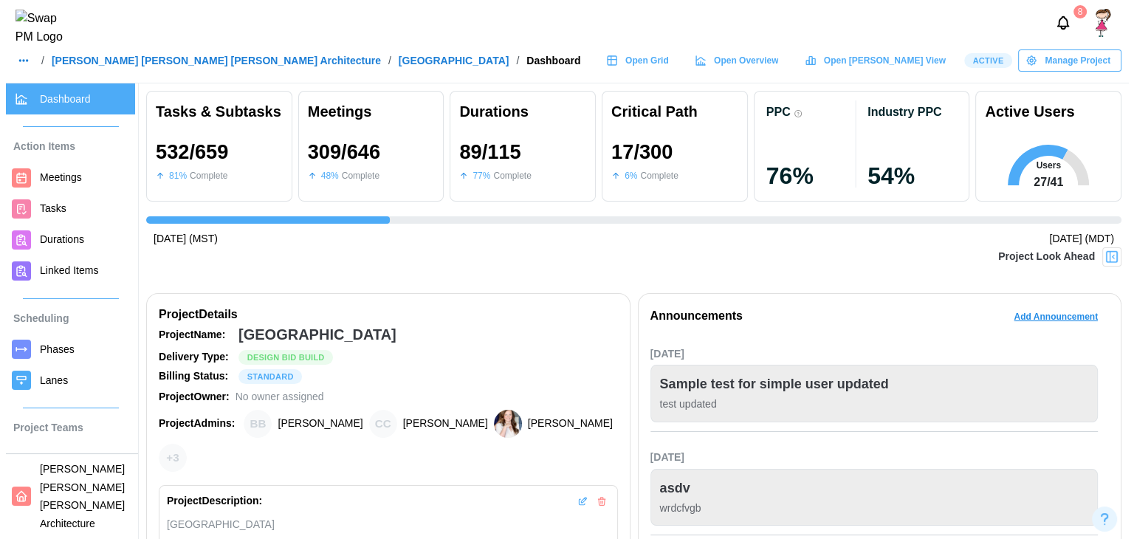
scroll to position [65, 0]
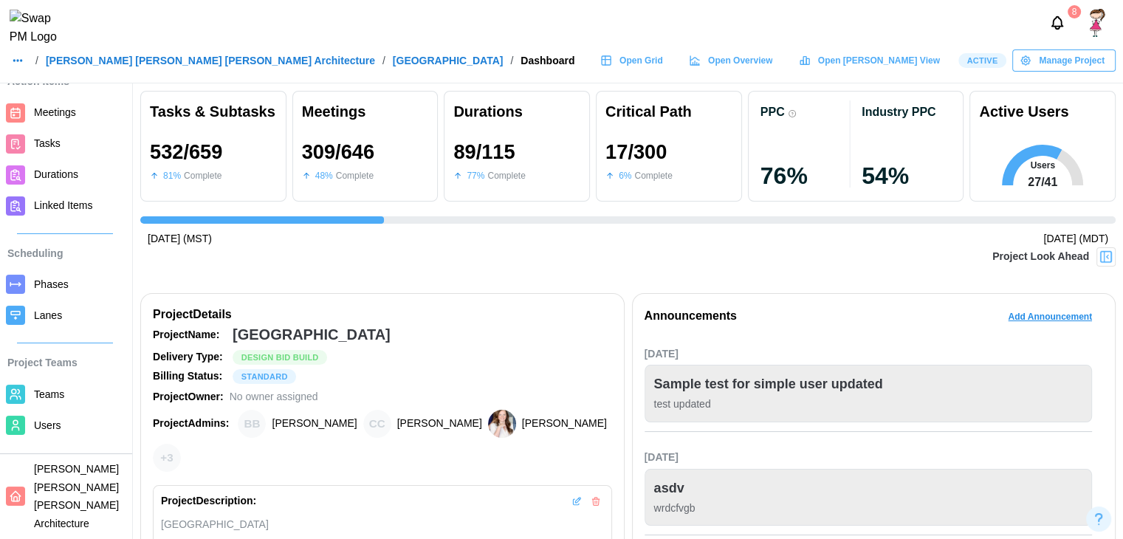
click at [21, 165] on div at bounding box center [15, 174] width 19 height 19
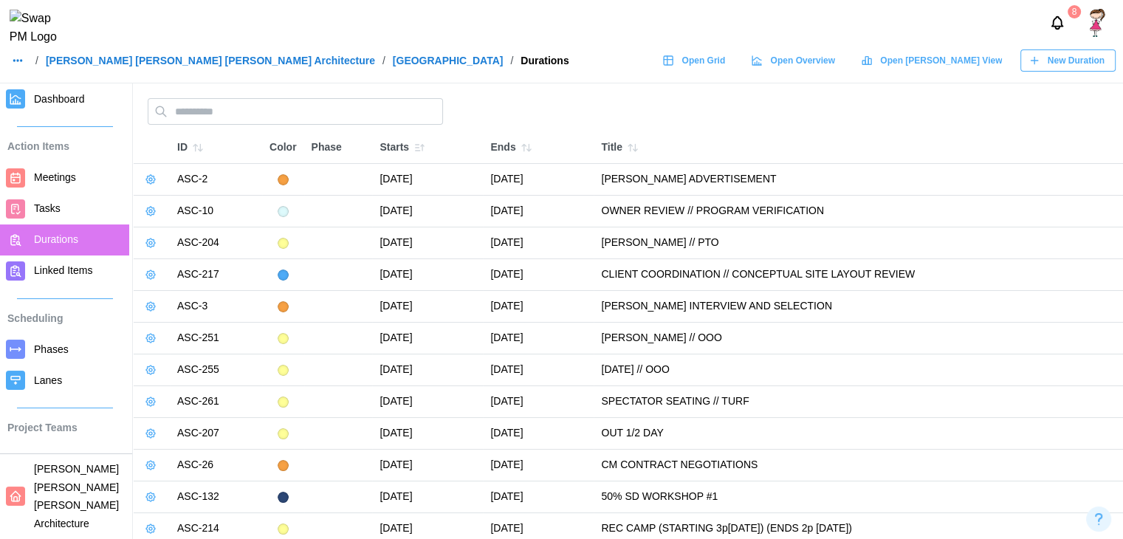
click at [1066, 71] on span "New Duration" at bounding box center [1076, 60] width 57 height 21
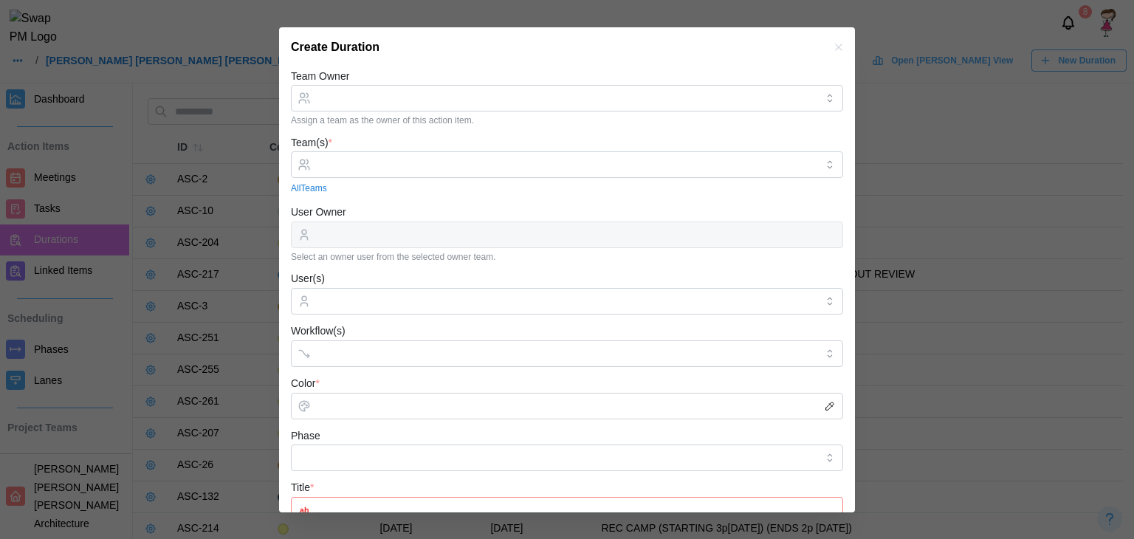
click at [833, 51] on icon "button" at bounding box center [839, 47] width 12 height 12
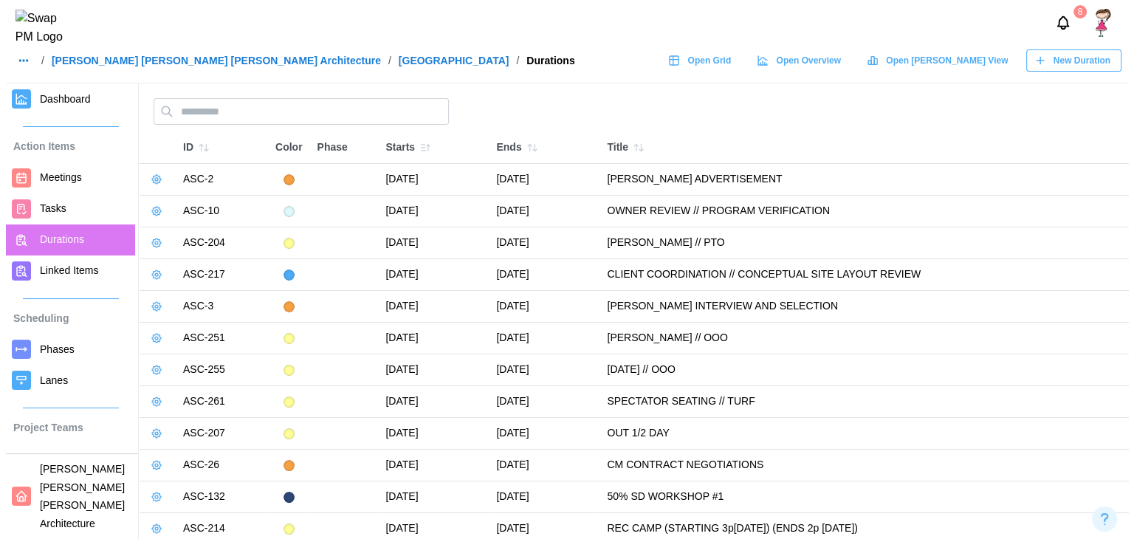
scroll to position [210, 0]
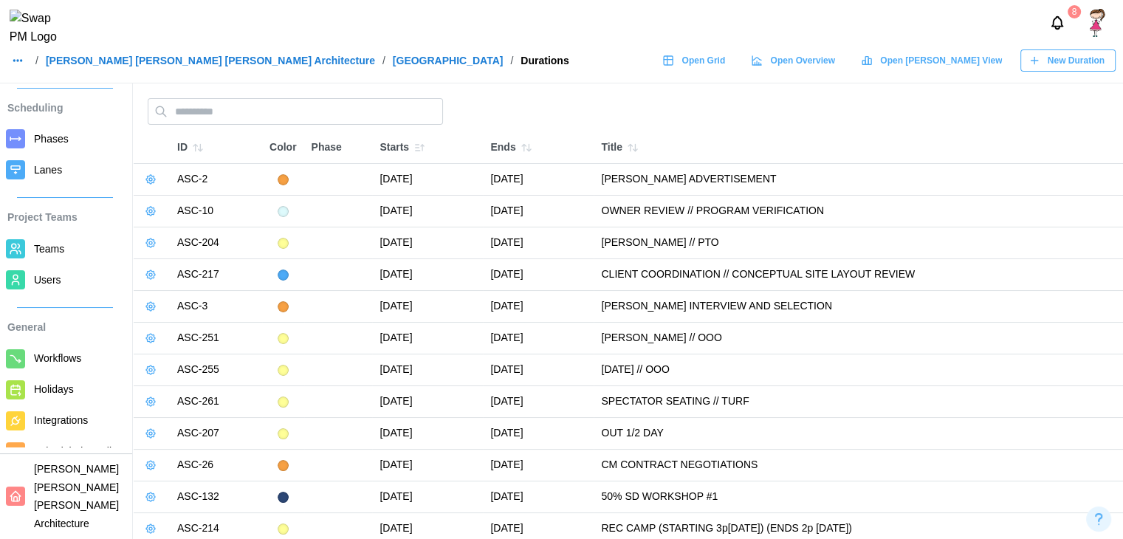
click at [148, 66] on link "Barker Rinker Seacat Architecture" at bounding box center [210, 60] width 329 height 10
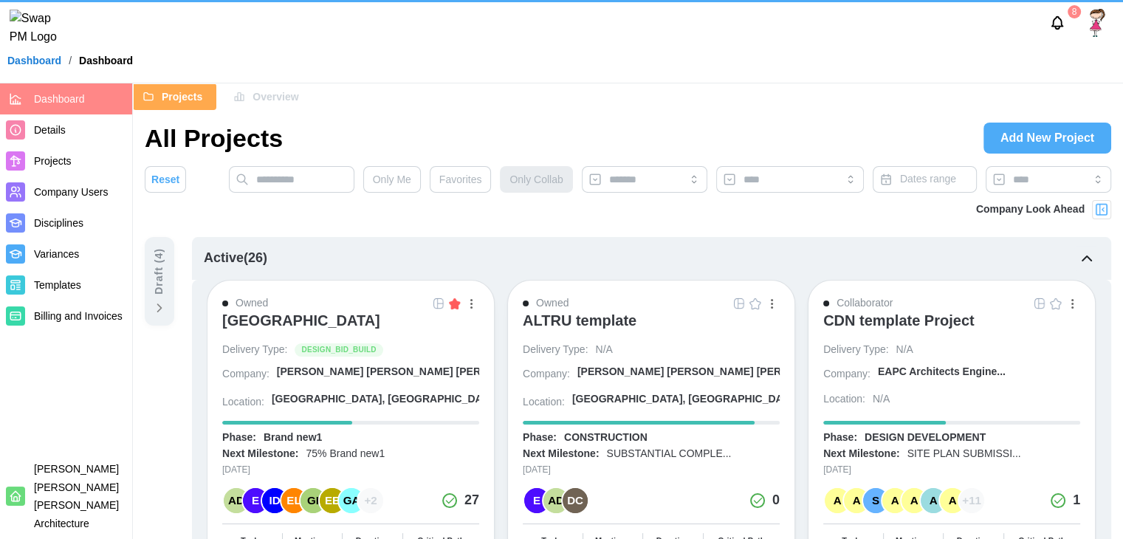
click at [39, 284] on span "Templates" at bounding box center [57, 285] width 47 height 12
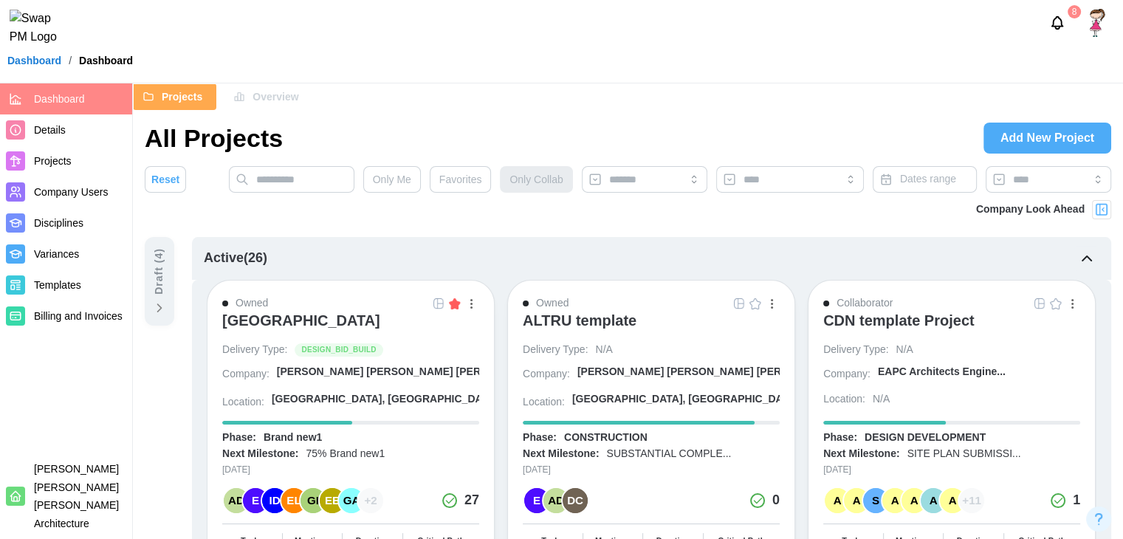
click at [39, 284] on span "Templates" at bounding box center [57, 285] width 47 height 12
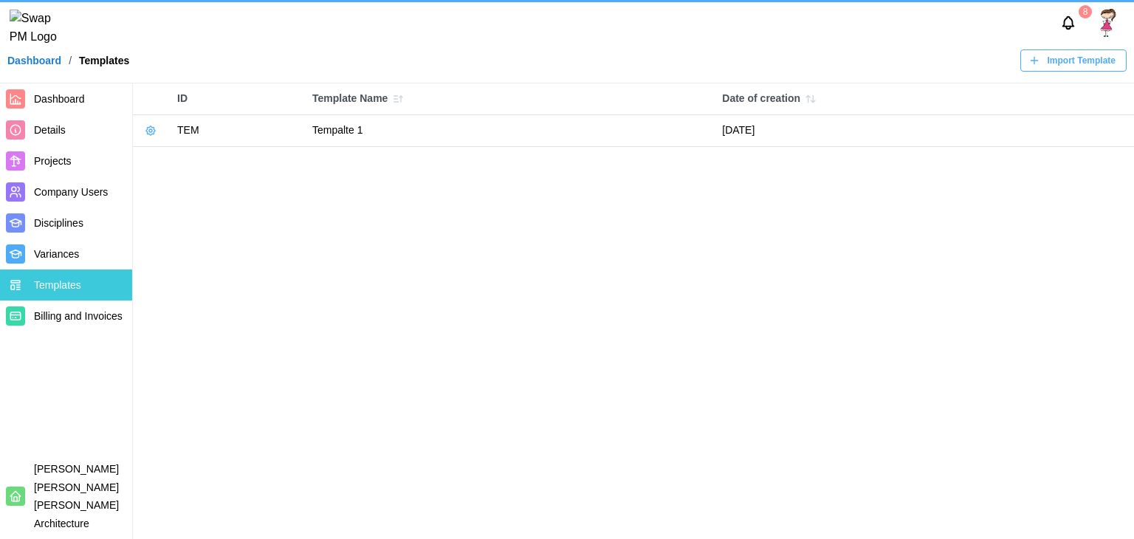
click at [54, 281] on span "Templates" at bounding box center [57, 285] width 47 height 12
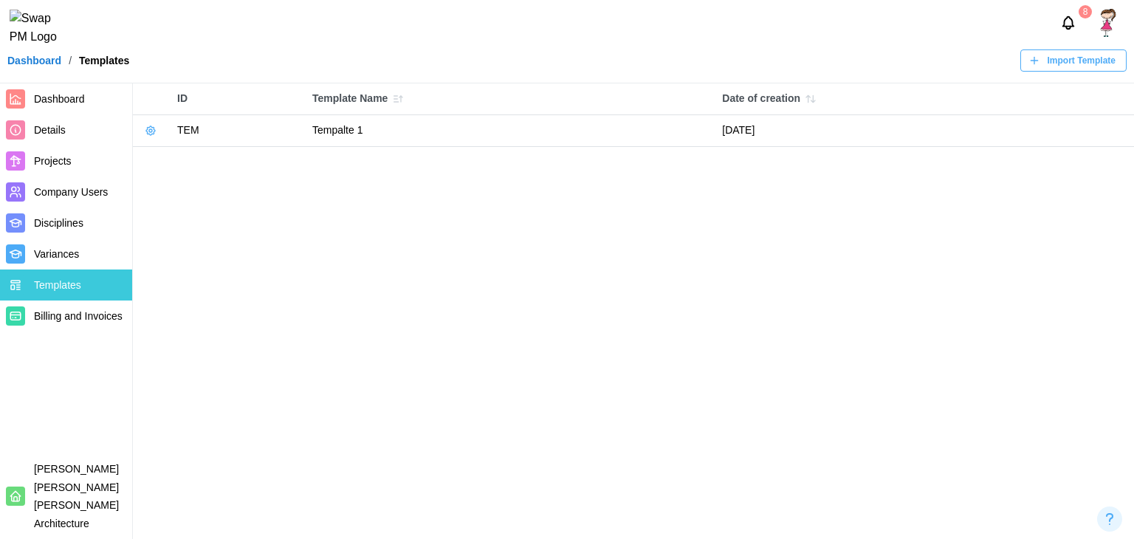
click at [1057, 71] on span "Import Template" at bounding box center [1082, 60] width 68 height 21
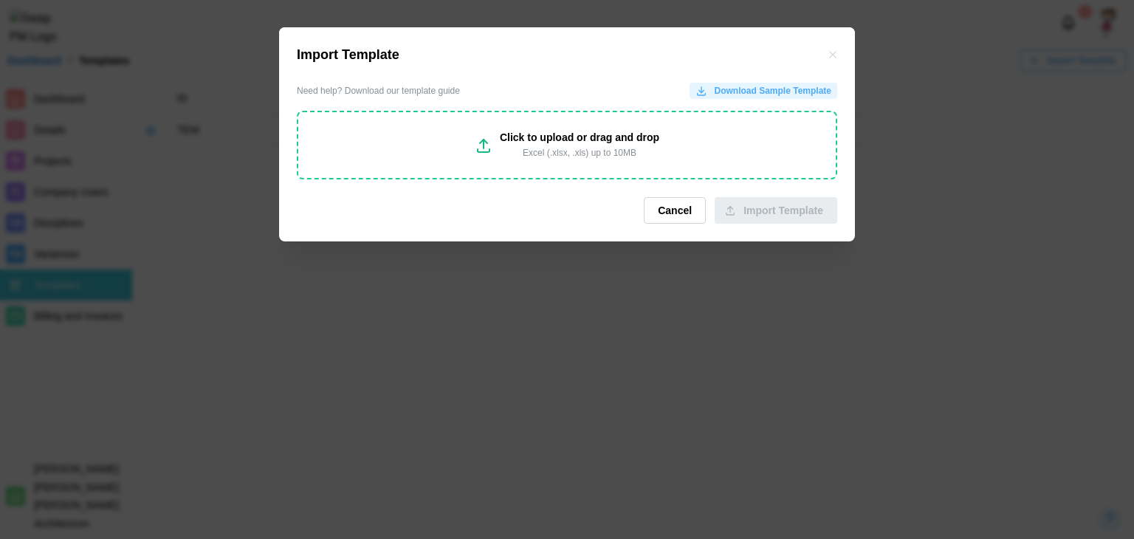
click at [754, 98] on span "Download Sample Template" at bounding box center [773, 90] width 117 height 15
click at [697, 208] on button "Cancel" at bounding box center [675, 210] width 62 height 27
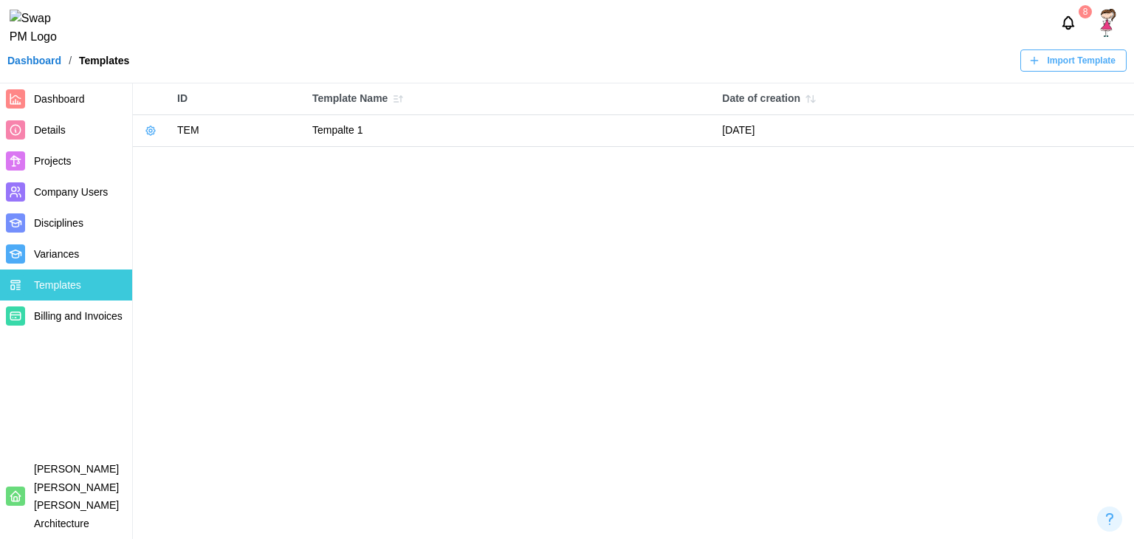
click at [61, 95] on span "Dashboard" at bounding box center [59, 99] width 51 height 12
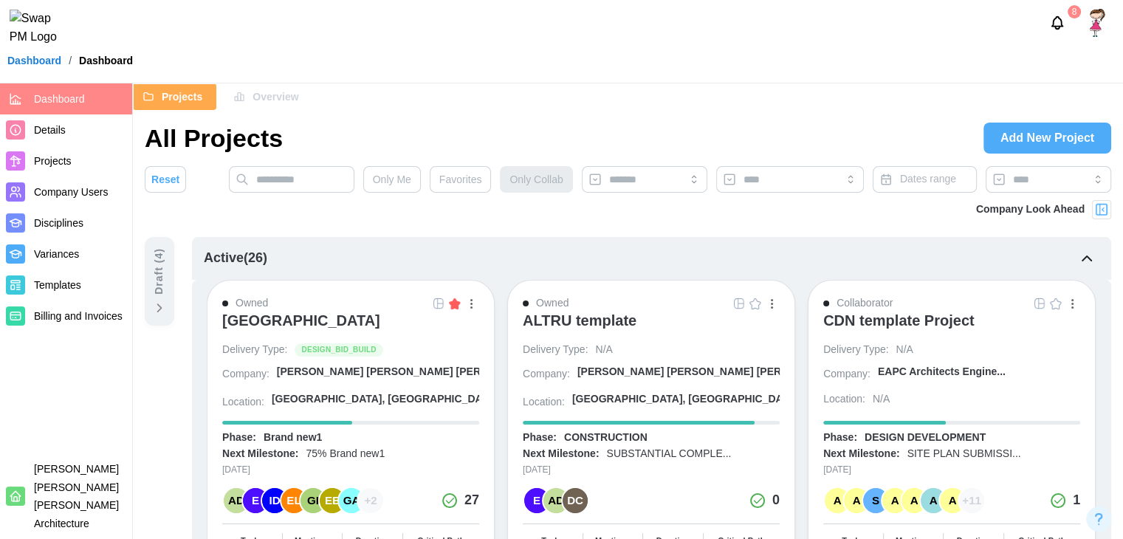
click at [317, 326] on div "[GEOGRAPHIC_DATA]" at bounding box center [301, 321] width 158 height 18
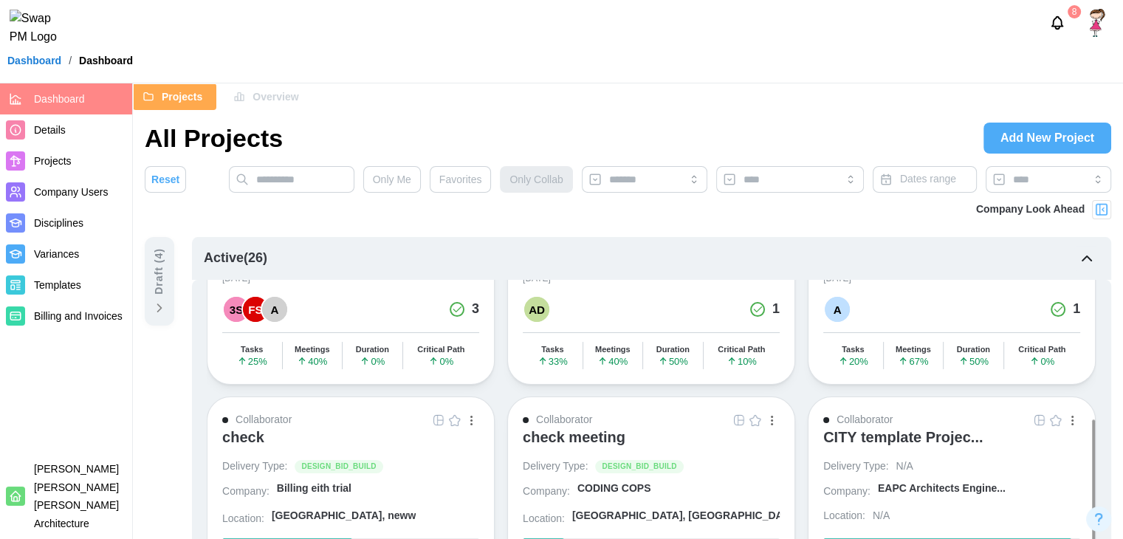
scroll to position [501, 0]
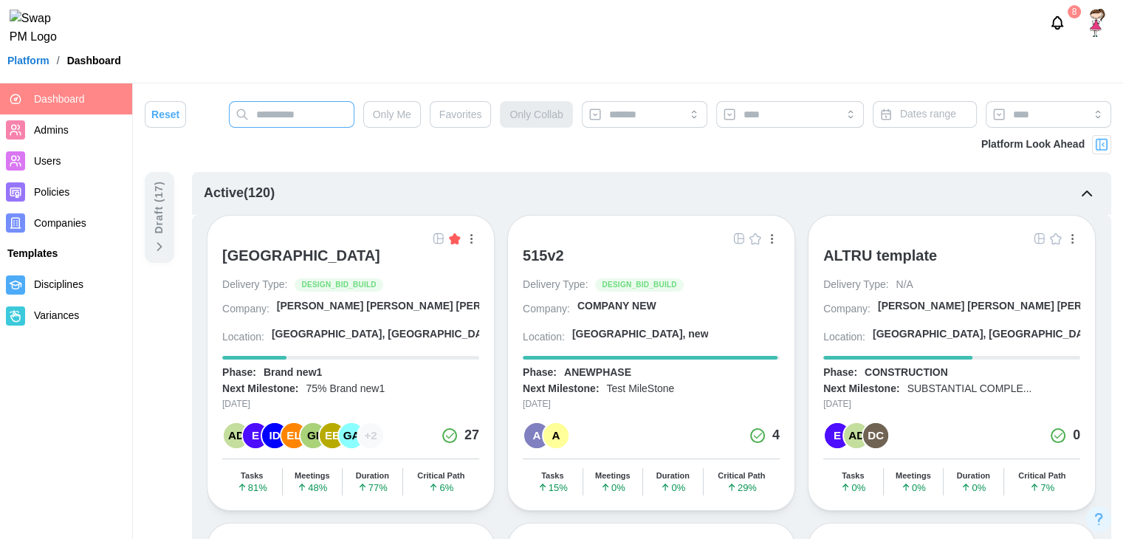
click at [275, 126] on input "text" at bounding box center [292, 114] width 126 height 27
click at [273, 120] on input "text" at bounding box center [292, 114] width 126 height 27
type input "*****"
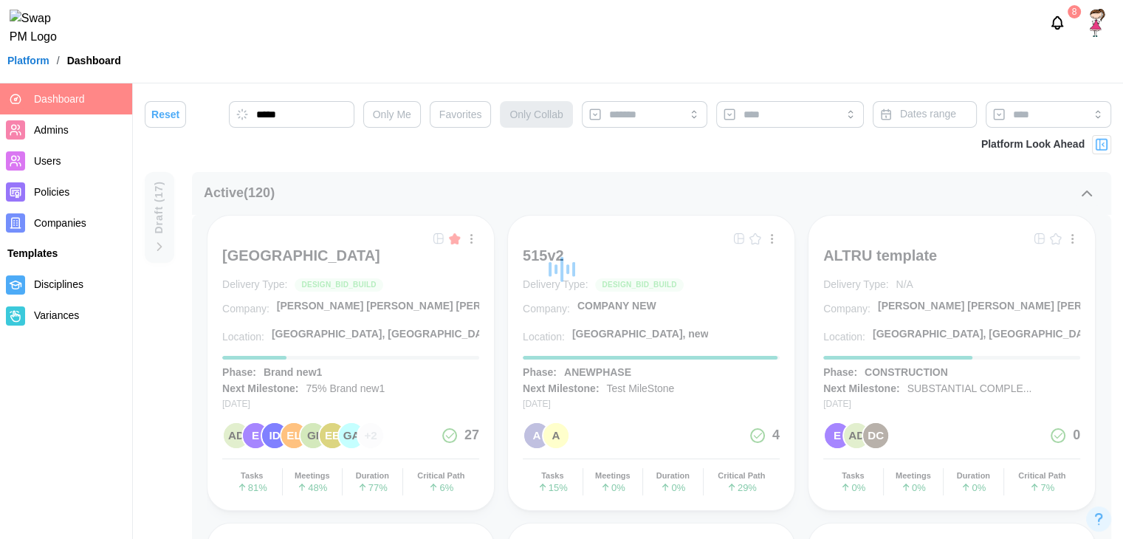
click at [566, 258] on div "515v2" at bounding box center [651, 262] width 257 height 31
click at [553, 257] on div "515v2" at bounding box center [543, 256] width 41 height 18
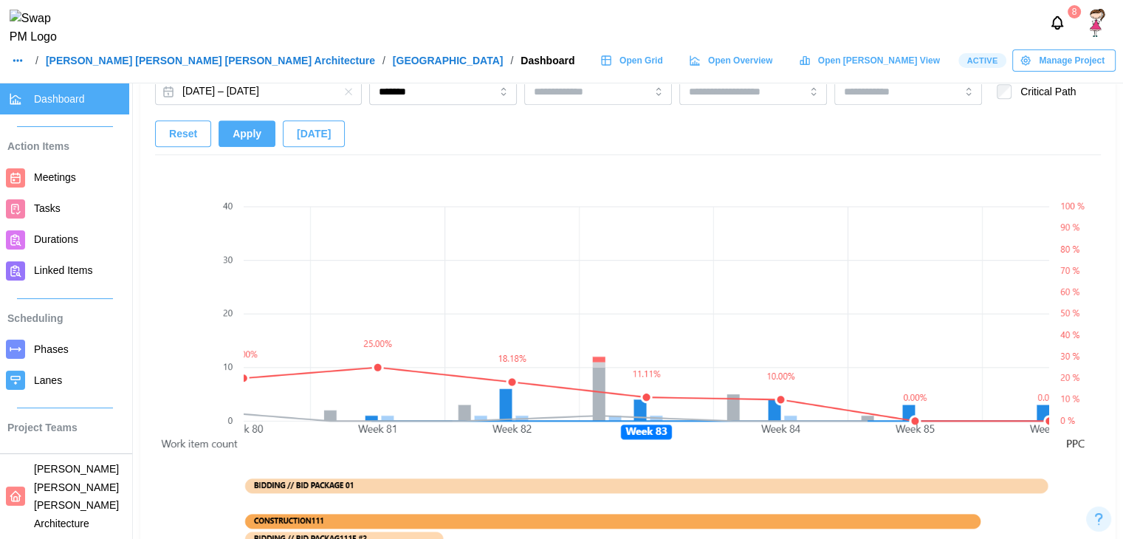
scroll to position [1015, 0]
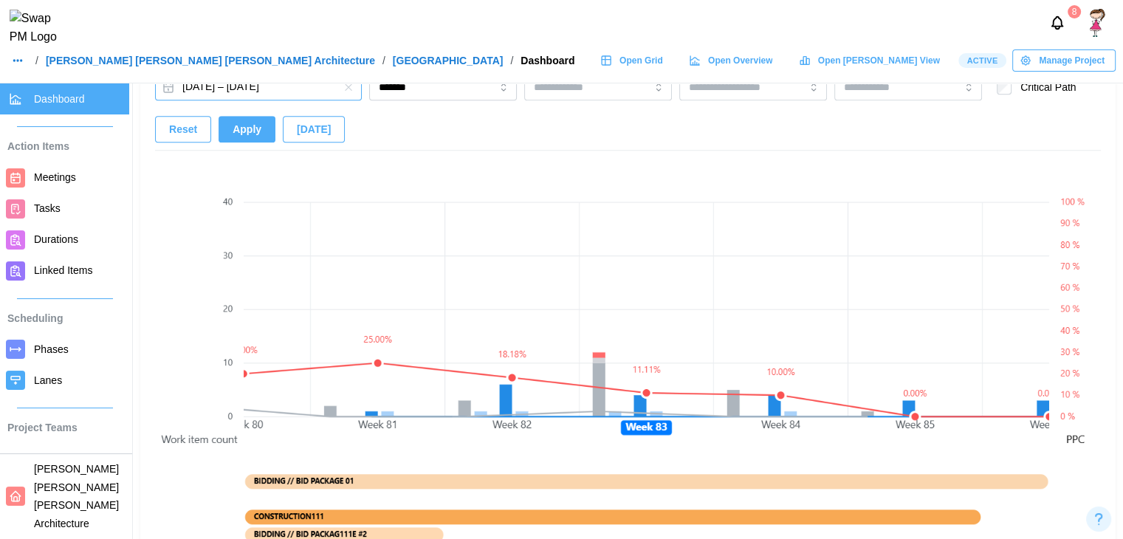
click at [307, 90] on button "[DATE] – [DATE]" at bounding box center [258, 87] width 207 height 27
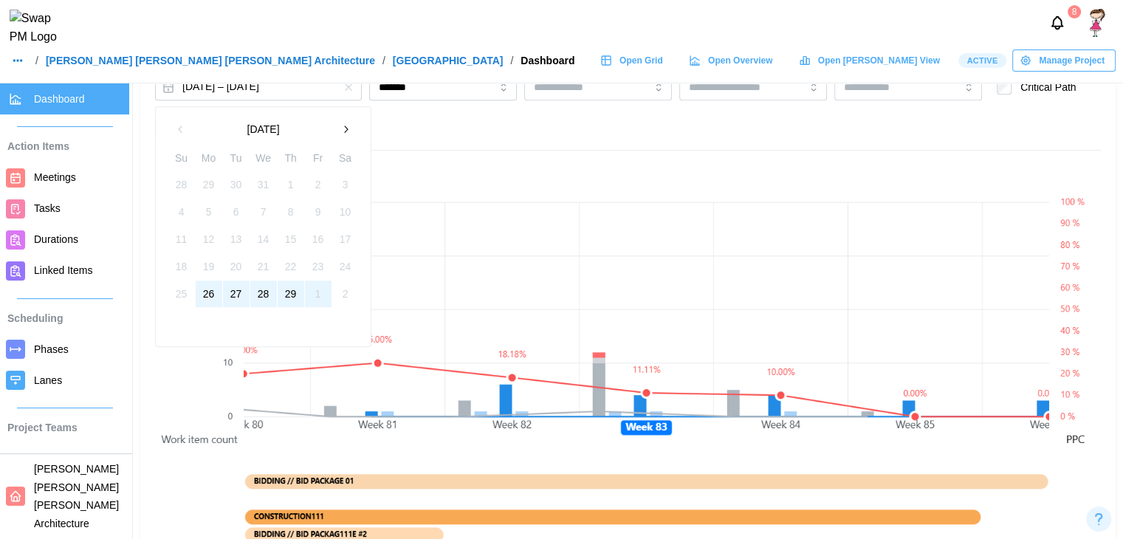
click at [340, 134] on button "button" at bounding box center [345, 129] width 27 height 27
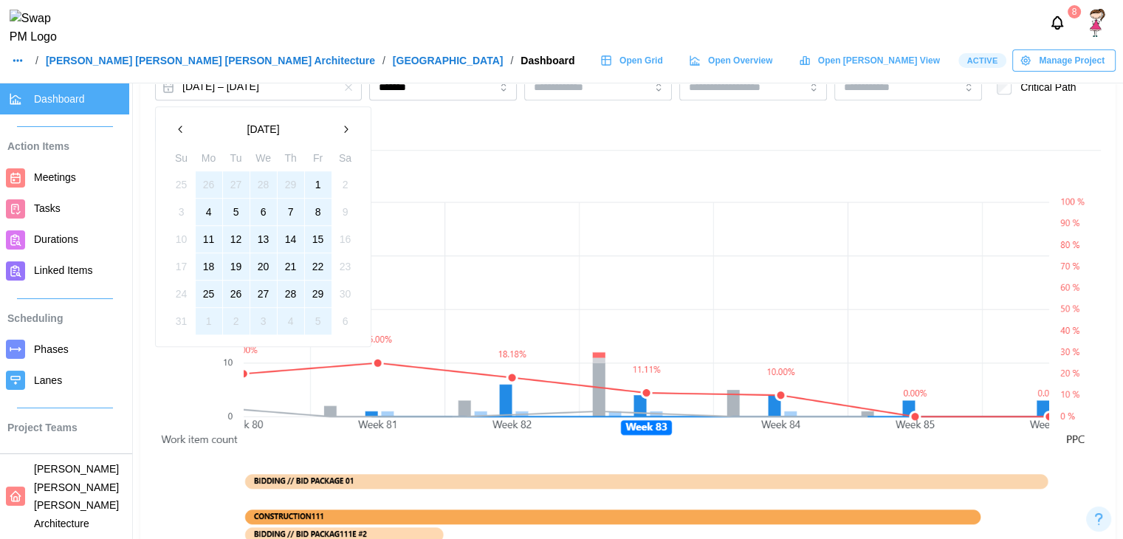
click at [340, 134] on button "button" at bounding box center [345, 129] width 27 height 27
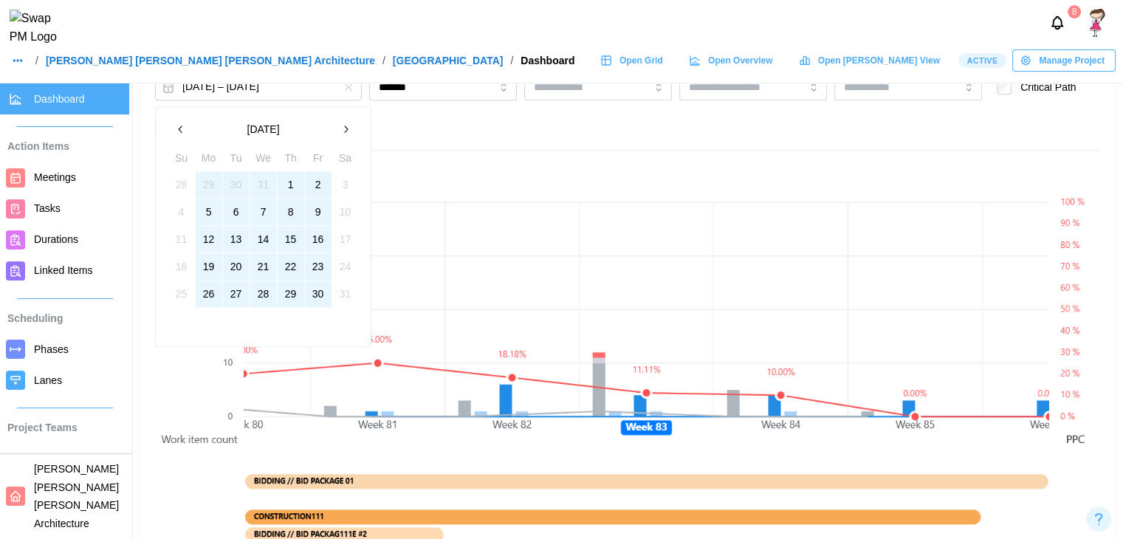
click at [340, 134] on button "button" at bounding box center [345, 129] width 27 height 27
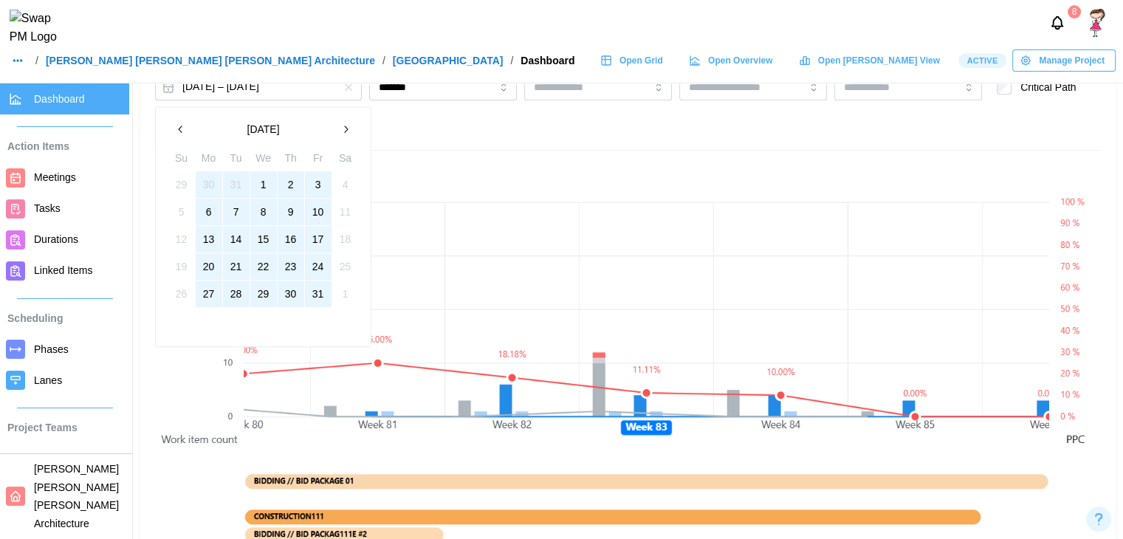
click at [340, 134] on button "button" at bounding box center [345, 129] width 27 height 27
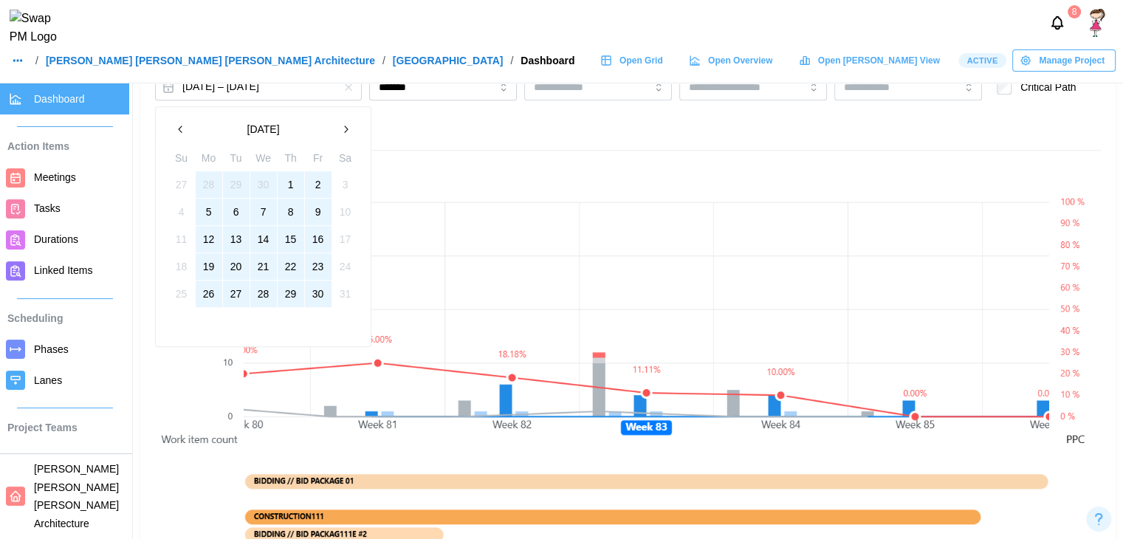
click at [340, 134] on button "button" at bounding box center [345, 129] width 27 height 27
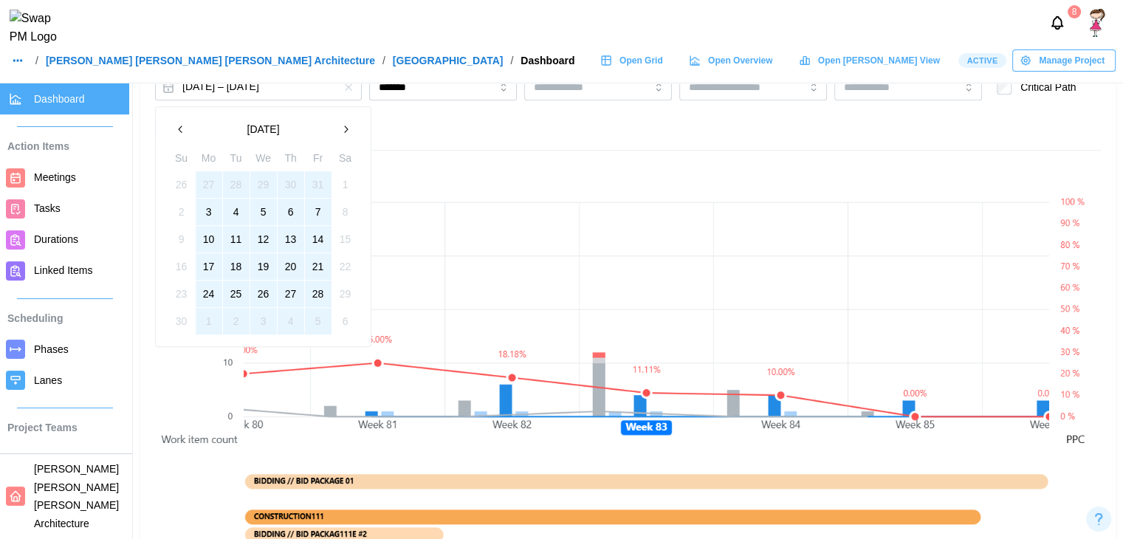
click at [340, 134] on button "button" at bounding box center [345, 129] width 27 height 27
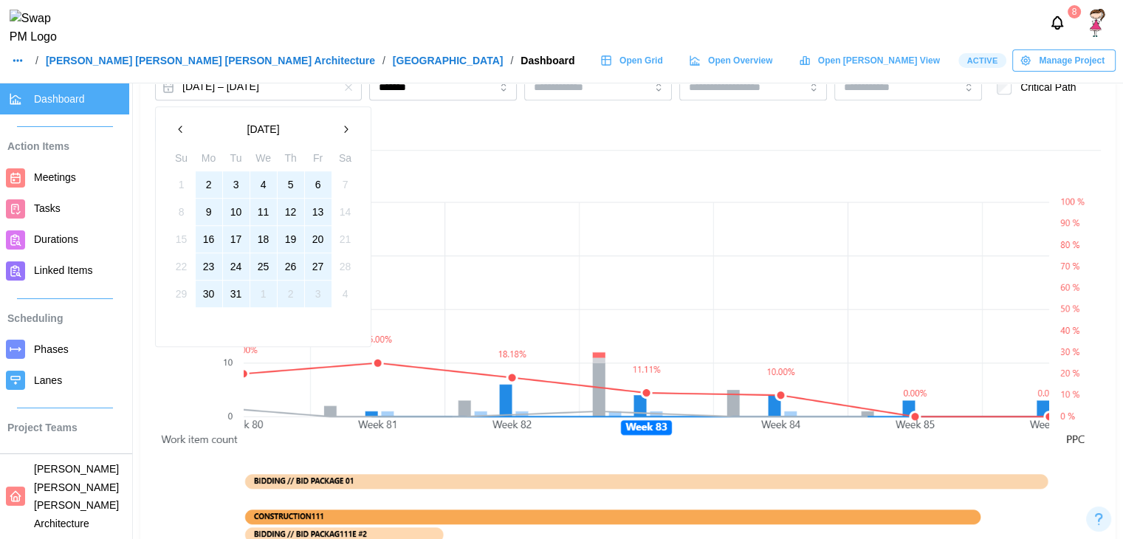
click at [340, 134] on button "button" at bounding box center [345, 129] width 27 height 27
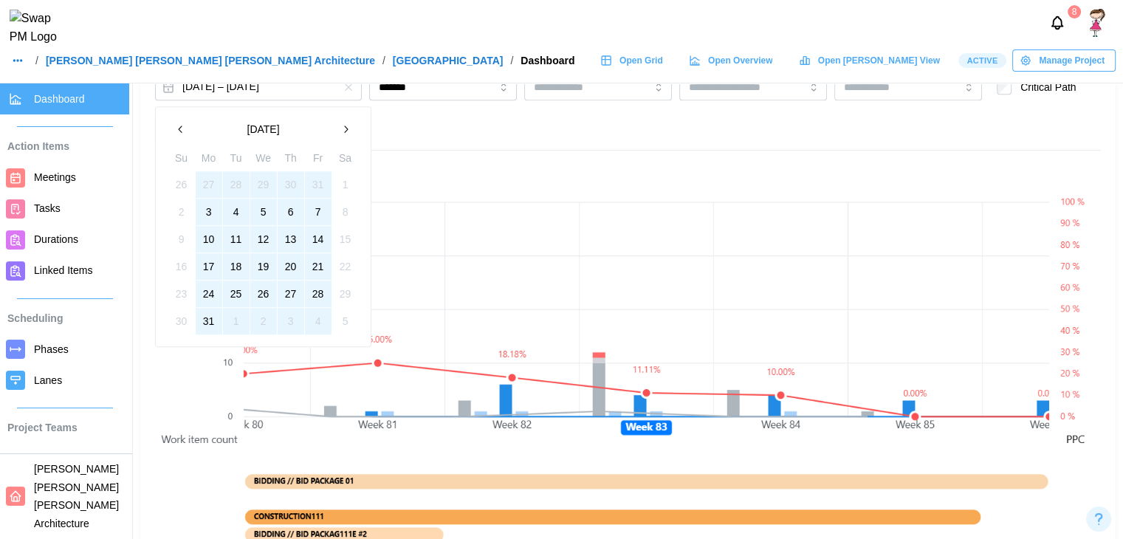
click at [340, 134] on button "button" at bounding box center [345, 129] width 27 height 27
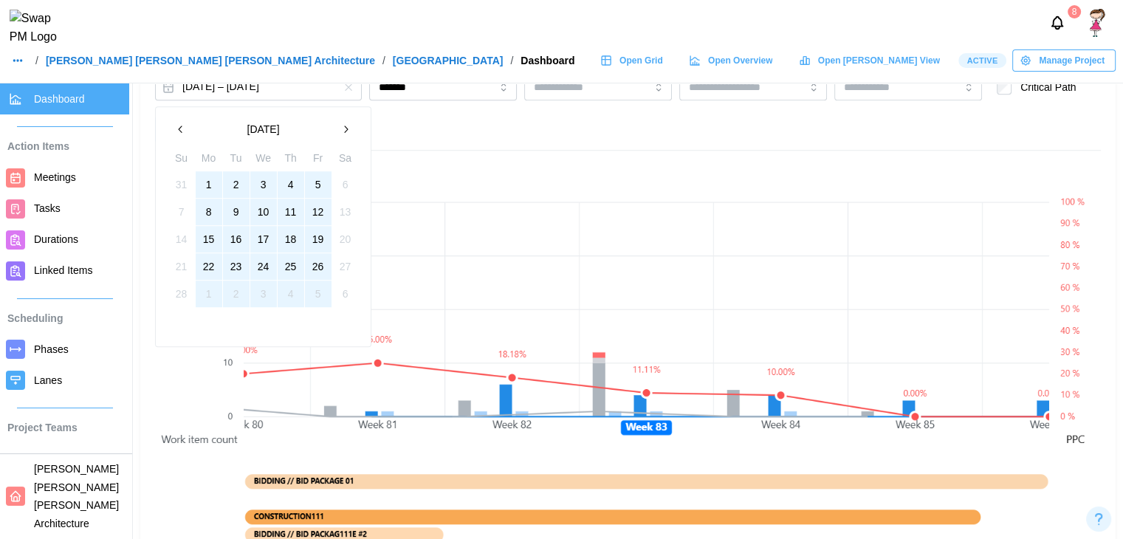
click at [340, 134] on button "button" at bounding box center [345, 129] width 27 height 27
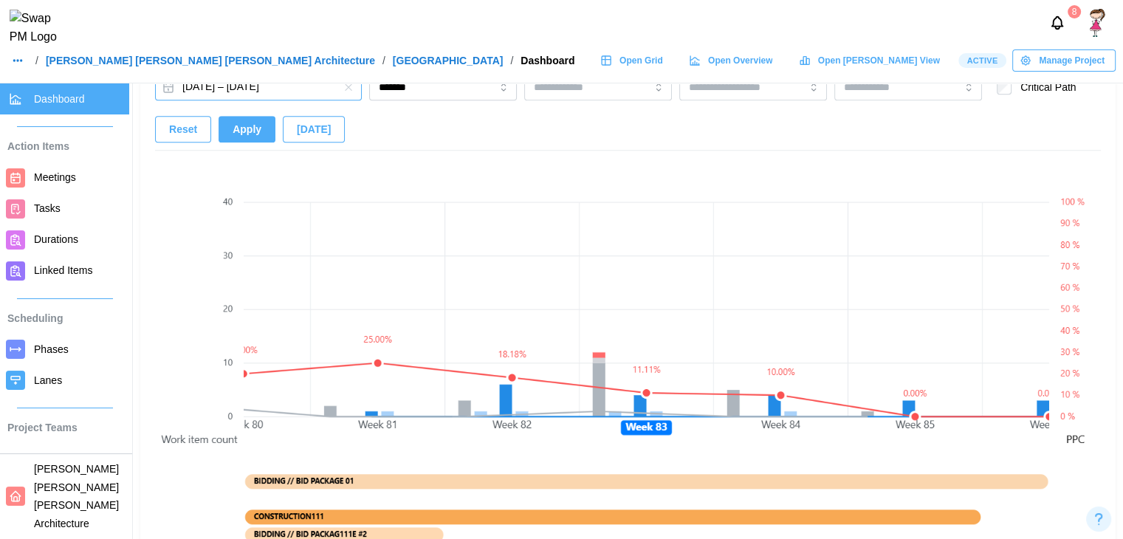
click at [396, 137] on div "[DATE] – [DATE] [DATE] Su Mo Tu We Th Fr Sa 30 31 1 2 3 4 5 6 7 8 9 10 11 12 13…" at bounding box center [628, 112] width 946 height 77
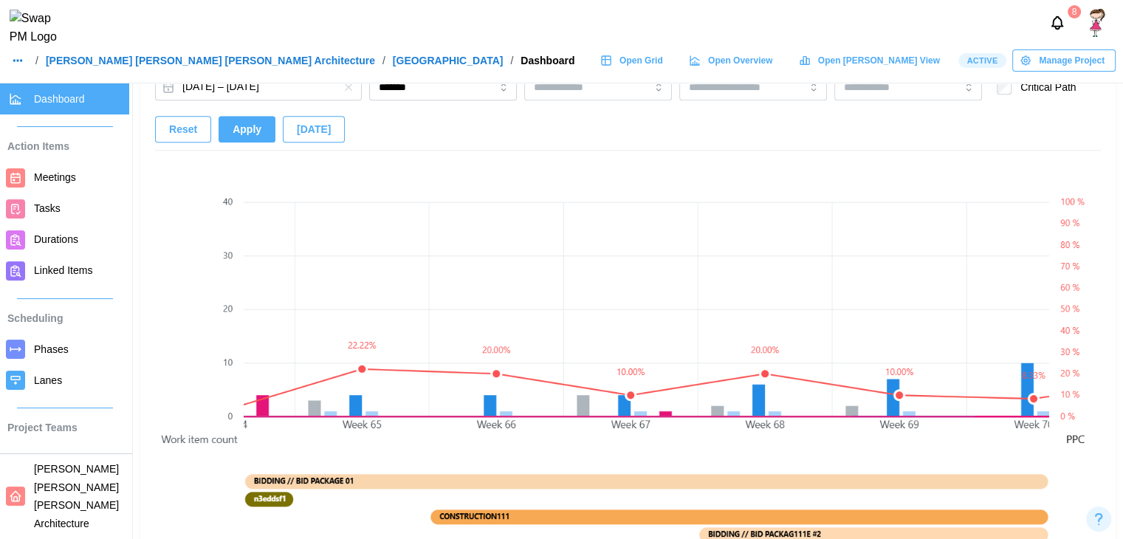
scroll to position [0, 10676]
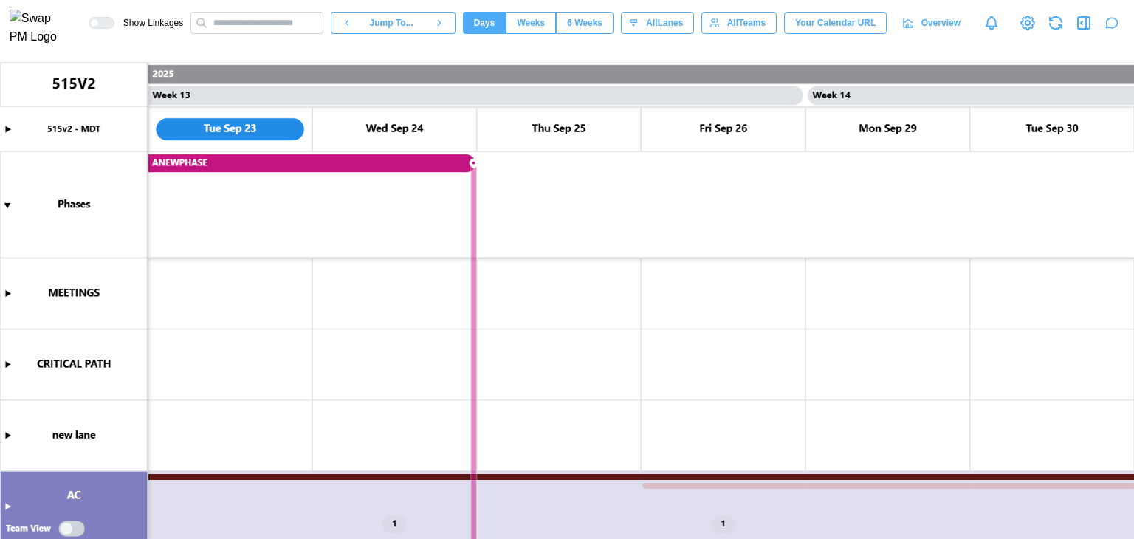
scroll to position [0, 10031]
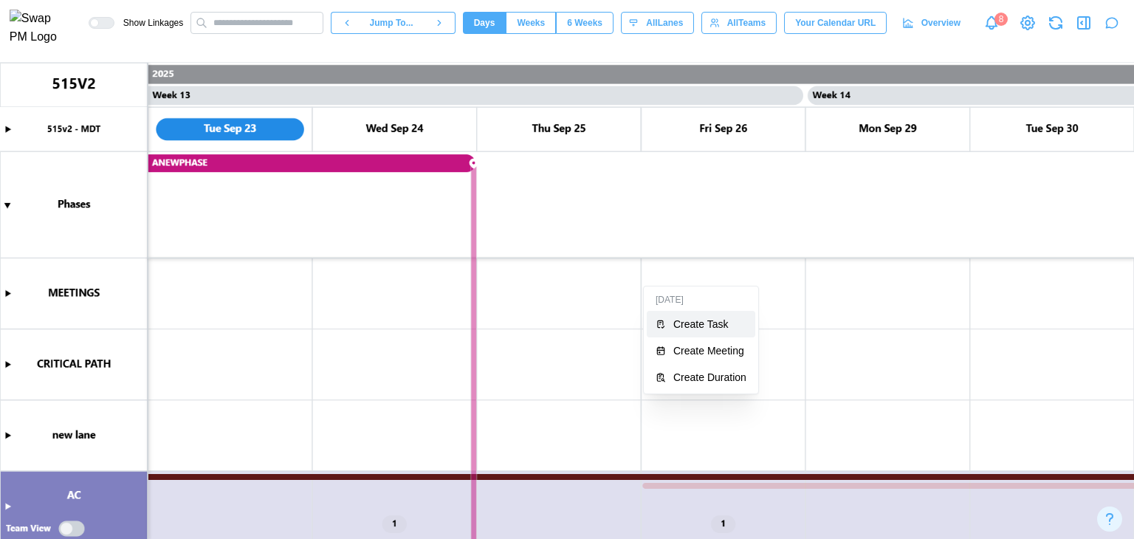
click at [668, 329] on button "Create Task" at bounding box center [701, 324] width 109 height 27
type textarea "*"
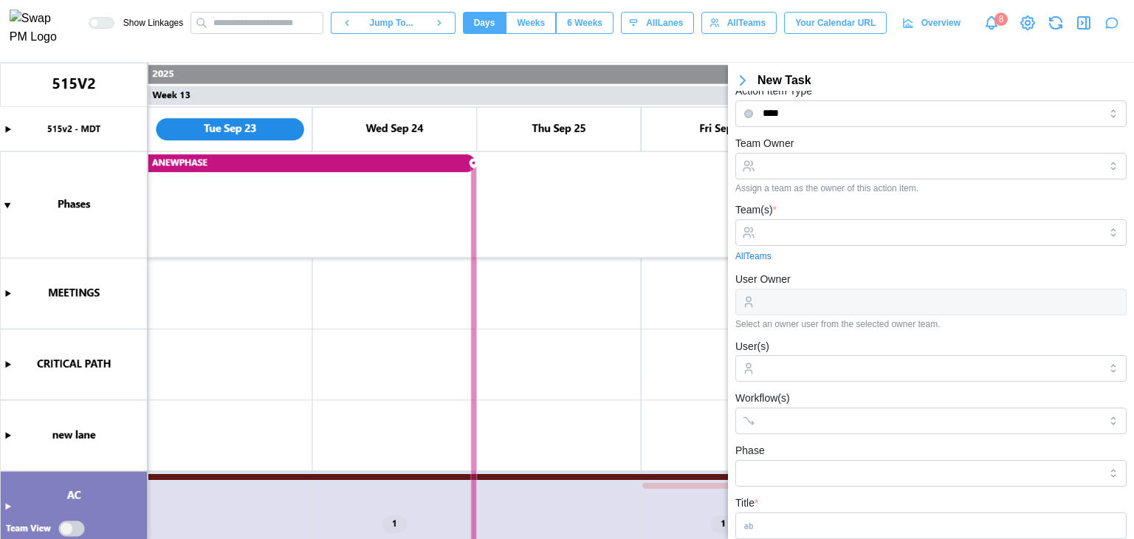
scroll to position [0, 0]
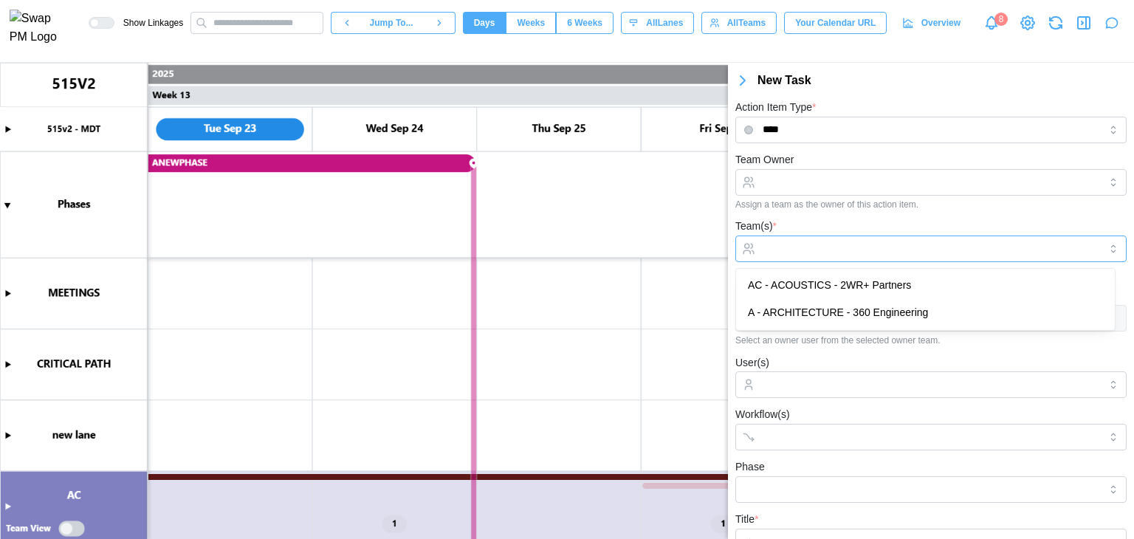
click at [788, 245] on input "Team(s) *" at bounding box center [931, 249] width 337 height 12
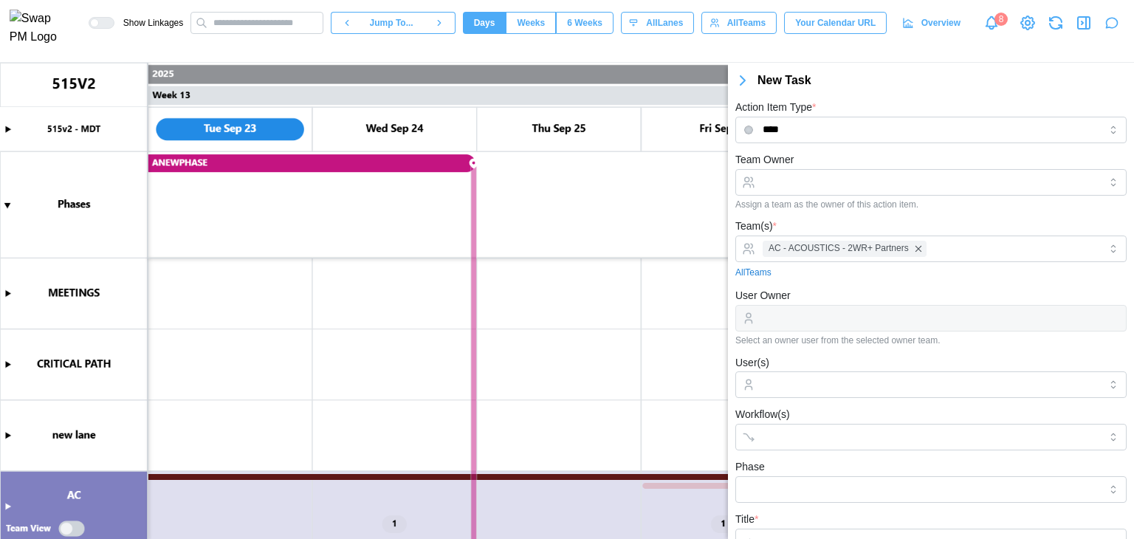
click at [801, 234] on div "Team(s) * AC - ACOUSTICS - 2WR+ Partners All Teams" at bounding box center [931, 248] width 391 height 62
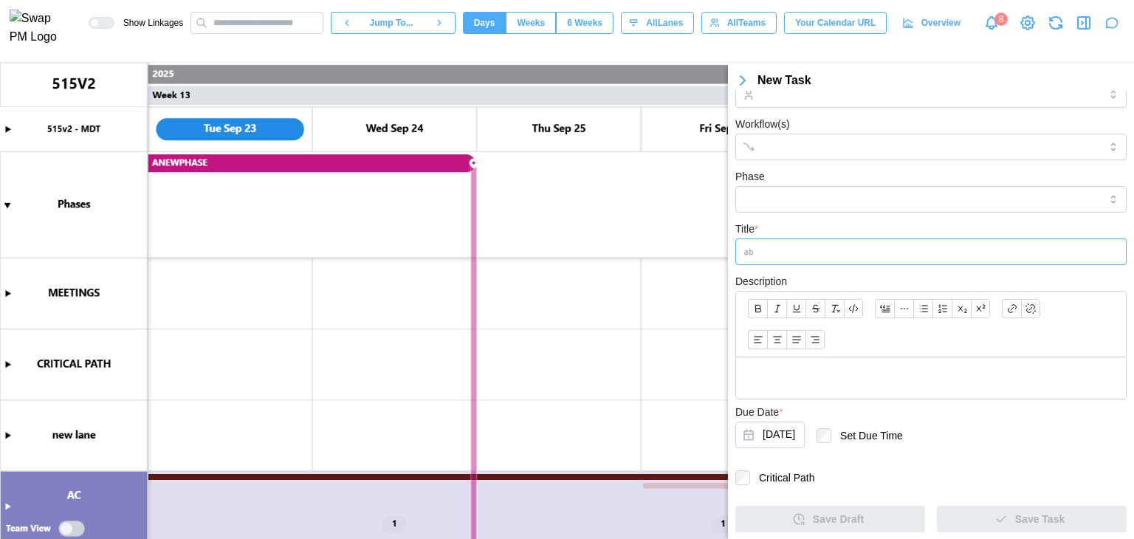
click at [797, 246] on input "Title *" at bounding box center [931, 252] width 391 height 27
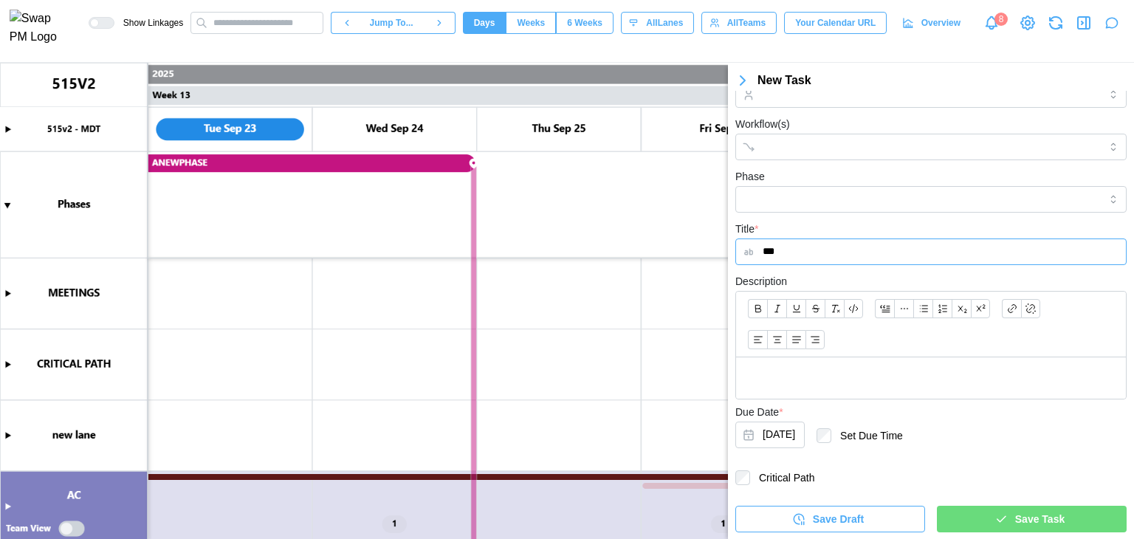
type input "***"
click at [798, 423] on button "[DATE]" at bounding box center [770, 435] width 69 height 27
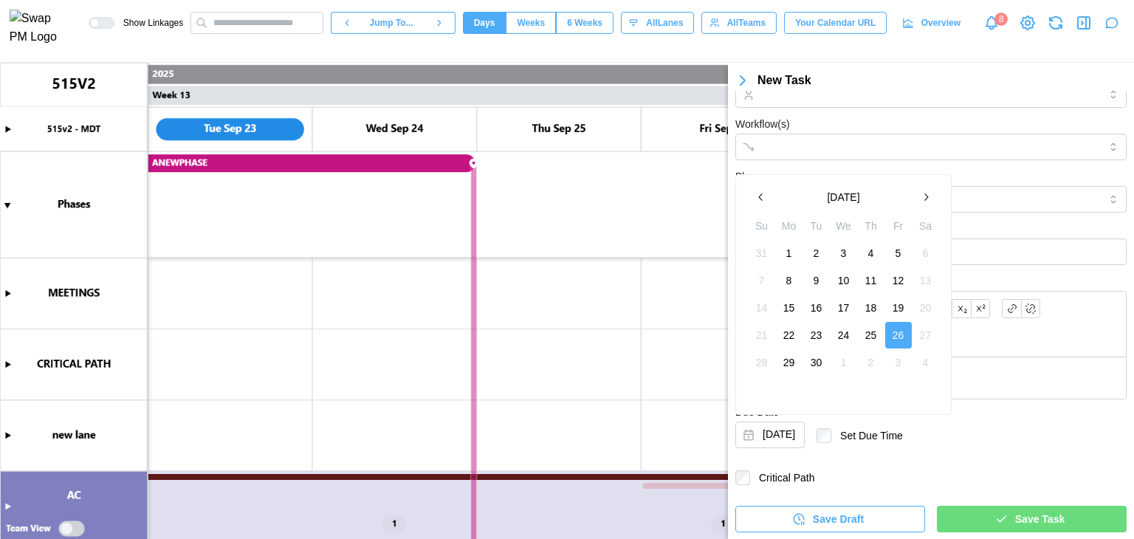
click at [832, 196] on button "[DATE]" at bounding box center [844, 197] width 138 height 27
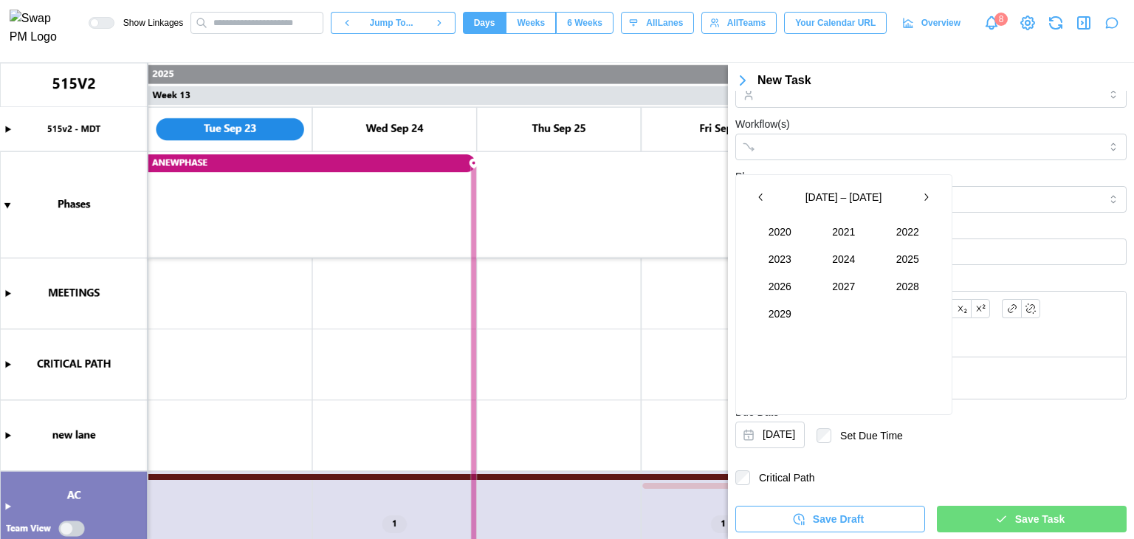
click at [832, 196] on div "[DATE] – [DATE]" at bounding box center [844, 197] width 138 height 27
click at [924, 205] on button "button" at bounding box center [926, 197] width 27 height 27
click at [790, 240] on button "2030" at bounding box center [781, 232] width 64 height 27
click at [829, 293] on button "Aug" at bounding box center [844, 286] width 64 height 27
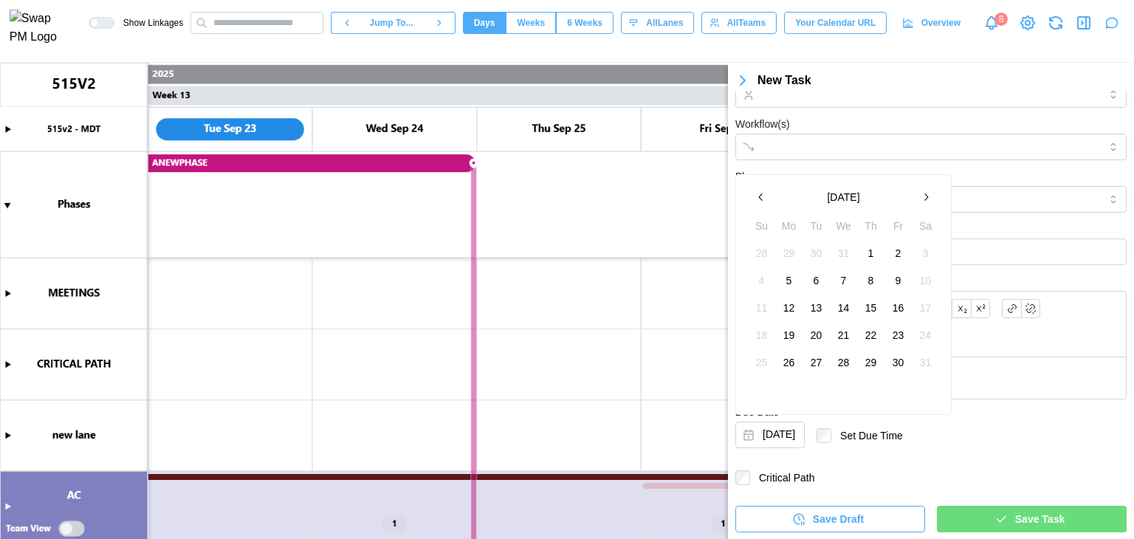
click at [812, 287] on button "6" at bounding box center [817, 280] width 27 height 27
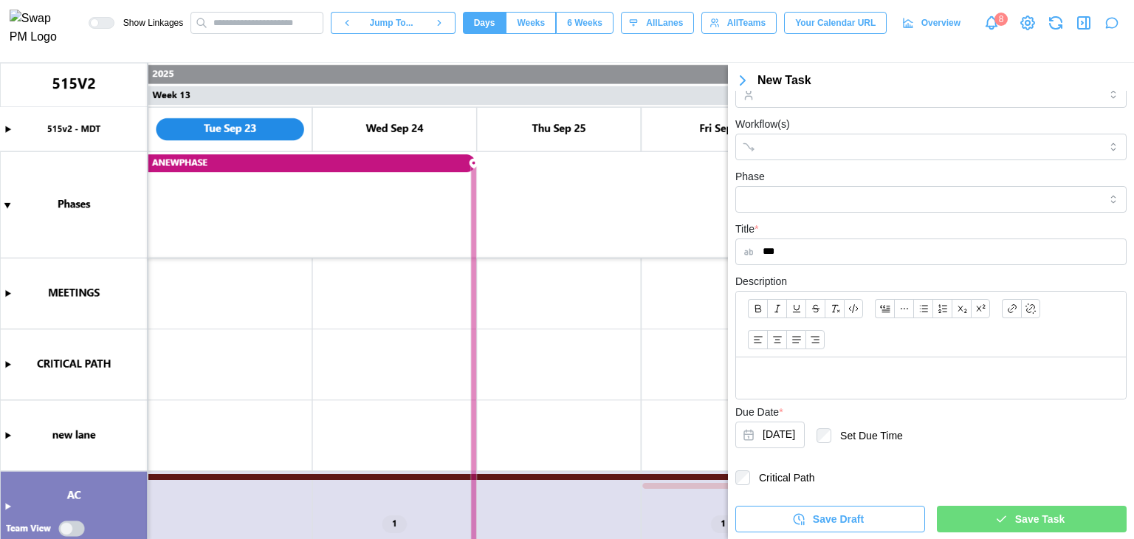
click at [984, 527] on div "Save Task" at bounding box center [1030, 519] width 166 height 25
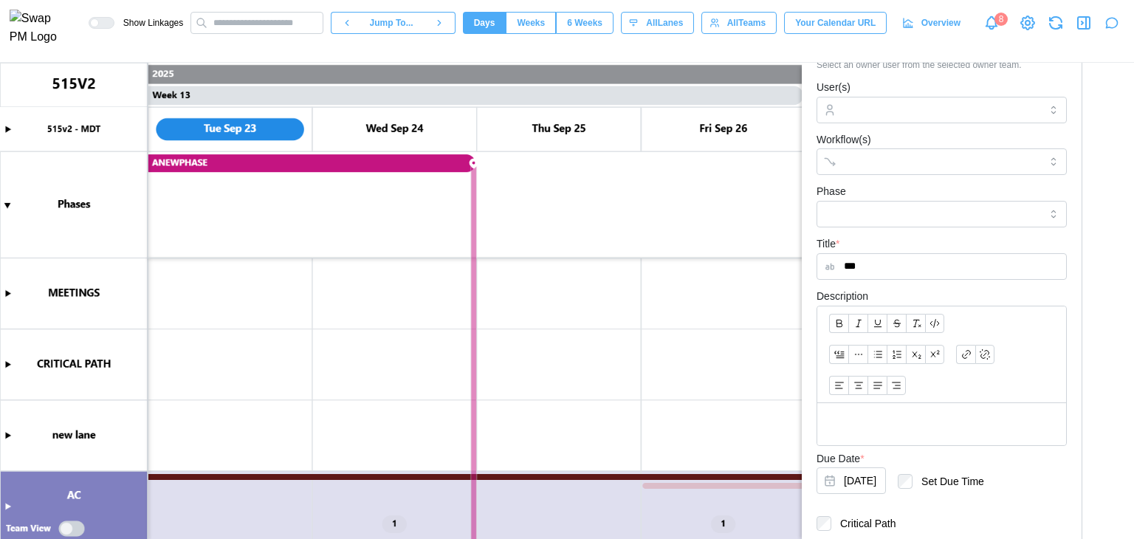
scroll to position [276, 0]
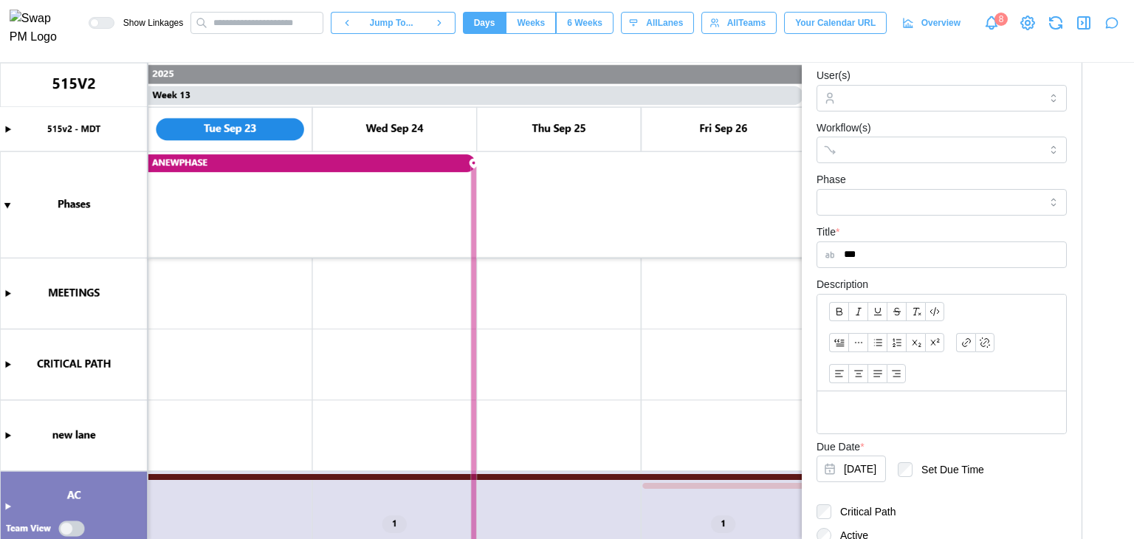
type textarea "*"
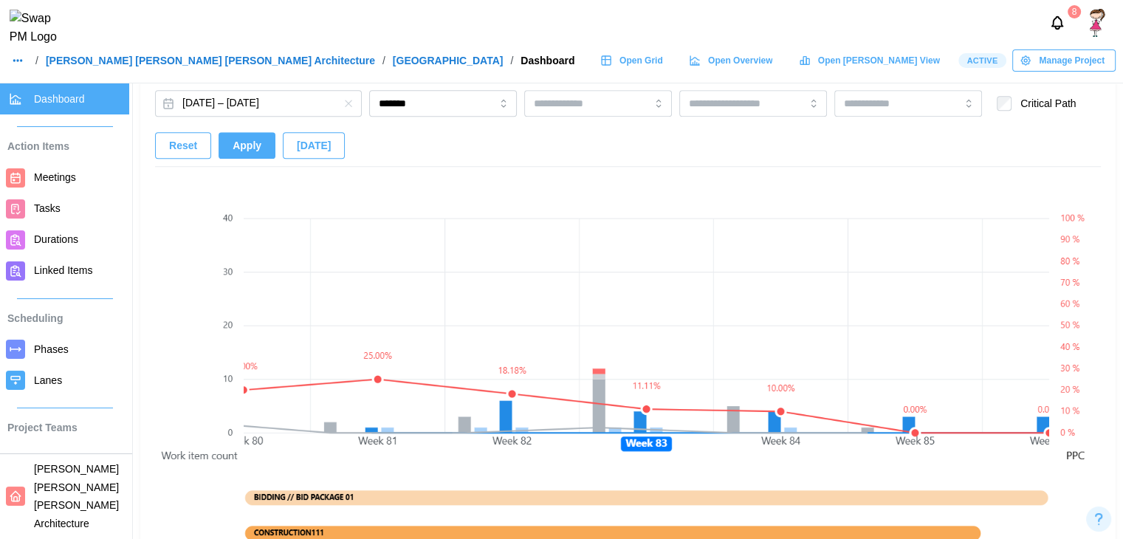
scroll to position [941, 0]
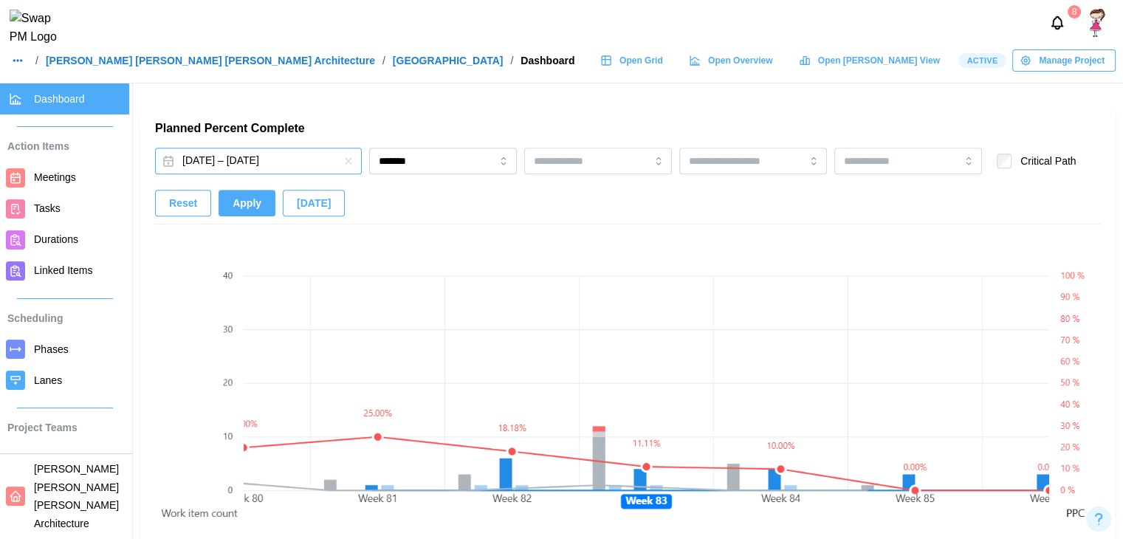
click at [294, 163] on button "[DATE] – [DATE]" at bounding box center [258, 161] width 207 height 27
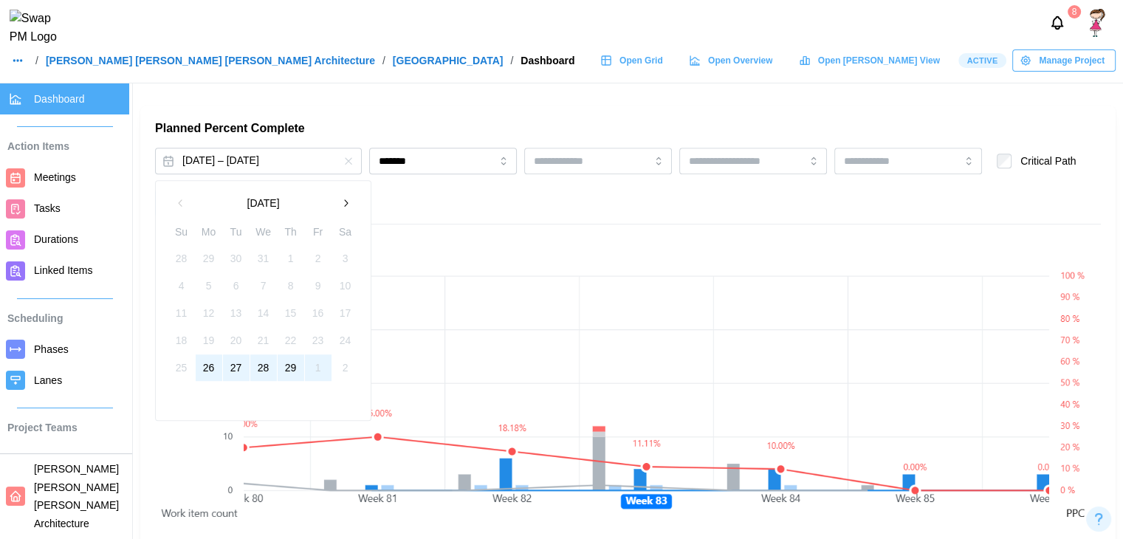
click at [272, 202] on button "[DATE]" at bounding box center [263, 203] width 138 height 27
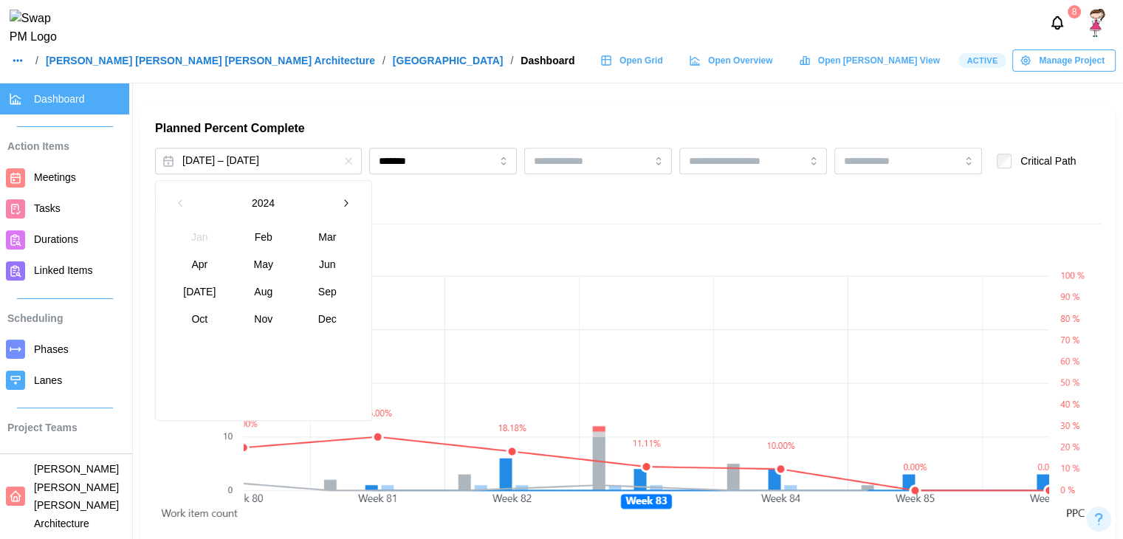
click at [272, 202] on button "2024" at bounding box center [263, 203] width 138 height 27
click at [349, 208] on icon "button" at bounding box center [346, 203] width 12 height 12
click at [197, 247] on button "2030" at bounding box center [200, 237] width 64 height 27
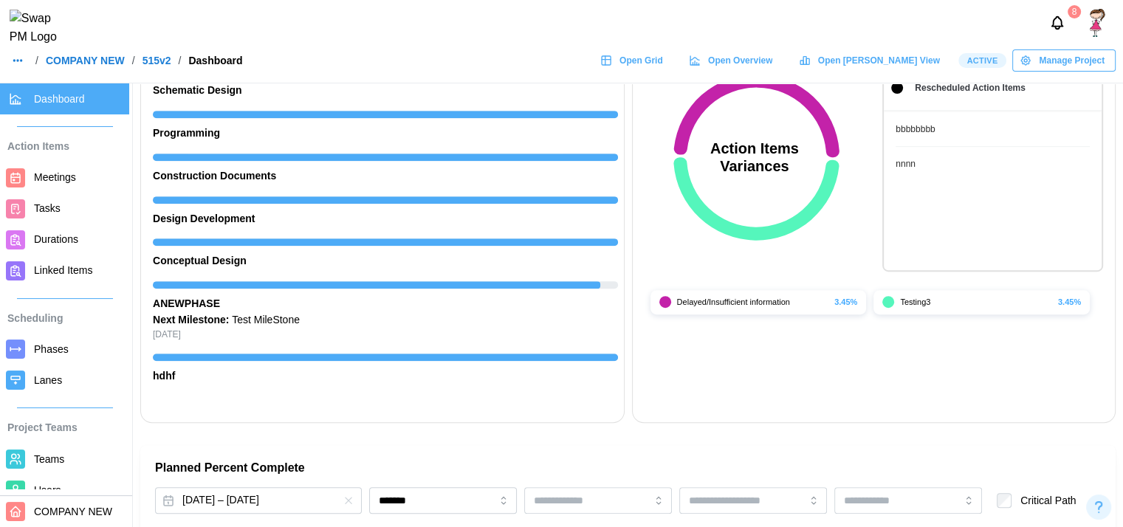
scroll to position [939, 0]
